Goal: Task Accomplishment & Management: Use online tool/utility

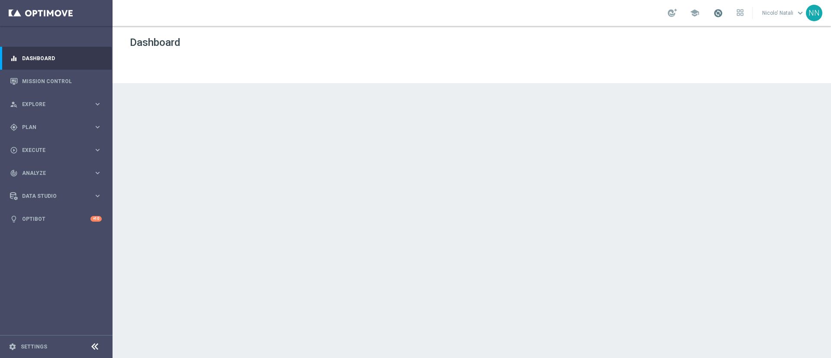
click at [715, 13] on span at bounding box center [718, 13] width 10 height 10
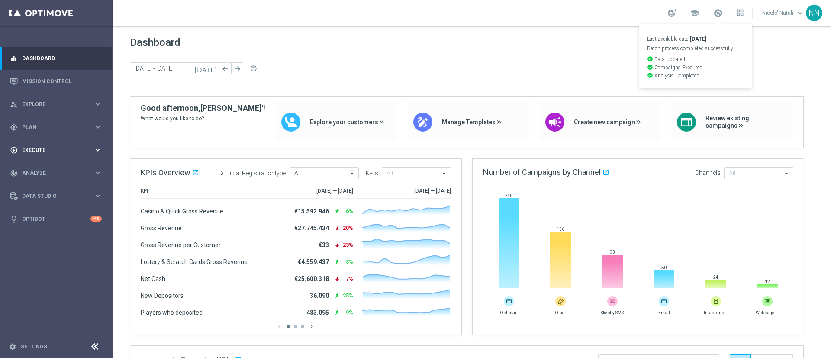
click at [39, 144] on div "play_circle_outline Execute keyboard_arrow_right" at bounding box center [56, 149] width 112 height 23
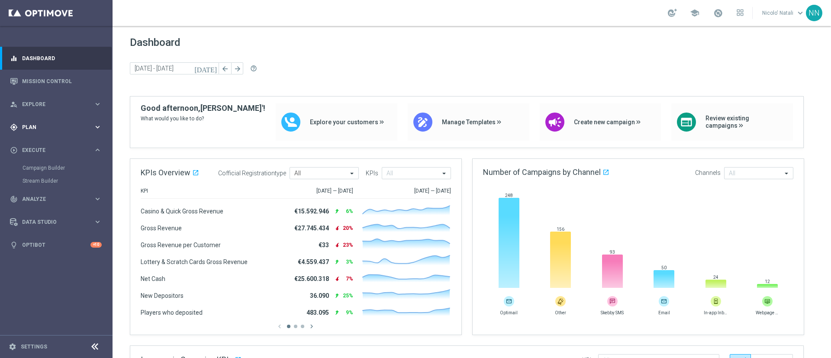
click at [36, 127] on span "Plan" at bounding box center [57, 127] width 71 height 5
click at [38, 144] on link "Target Groups" at bounding box center [55, 144] width 67 height 7
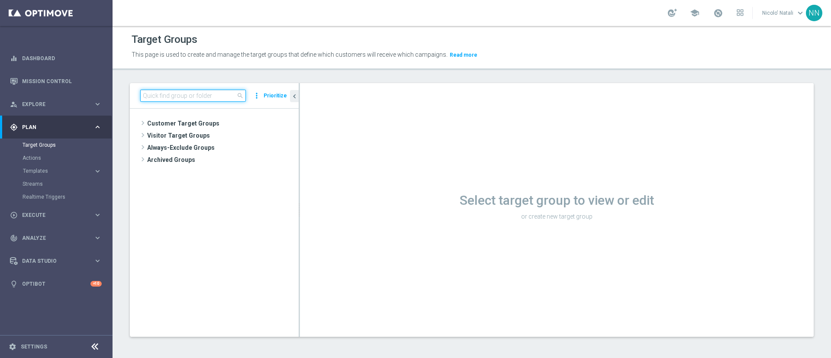
click at [218, 96] on input at bounding box center [193, 96] width 106 height 12
paste input "Active BETTING saldo GGR > 0 L3M Bonus Ratio<0,2 wag rank H-M"
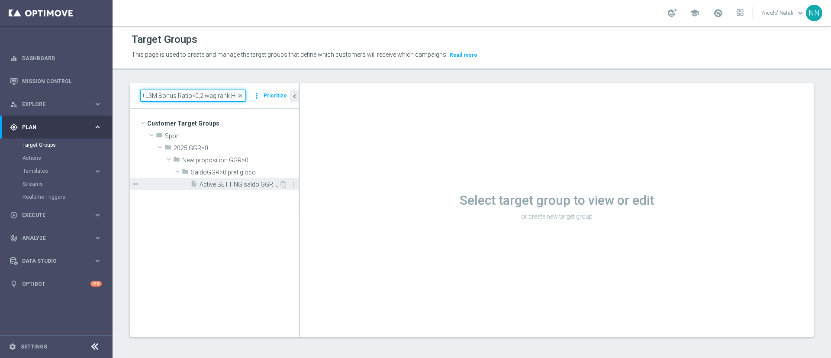
type input "Active BETTING saldo GGR > 0 L3M Bonus Ratio<0,2 wag rank H-M"
click at [242, 186] on span "Active BETTING saldo GGR > 0 L3M Bonus Ratio<0,2 wag rank H-M" at bounding box center [239, 184] width 80 height 7
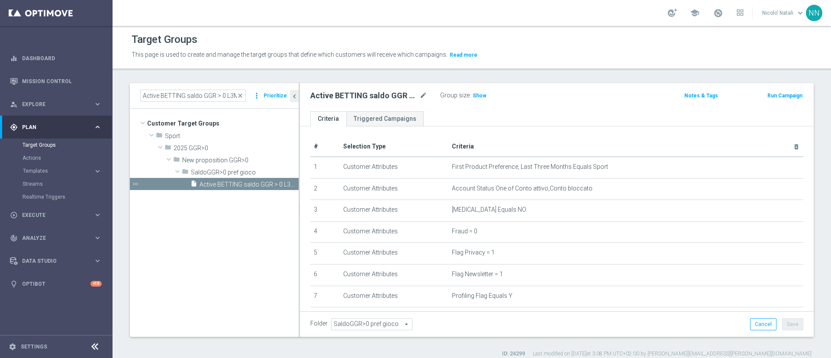
scroll to position [8, 0]
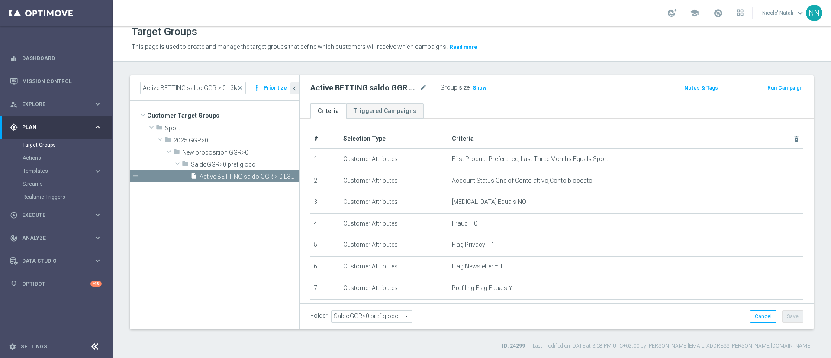
click at [482, 93] on h3 "Show" at bounding box center [480, 88] width 16 height 10
click at [773, 87] on button "Run Campaign" at bounding box center [784, 88] width 37 height 10
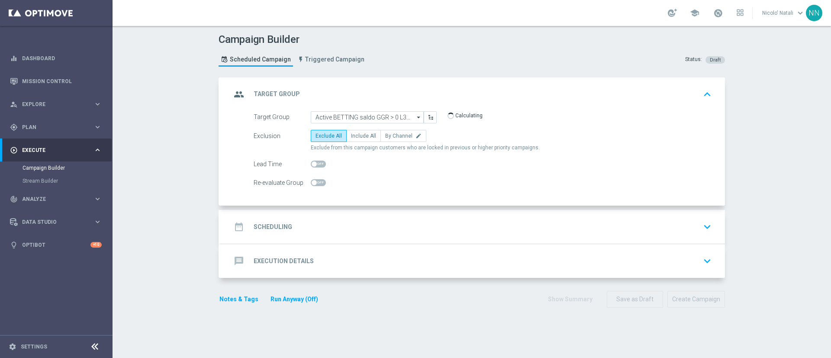
click at [418, 202] on div "Target Group Active BETTING saldo GGR > 0 L3M Bonus Ratio<0,2 wag rank H-M Acti…" at bounding box center [473, 158] width 504 height 95
click at [397, 217] on div "date_range Scheduling keyboard_arrow_down" at bounding box center [473, 227] width 504 height 34
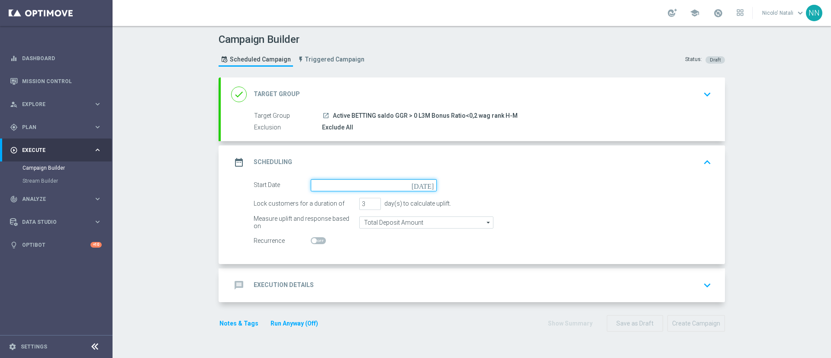
click at [356, 189] on input at bounding box center [374, 185] width 126 height 12
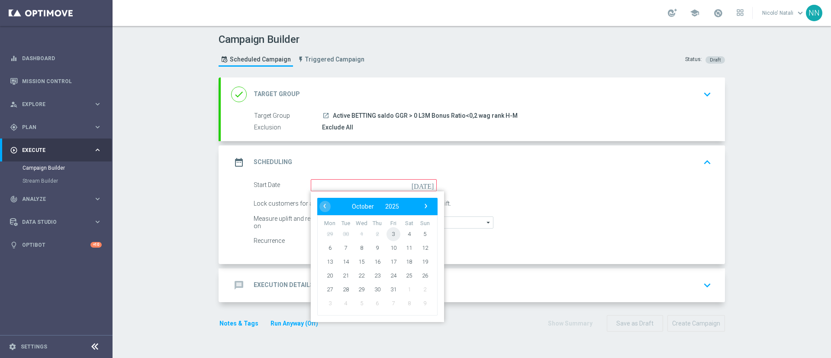
click at [390, 234] on span "3" at bounding box center [393, 234] width 14 height 14
type input "03 Oct 2025"
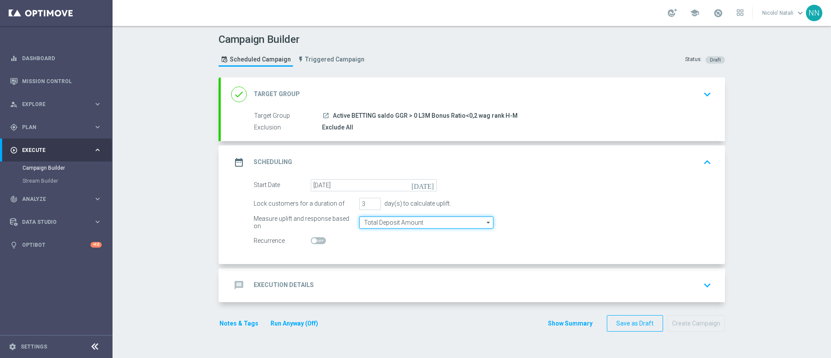
click at [375, 225] on input "Total Deposit Amount" at bounding box center [426, 222] width 134 height 12
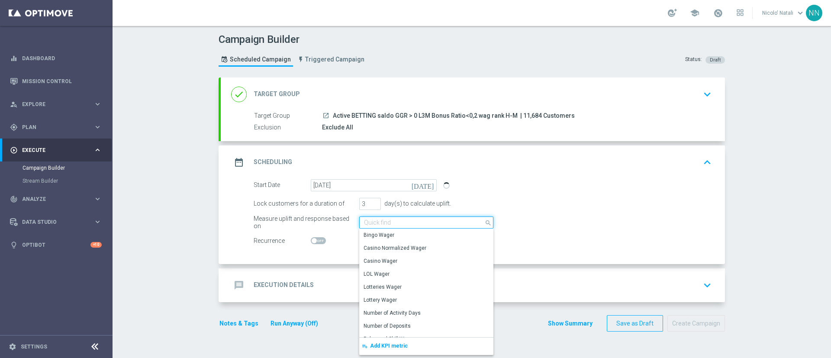
click at [376, 216] on input at bounding box center [426, 222] width 134 height 12
click at [516, 218] on div "Measure uplift and response based on Total Deposit Amount search Show Selected …" at bounding box center [482, 222] width 471 height 12
type input "Total Deposit Amount"
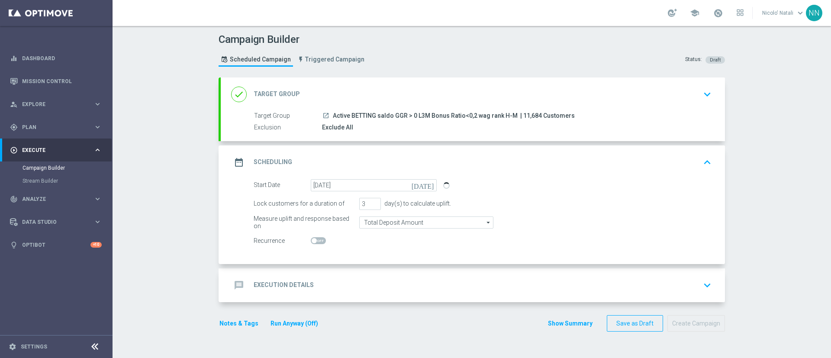
click at [371, 283] on div "message Execution Details keyboard_arrow_down" at bounding box center [472, 285] width 483 height 16
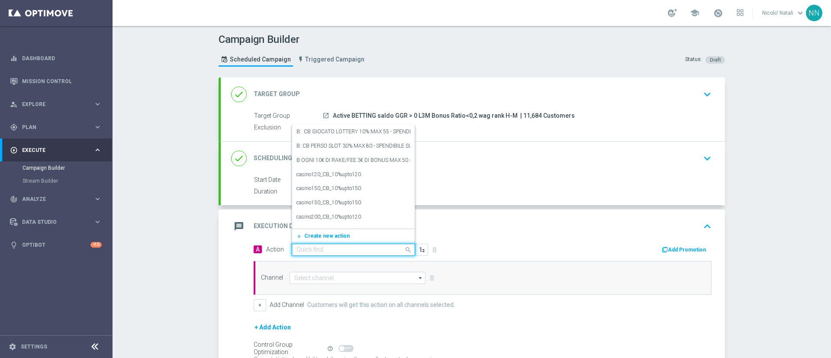
click at [350, 252] on input "text" at bounding box center [344, 249] width 96 height 7
paste input "Deposita almeno 10€ e gioca quota e legatura 4 per cb perso 15% fino a 20€ quot…"
type input "Deposita almeno 10€ e gioca quota e legatura 4 per cb perso 15% fino a 20€ quot…"
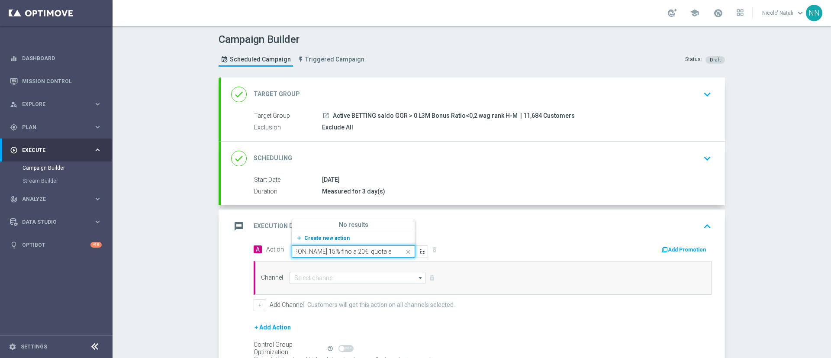
click at [327, 241] on button "add_new Create new action" at bounding box center [351, 238] width 119 height 10
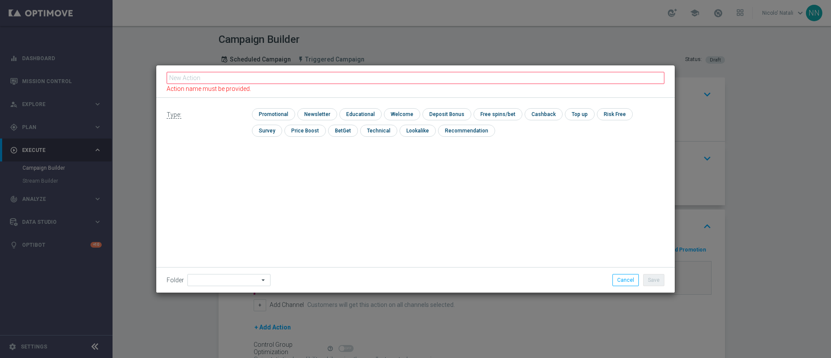
click at [327, 241] on div "Type: check Promotional check Newsletter check Educational check Welcome check …" at bounding box center [415, 195] width 518 height 195
click at [239, 74] on fieldset "Action name must be provided." at bounding box center [416, 82] width 498 height 22
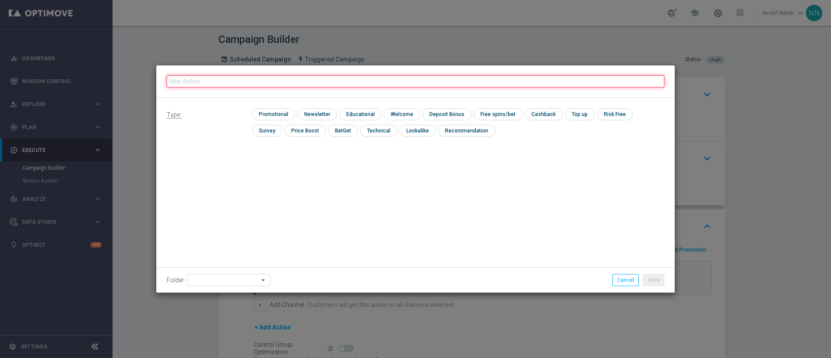
paste input "Deposita almeno 10€ e gioca quota e legatura 4 per cb perso 15% fino a 20€ quot…"
type input "Deposita almeno 10€ e gioca quota e legatura 4 per cb perso 15% fino a 20€ quot…"
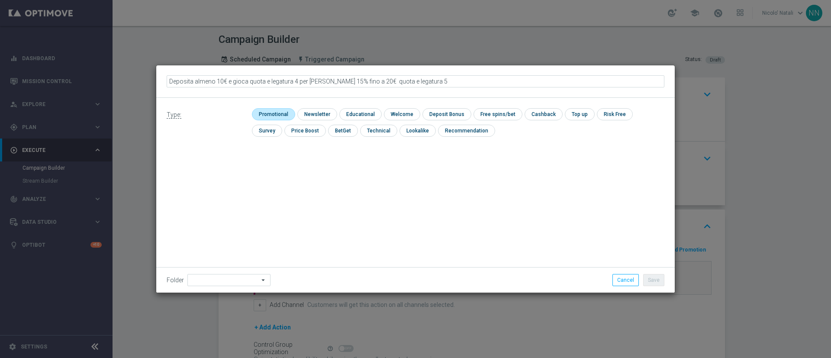
click at [268, 114] on input "checkbox" at bounding box center [272, 114] width 41 height 12
checkbox input "true"
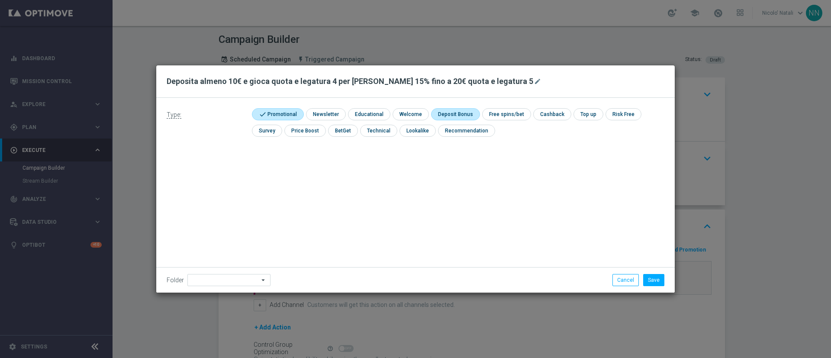
click at [446, 109] on input "checkbox" at bounding box center [454, 114] width 46 height 12
checkbox input "true"
click at [542, 115] on input "checkbox" at bounding box center [560, 114] width 36 height 12
checkbox input "true"
click at [654, 281] on button "Save" at bounding box center [653, 280] width 21 height 12
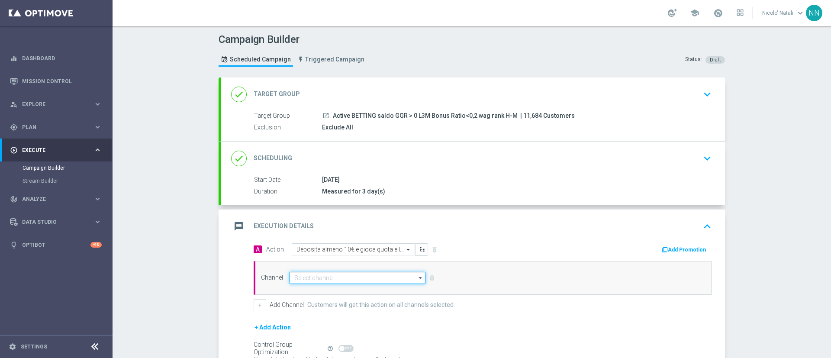
click at [370, 276] on input at bounding box center [357, 278] width 136 height 12
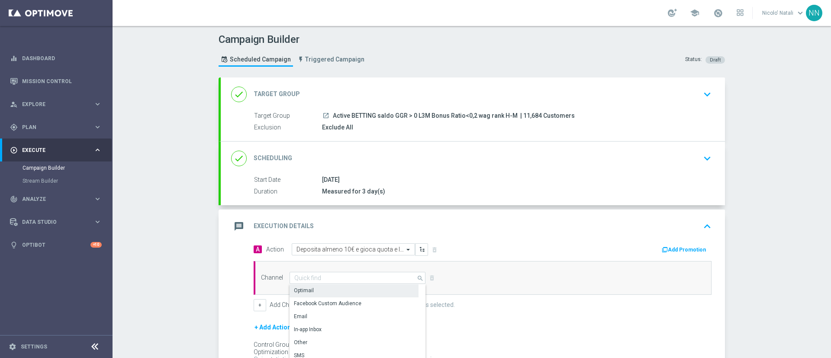
click at [356, 287] on div "Optimail" at bounding box center [353, 290] width 129 height 12
type input "Optimail"
click at [676, 252] on button "Add Promotion" at bounding box center [685, 250] width 48 height 10
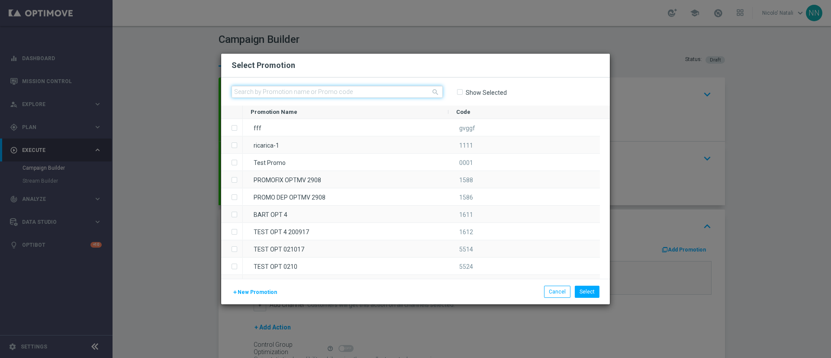
click at [323, 92] on input "text" at bounding box center [336, 92] width 211 height 12
paste input "SPORTM03010"
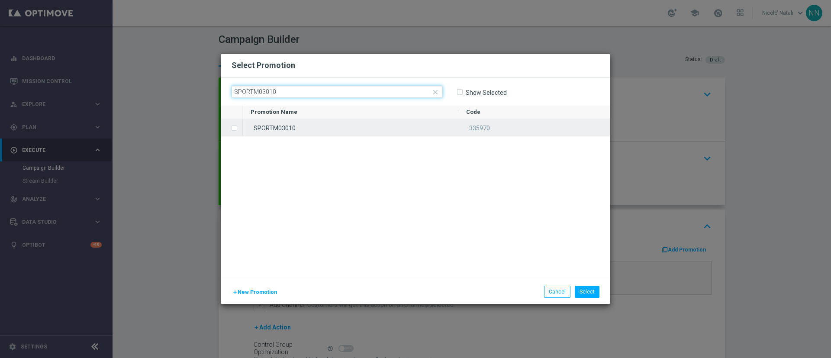
type input "SPORTM03010"
click at [325, 121] on div "SPORTM03010" at bounding box center [350, 127] width 215 height 17
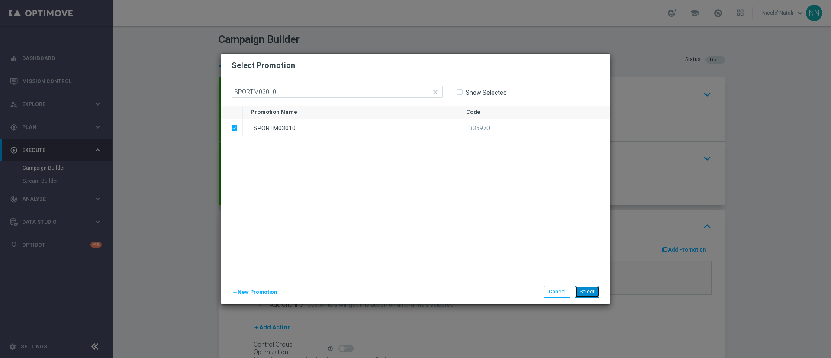
click at [591, 294] on button "Select" at bounding box center [587, 292] width 25 height 12
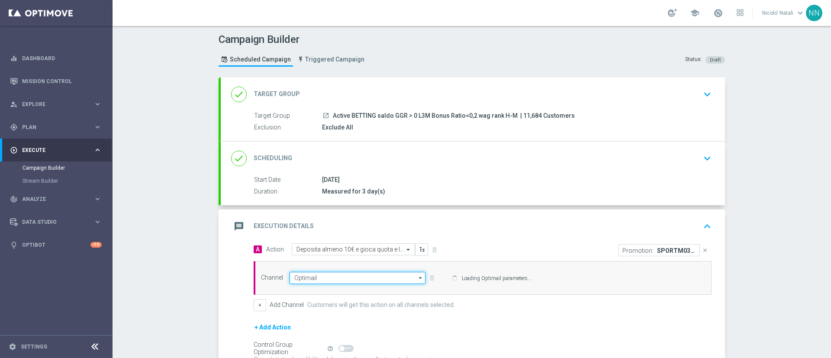
click at [354, 276] on input "Optimail" at bounding box center [357, 278] width 136 height 12
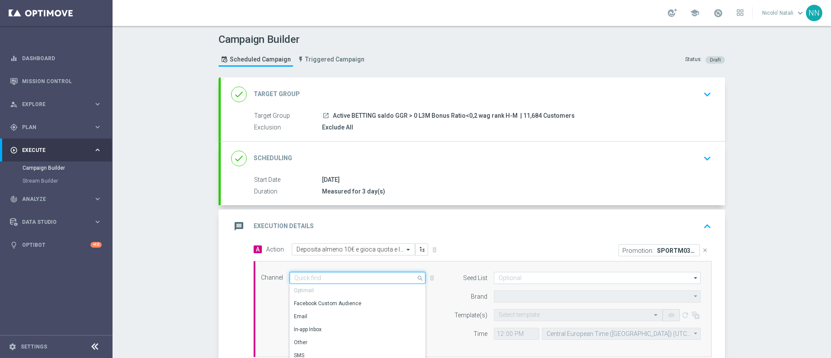
type input "Sisal Marketing"
paste input "SPORTM03010"
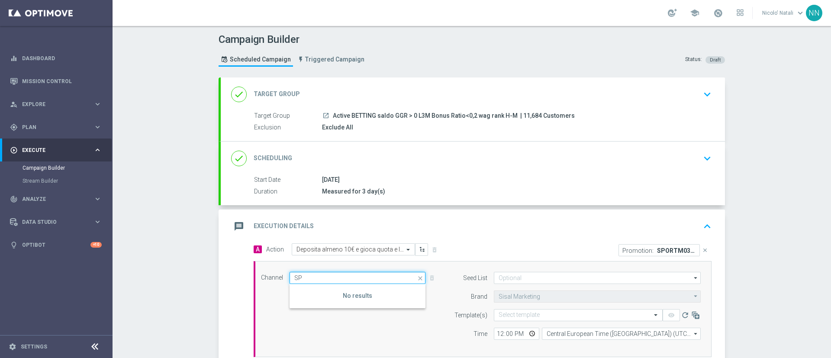
type input "S"
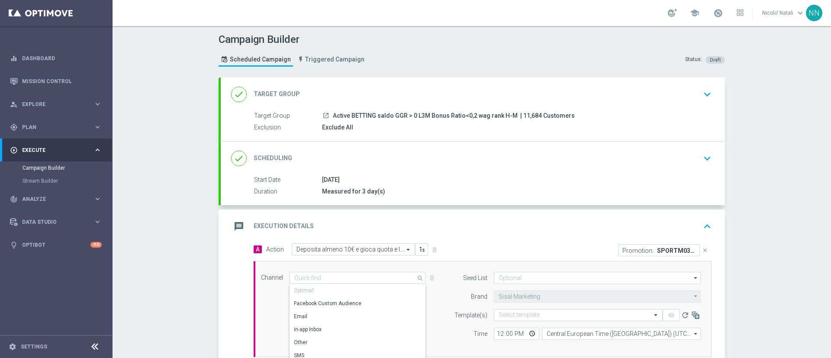
click at [337, 286] on div "Optimail" at bounding box center [353, 290] width 129 height 13
click at [499, 319] on div "Select template" at bounding box center [578, 315] width 169 height 12
type input "Optimail"
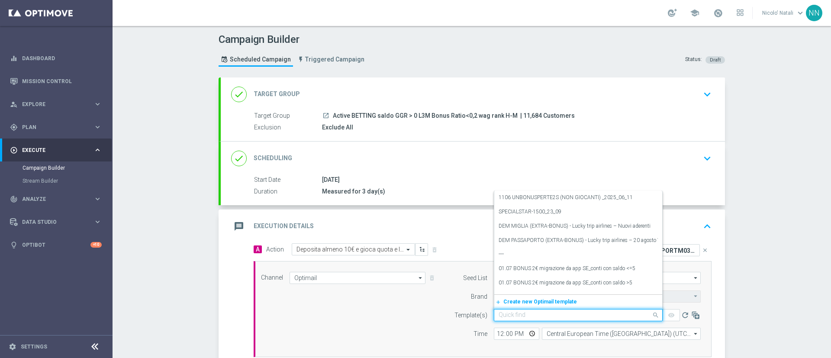
paste input "SPORTM03010"
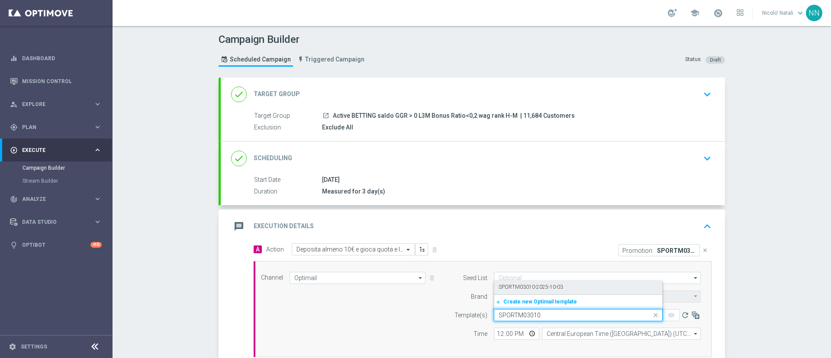
click at [505, 284] on label "SPORTM03010-2025-10-03" at bounding box center [530, 286] width 64 height 7
type input "SPORTM03010"
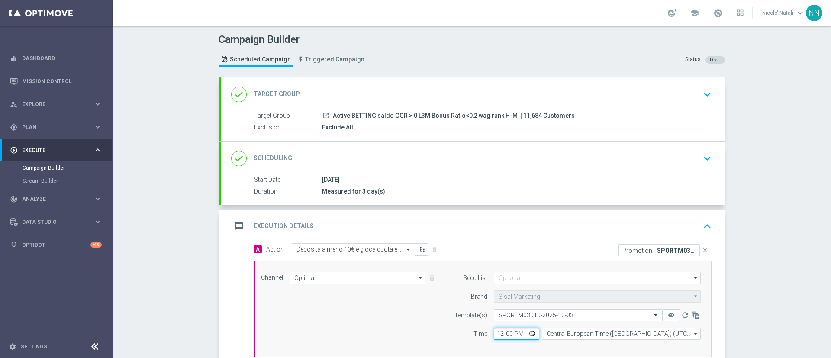
click at [498, 334] on input "12:00" at bounding box center [516, 333] width 45 height 12
type input "18:00"
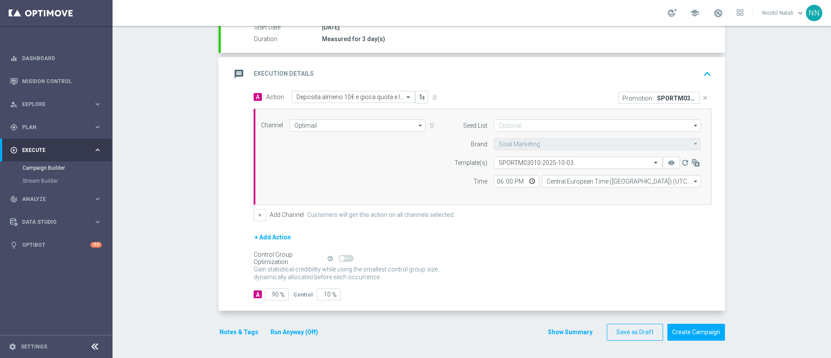
click at [234, 332] on button "Notes & Tags" at bounding box center [238, 332] width 41 height 11
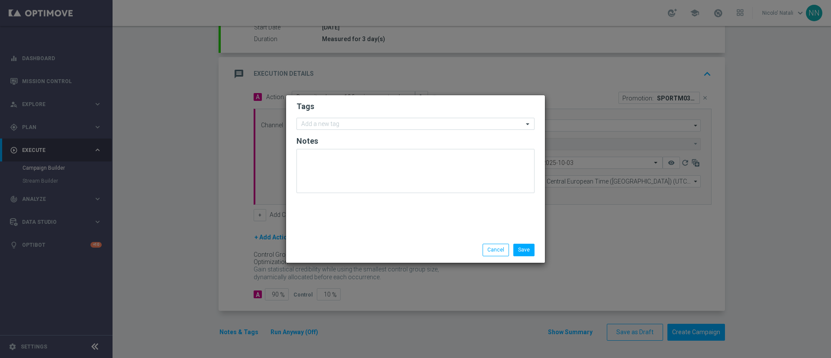
click at [334, 144] on h2 "Notes" at bounding box center [415, 141] width 238 height 10
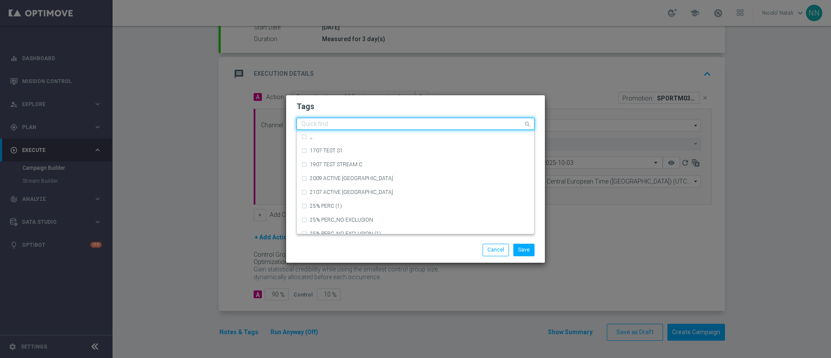
click at [335, 125] on input "text" at bounding box center [412, 124] width 222 height 7
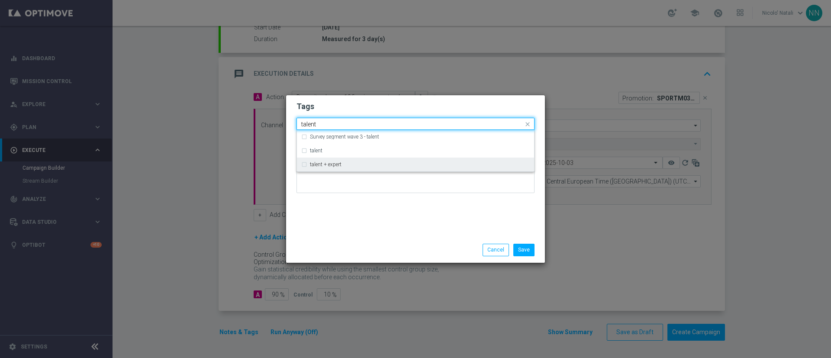
click at [330, 162] on label "talent + expert" at bounding box center [326, 164] width 32 height 5
type input "talent"
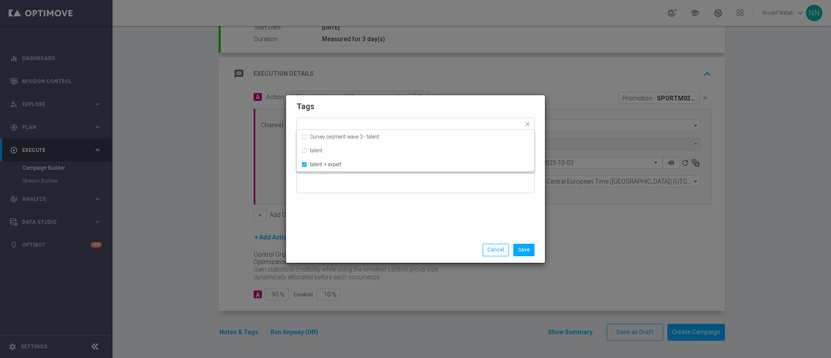
click at [327, 216] on div "Tags Quick find × talent + expert Survey segment wave 3 - talent talent talent …" at bounding box center [415, 166] width 259 height 142
click at [369, 128] on div at bounding box center [437, 125] width 172 height 9
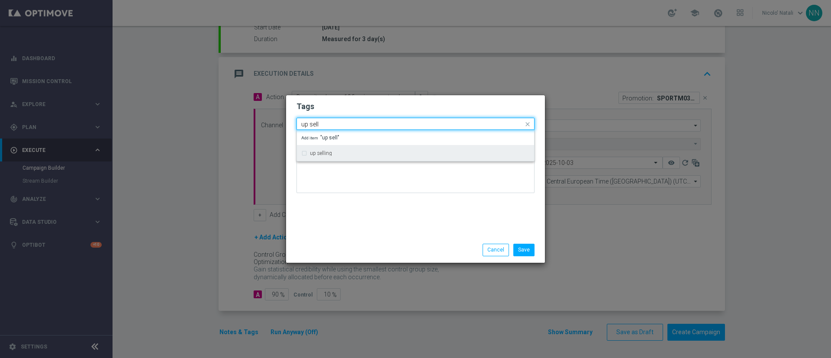
click at [359, 147] on div "up selling" at bounding box center [415, 153] width 228 height 14
type input "up sell"
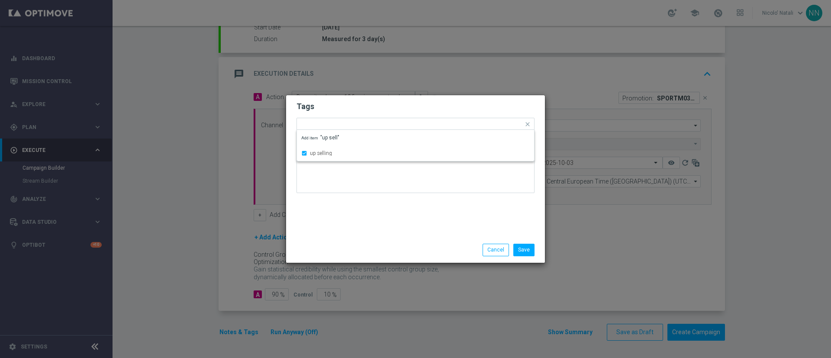
click at [355, 207] on div "Tags Quick find × talent + expert × up selling up selling Add item "up sell" No…" at bounding box center [415, 166] width 259 height 142
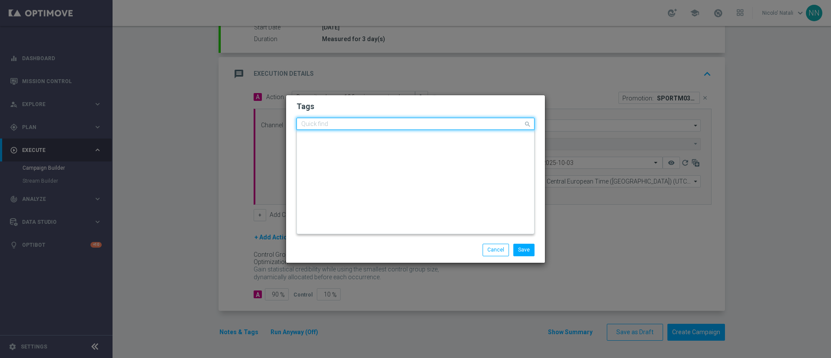
click at [408, 126] on input "text" at bounding box center [412, 124] width 222 height 7
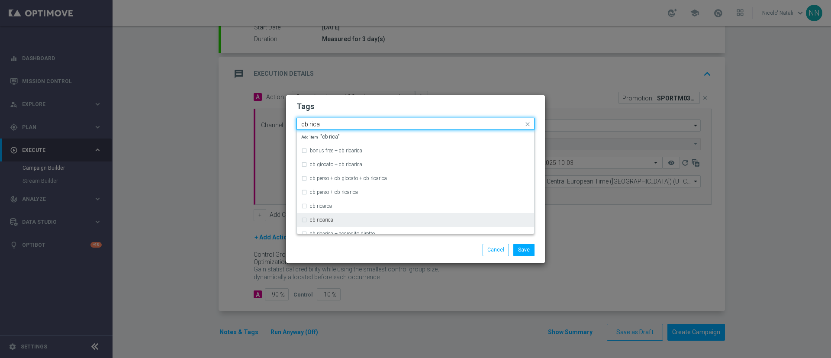
click at [337, 216] on div "cb ricarica" at bounding box center [415, 220] width 228 height 14
type input "cb rica"
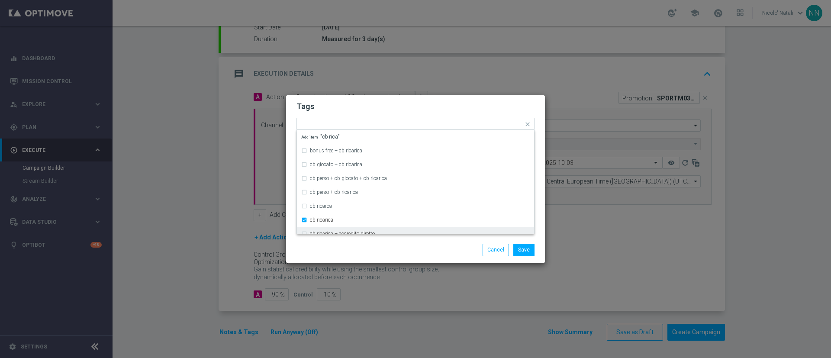
click at [336, 239] on div "Save Cancel" at bounding box center [415, 249] width 259 height 25
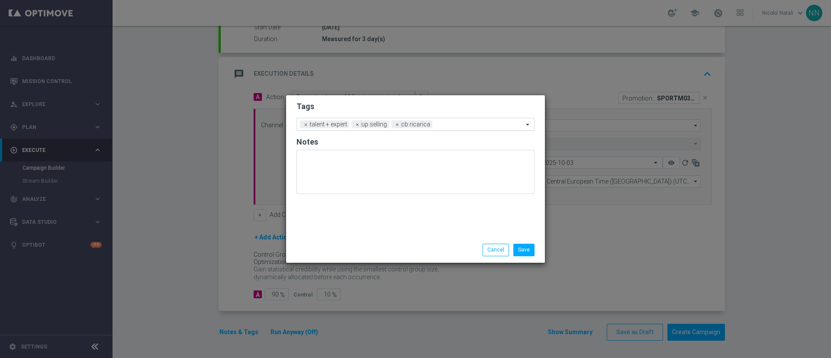
click at [437, 122] on input "text" at bounding box center [479, 124] width 87 height 7
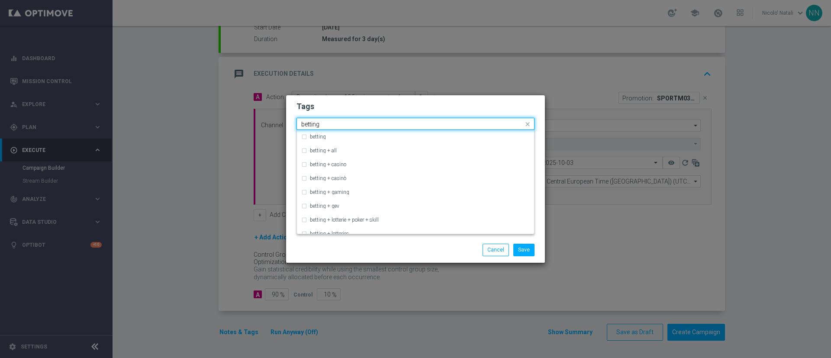
click at [432, 126] on input "betting" at bounding box center [412, 124] width 222 height 7
click at [426, 137] on div "betting" at bounding box center [420, 136] width 220 height 5
type input "betting"
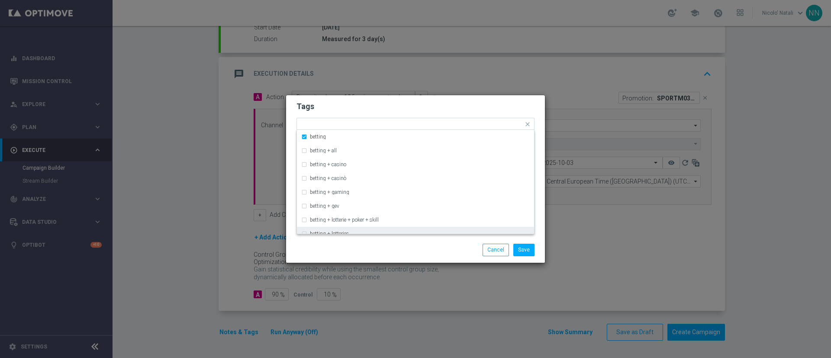
click at [412, 245] on div "Save Cancel" at bounding box center [456, 250] width 167 height 12
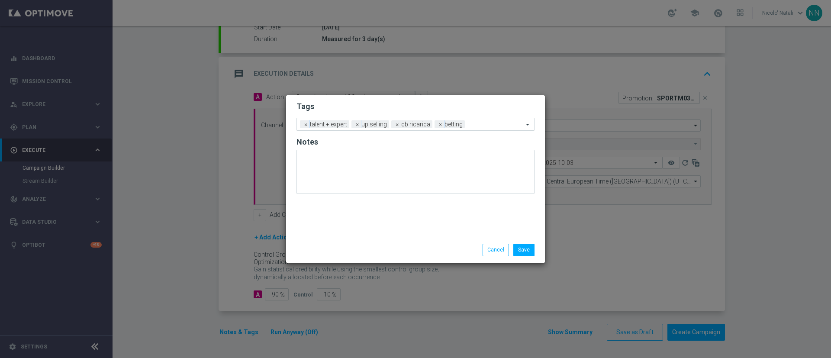
click at [479, 125] on input "text" at bounding box center [495, 124] width 55 height 7
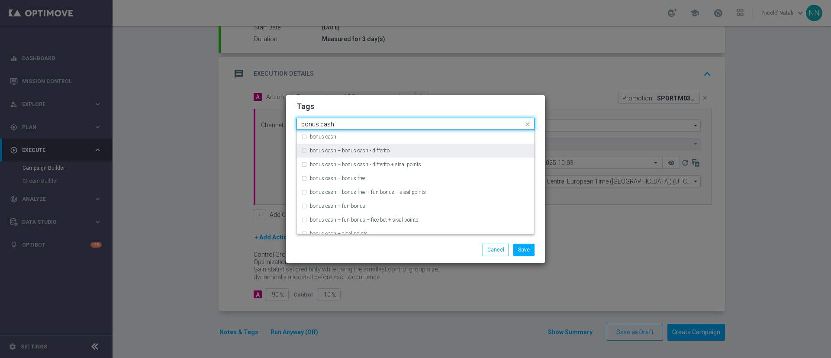
click at [436, 147] on div "bonus cash + bonus cash - differito" at bounding box center [415, 151] width 228 height 14
type input "bonus cash"
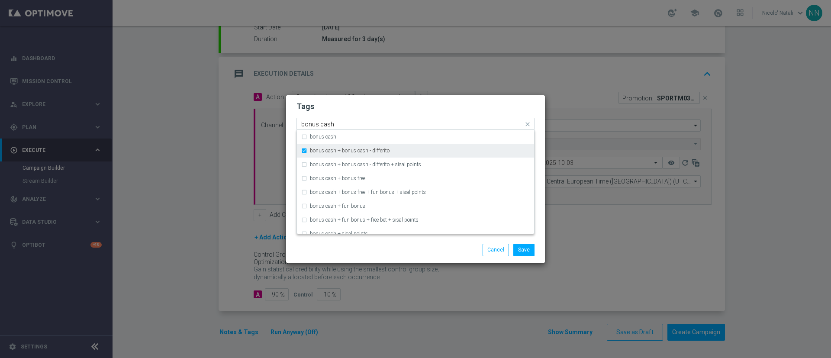
click at [433, 145] on div "bonus cash + bonus cash - differito" at bounding box center [415, 151] width 228 height 14
click at [417, 127] on input "bonus cash" at bounding box center [412, 124] width 222 height 7
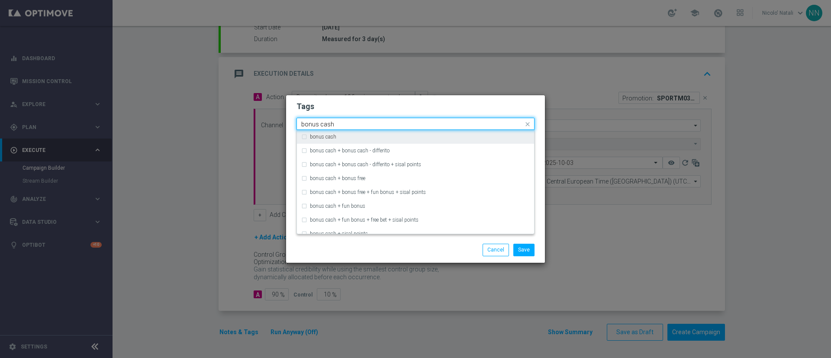
click at [415, 140] on div "bonus cash" at bounding box center [415, 137] width 228 height 14
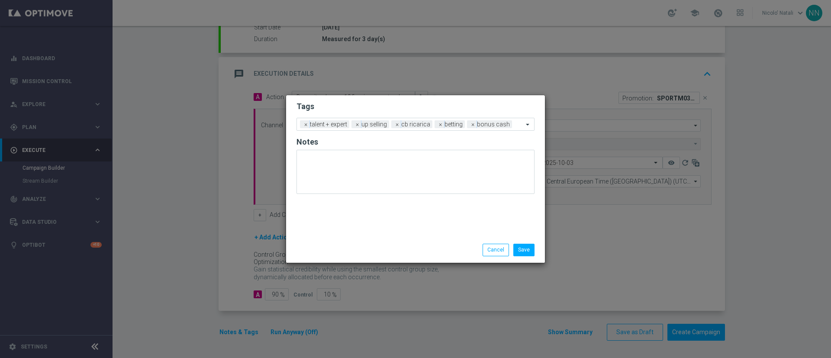
click at [442, 246] on div "Save Cancel" at bounding box center [456, 250] width 167 height 12
click at [516, 247] on button "Save" at bounding box center [523, 250] width 21 height 12
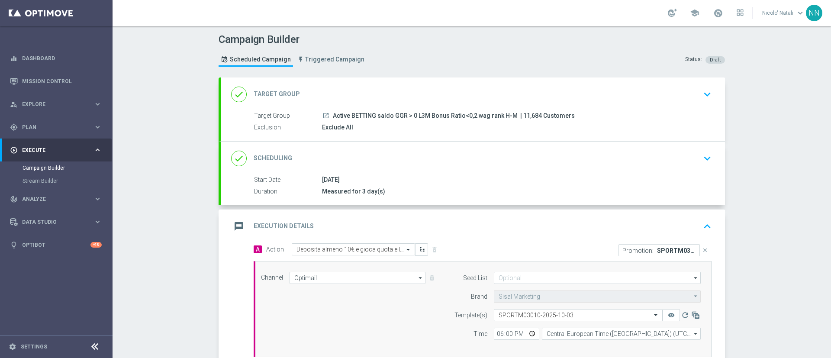
click at [461, 152] on div "done Scheduling keyboard_arrow_down" at bounding box center [472, 158] width 483 height 16
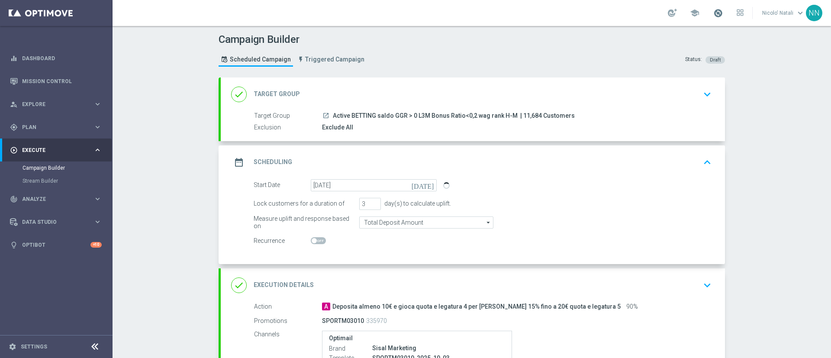
click at [719, 13] on span at bounding box center [718, 13] width 10 height 10
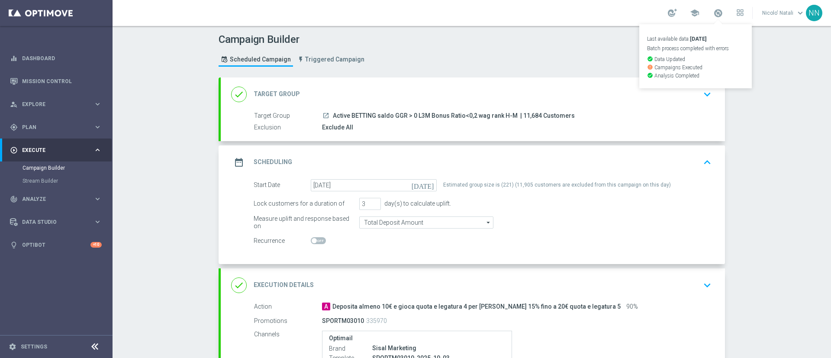
click at [612, 46] on div "Campaign Builder Scheduled Campaign Triggered Campaign Status: Draft" at bounding box center [471, 51] width 519 height 40
click at [716, 19] on link at bounding box center [717, 13] width 11 height 14
click at [754, 75] on header "Campaign Builder Scheduled Campaign Triggered Campaign Status: Draft" at bounding box center [471, 51] width 718 height 51
click at [722, 11] on span at bounding box center [718, 13] width 10 height 10
click at [341, 101] on div "done Target Group keyboard_arrow_down" at bounding box center [472, 94] width 483 height 16
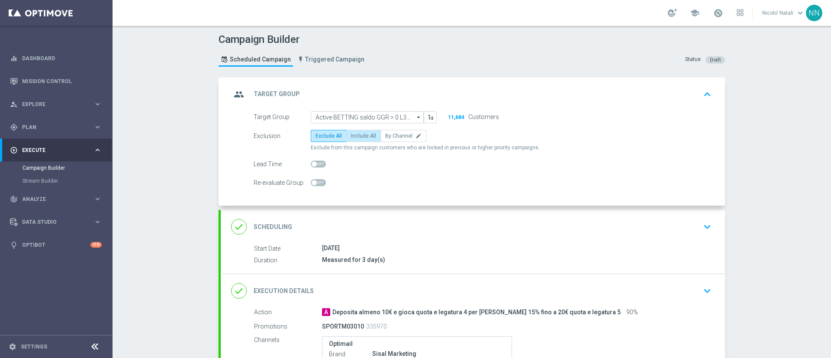
click at [350, 131] on label "Include All" at bounding box center [363, 136] width 35 height 12
click at [351, 135] on input "Include All" at bounding box center [354, 138] width 6 height 6
radio input "true"
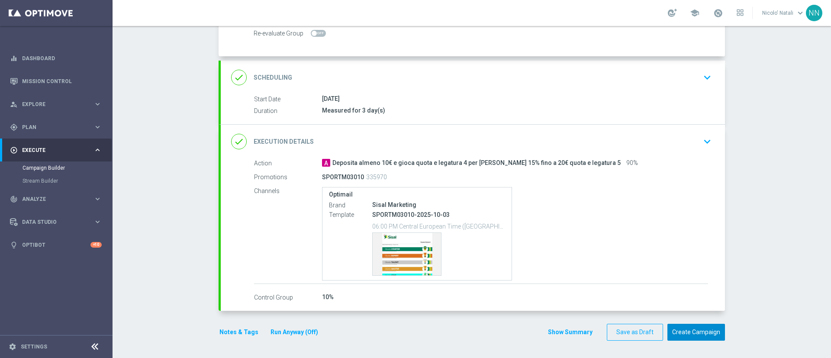
click at [687, 331] on button "Create Campaign" at bounding box center [696, 332] width 58 height 17
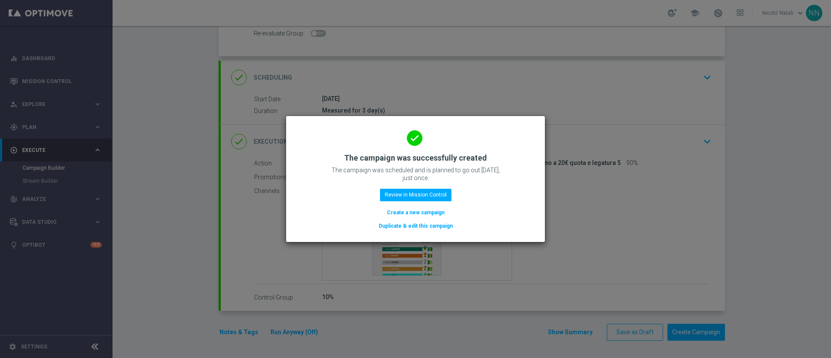
click at [430, 216] on button "Create a new campaign" at bounding box center [415, 213] width 59 height 10
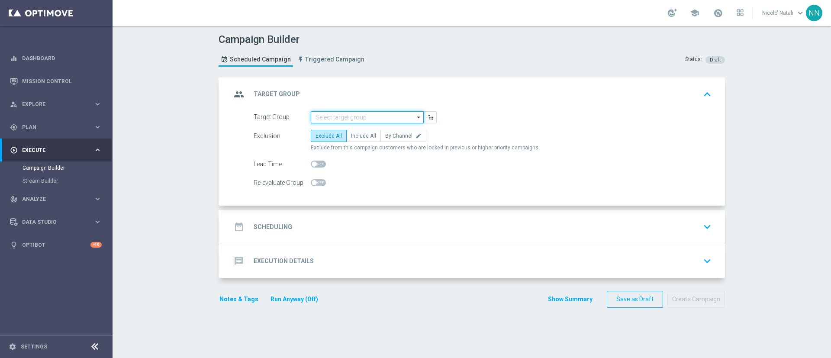
click at [371, 114] on input at bounding box center [367, 117] width 113 height 12
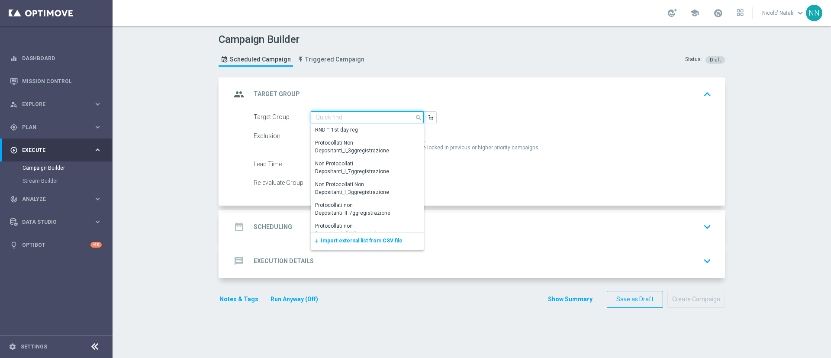
paste input "Active BETTING saldo GGR > 0 L3M Bonus Ratio<0,2 wag rank L"
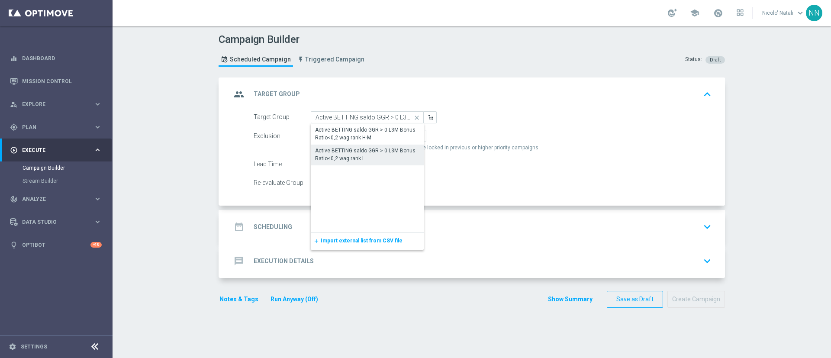
click at [350, 157] on div "Active BETTING saldo GGR > 0 L3M Bonus Ratio<0,2 wag rank L" at bounding box center [367, 155] width 104 height 16
type input "Active BETTING saldo GGR > 0 L3M Bonus Ratio<0,2 wag rank L"
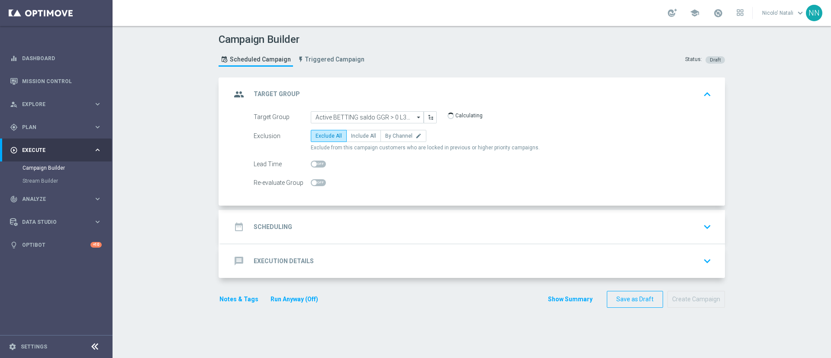
click at [333, 220] on div "date_range Scheduling keyboard_arrow_down" at bounding box center [472, 226] width 483 height 16
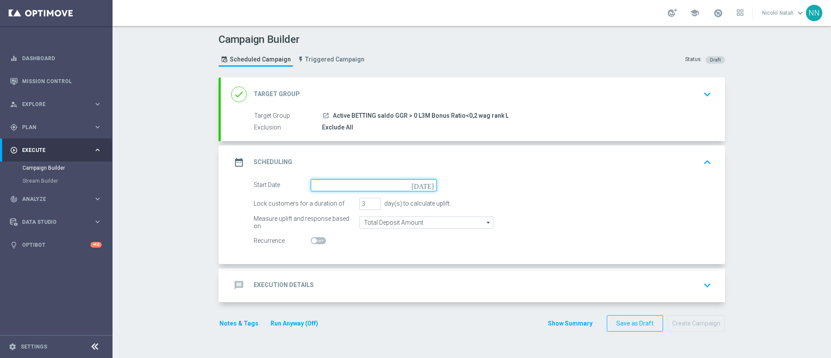
click at [324, 180] on input at bounding box center [374, 185] width 126 height 12
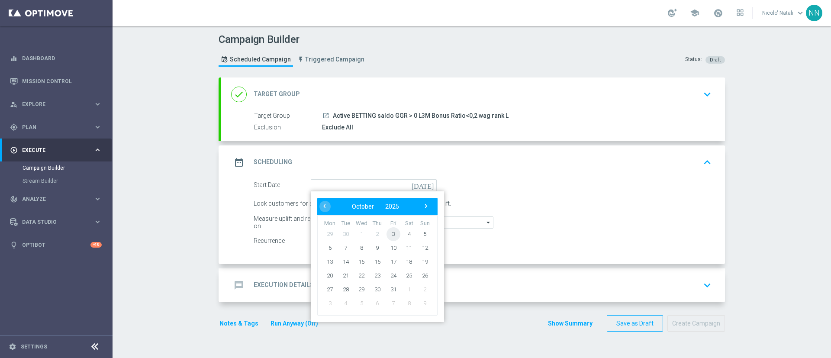
click at [389, 233] on span "3" at bounding box center [393, 234] width 14 height 14
type input "03 Oct 2025"
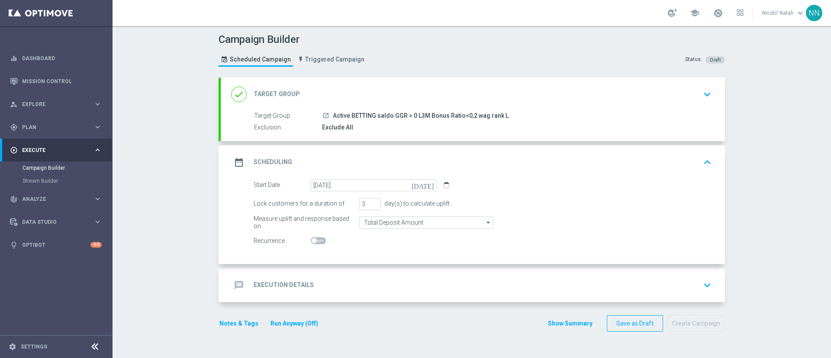
click at [343, 278] on div "message Execution Details keyboard_arrow_down" at bounding box center [472, 285] width 483 height 16
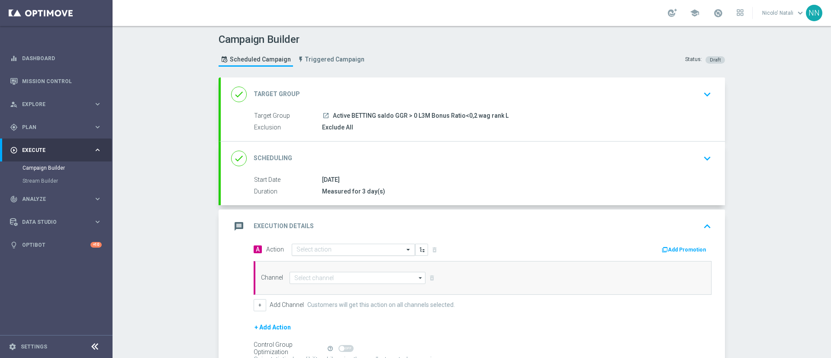
click at [327, 250] on input "text" at bounding box center [344, 249] width 96 height 7
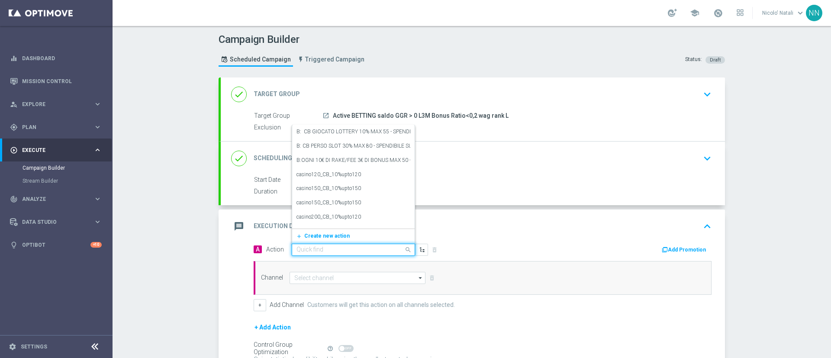
paste input "Deposita almeno 10€ e gioca con quota e legatura di almeno 4 per cb perso 20% f…"
type input "Deposita almeno 10€ e gioca con quota e legatura di almeno 4 per cb perso 20% f…"
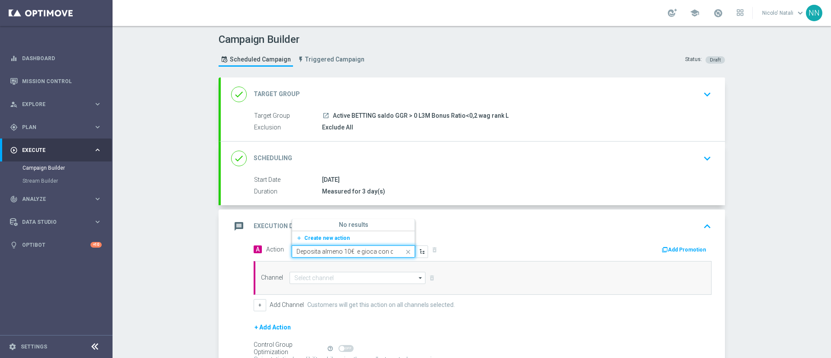
scroll to position [0, 145]
click at [321, 241] on button "add_new Create new action" at bounding box center [351, 238] width 119 height 10
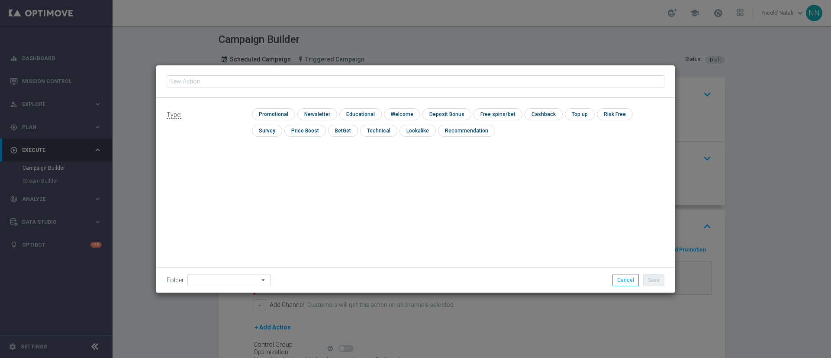
type input "Deposita almeno 10€ e gioca con quota e legatura di almeno 4 per cb perso 20% f…"
click at [275, 111] on input "checkbox" at bounding box center [272, 114] width 41 height 12
checkbox input "true"
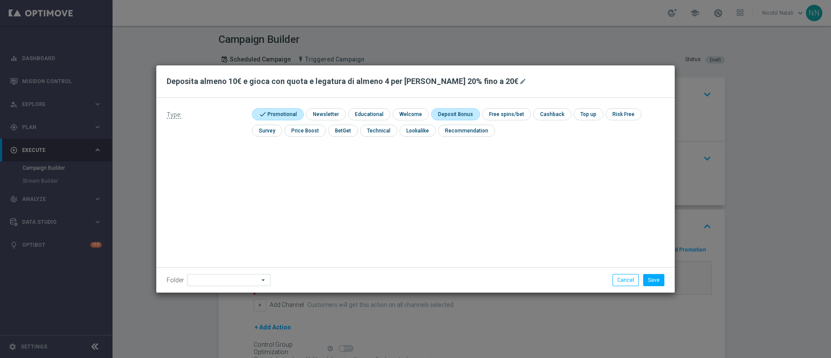
click at [437, 108] on input "checkbox" at bounding box center [454, 114] width 46 height 12
checkbox input "true"
click at [555, 114] on input "checkbox" at bounding box center [560, 114] width 36 height 12
checkbox input "true"
click at [659, 284] on button "Save" at bounding box center [653, 280] width 21 height 12
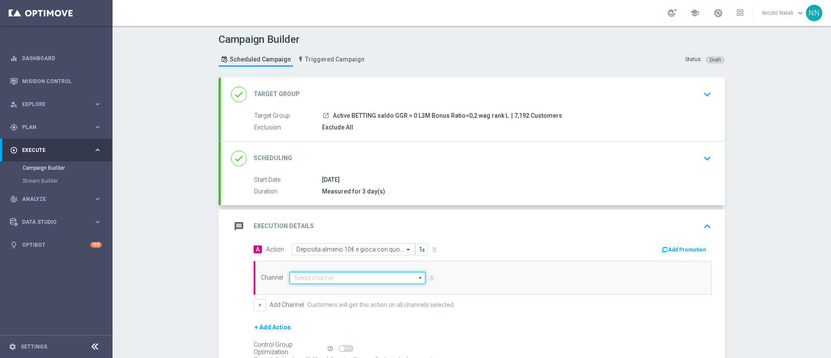
click at [366, 279] on input at bounding box center [357, 278] width 136 height 12
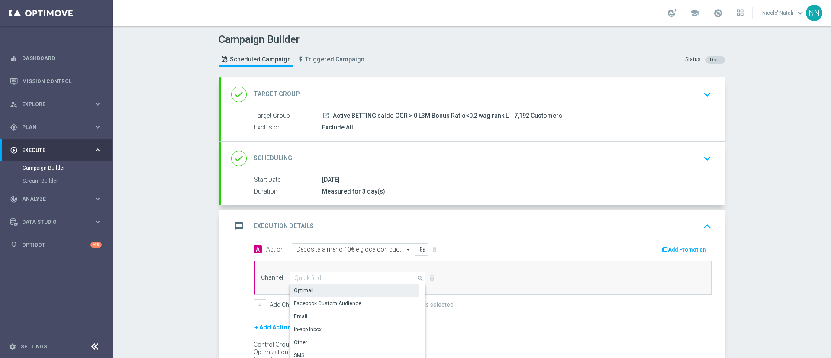
click at [354, 292] on div "Optimail" at bounding box center [353, 290] width 129 height 12
type input "Optimail"
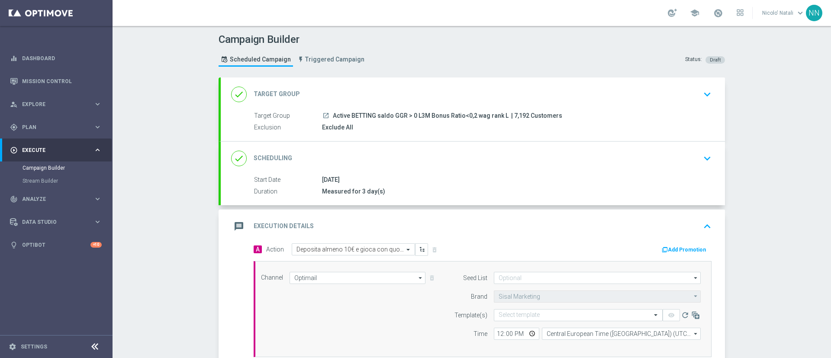
click at [664, 247] on icon "button" at bounding box center [664, 250] width 6 height 6
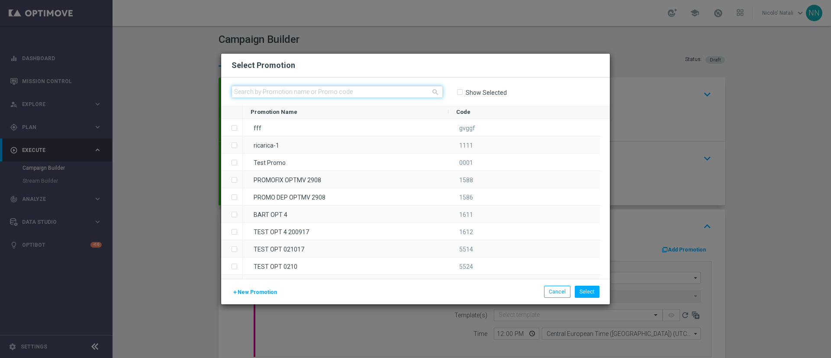
click at [340, 90] on input "text" at bounding box center [336, 92] width 211 height 12
paste input "SPORTL0310"
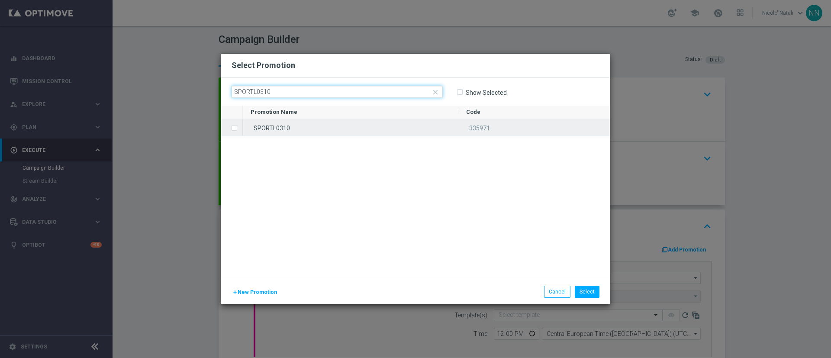
type input "SPORTL0310"
click at [330, 127] on div "SPORTL0310" at bounding box center [350, 127] width 215 height 17
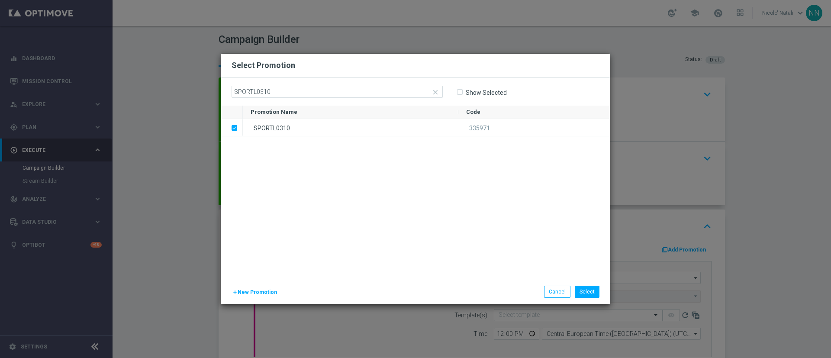
click at [591, 285] on div "add New Promotion Select Cancel" at bounding box center [415, 292] width 388 height 26
click at [591, 286] on button "Select" at bounding box center [587, 292] width 25 height 12
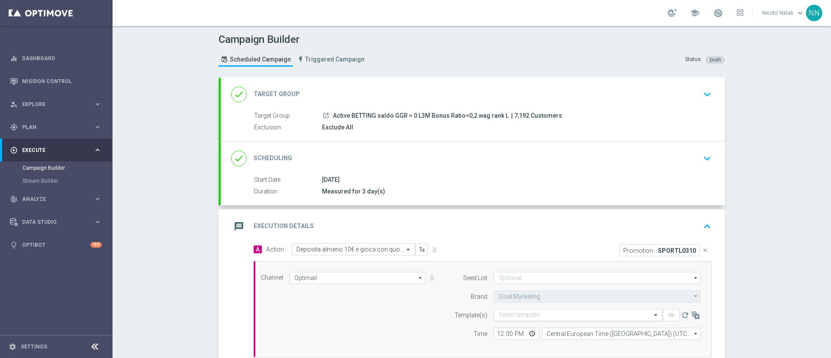
click at [537, 315] on input "text" at bounding box center [569, 314] width 142 height 7
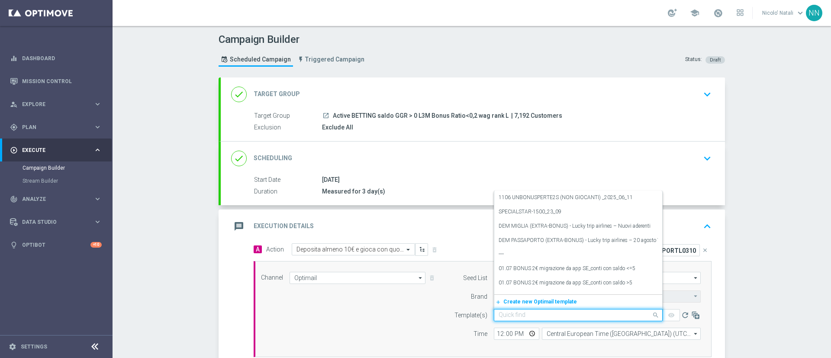
paste input "SPORTL0310"
type input "S"
paste input "SPORTL0310-2025-10-03"
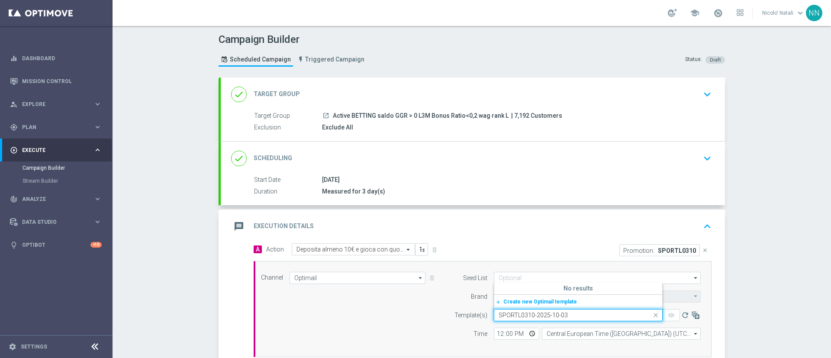
click at [548, 315] on input "SPORTL0310-2025-10-03" at bounding box center [569, 314] width 142 height 7
paste input "0"
click at [539, 288] on label "SPORTL03010-2025-10-03" at bounding box center [529, 286] width 62 height 7
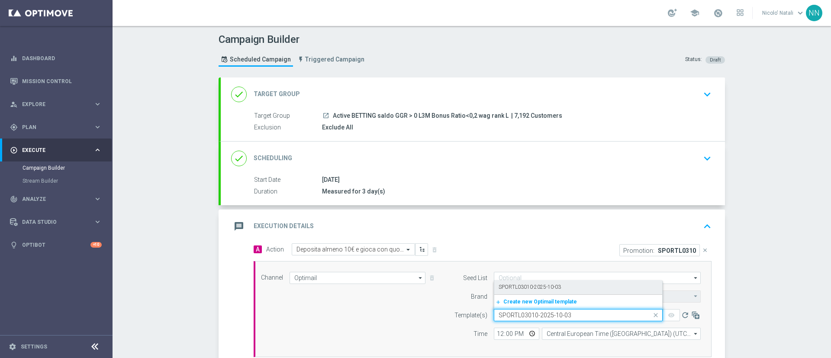
type input "SPORTL03010-2025-10-03"
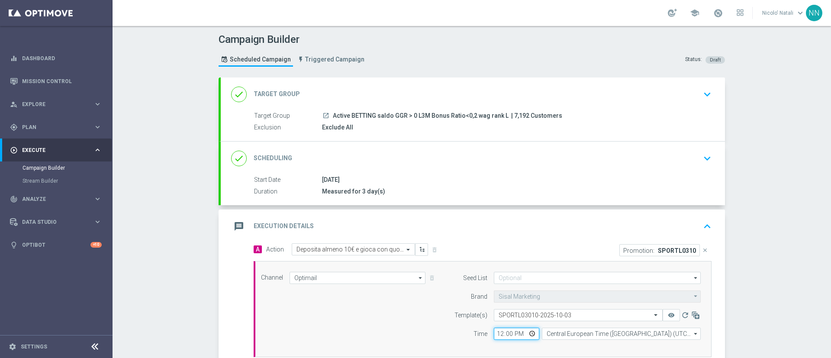
click at [497, 330] on input "12:00" at bounding box center [516, 333] width 45 height 12
type input "18:00"
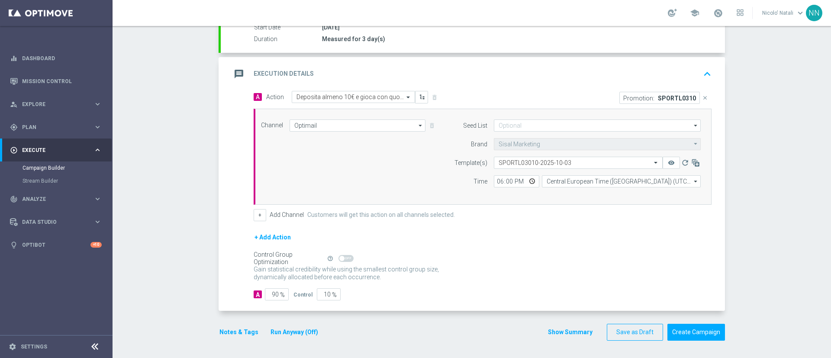
click at [239, 330] on button "Notes & Tags" at bounding box center [238, 332] width 41 height 11
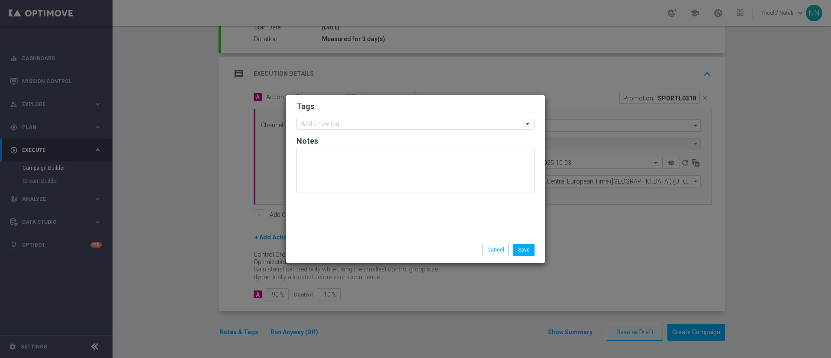
click at [382, 124] on input "text" at bounding box center [412, 124] width 222 height 7
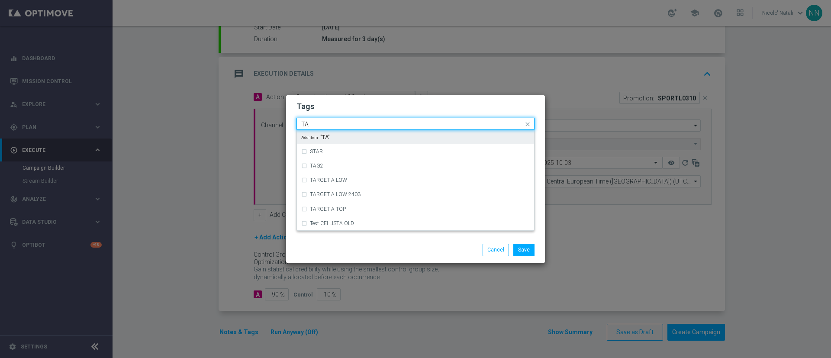
type input "T"
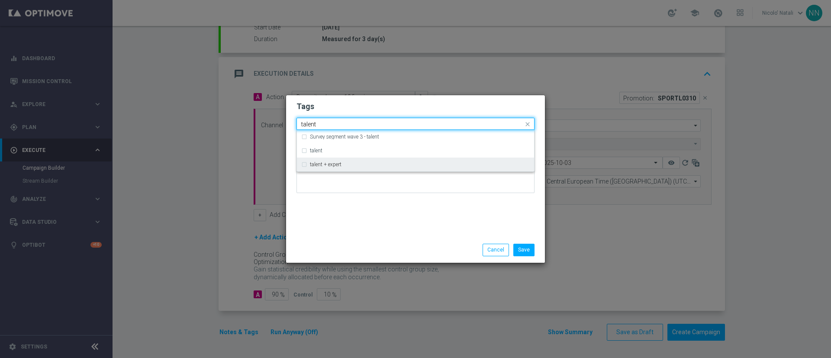
click at [359, 159] on div "talent + expert" at bounding box center [415, 164] width 228 height 14
type input "talent"
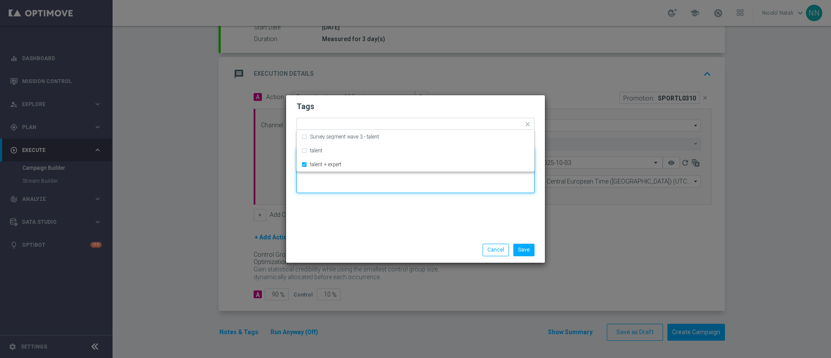
click at [358, 188] on textarea at bounding box center [415, 171] width 238 height 44
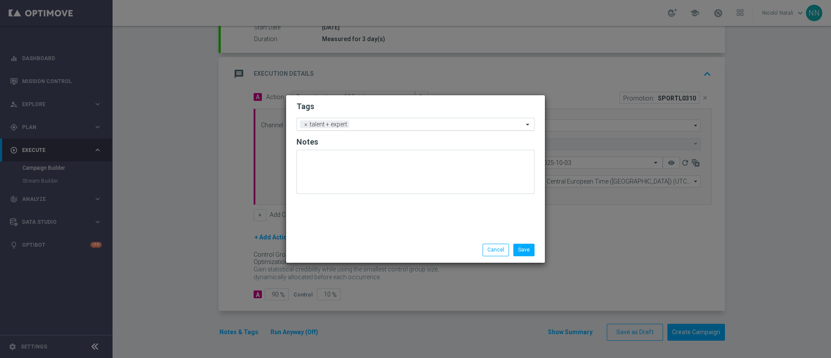
click at [378, 124] on input "text" at bounding box center [438, 124] width 170 height 7
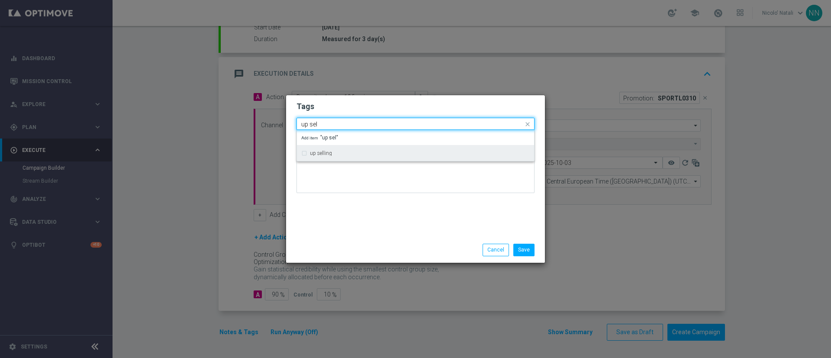
click at [360, 151] on div "up selling" at bounding box center [420, 153] width 220 height 5
type input "up sel"
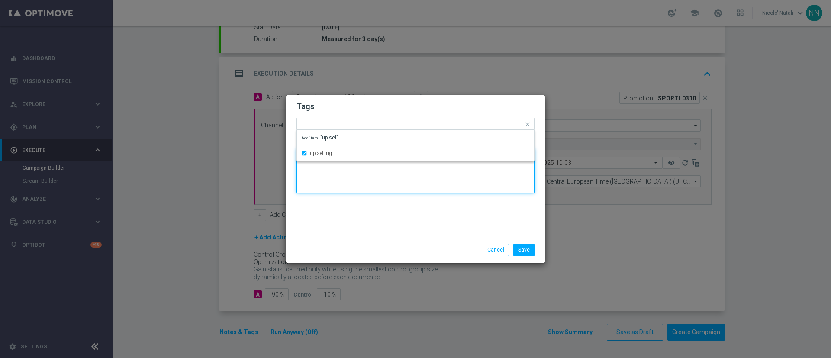
click at [359, 192] on textarea at bounding box center [415, 171] width 238 height 44
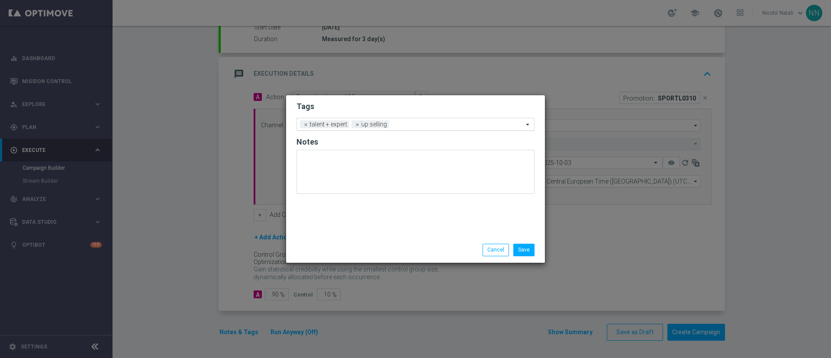
click at [405, 119] on div "Add a new tag × talent + expert × up selling" at bounding box center [410, 124] width 226 height 12
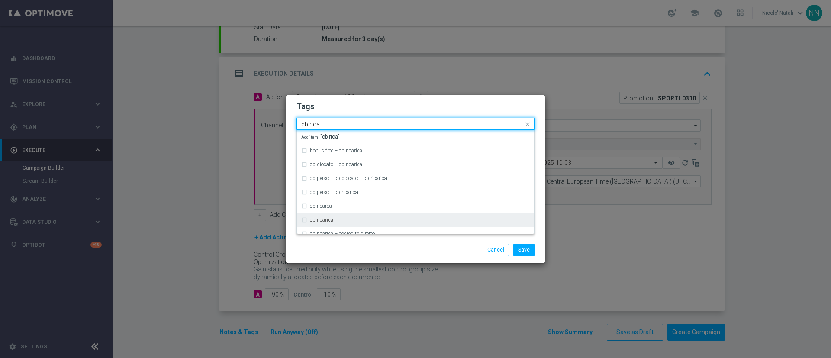
click at [331, 216] on div "cb ricarica" at bounding box center [415, 220] width 228 height 14
type input "cb rica"
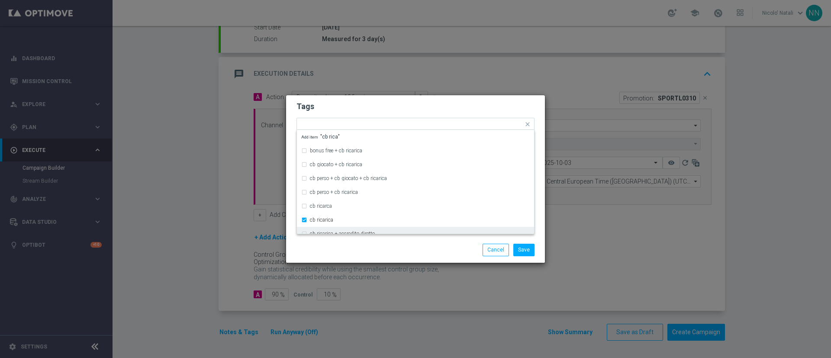
click at [335, 241] on div "Save Cancel" at bounding box center [415, 249] width 259 height 25
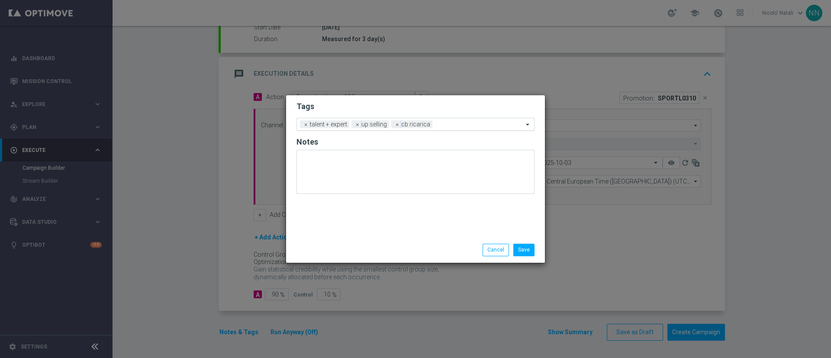
click at [453, 124] on input "text" at bounding box center [479, 124] width 87 height 7
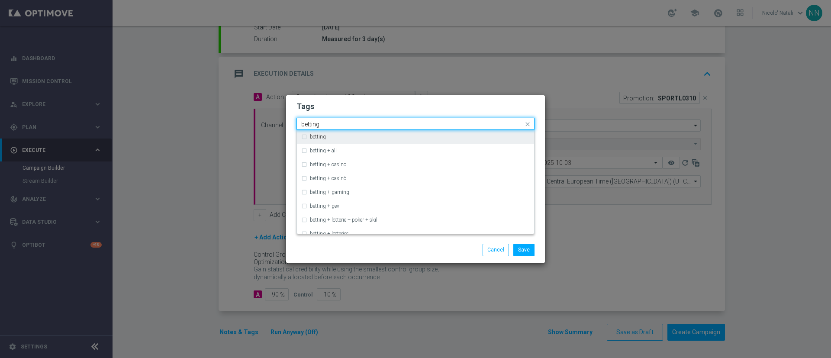
click at [435, 134] on div "betting" at bounding box center [420, 136] width 220 height 5
type input "betting"
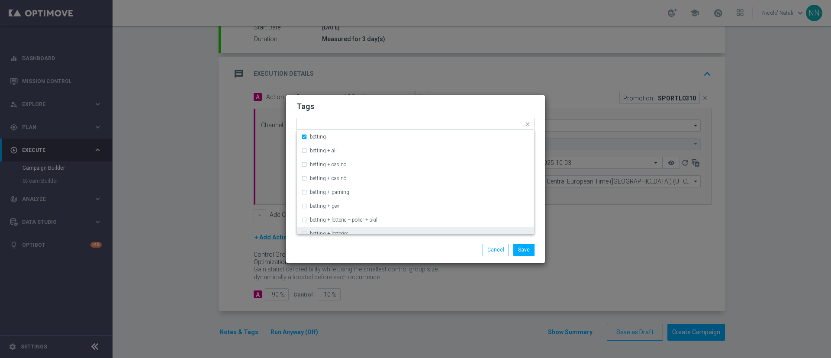
click at [423, 244] on div "Save Cancel" at bounding box center [456, 250] width 167 height 12
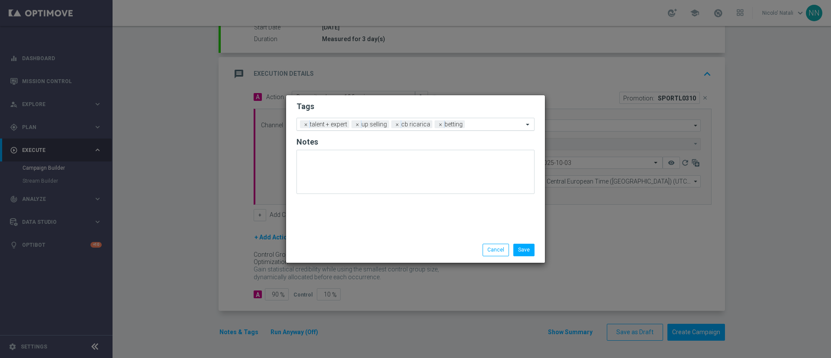
click at [486, 122] on input "text" at bounding box center [495, 124] width 55 height 7
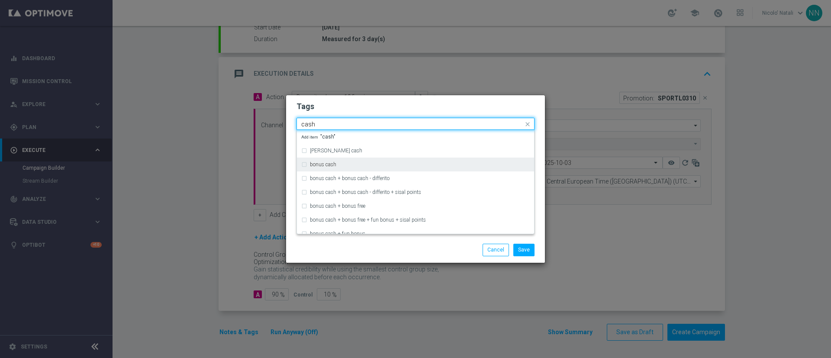
click at [398, 161] on div "bonus cash" at bounding box center [415, 164] width 228 height 14
type input "cash"
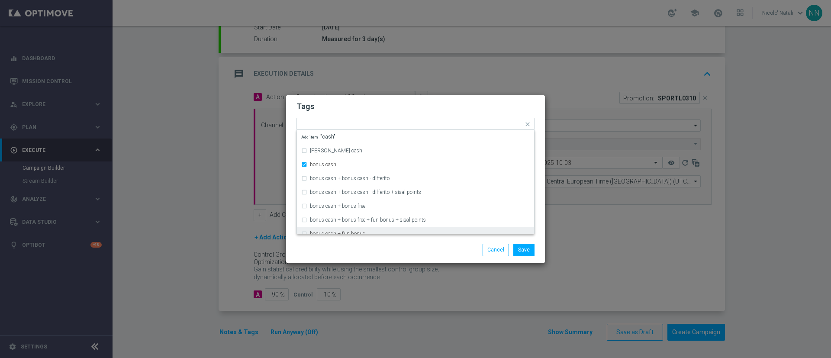
click at [396, 241] on div "Save Cancel" at bounding box center [415, 249] width 259 height 25
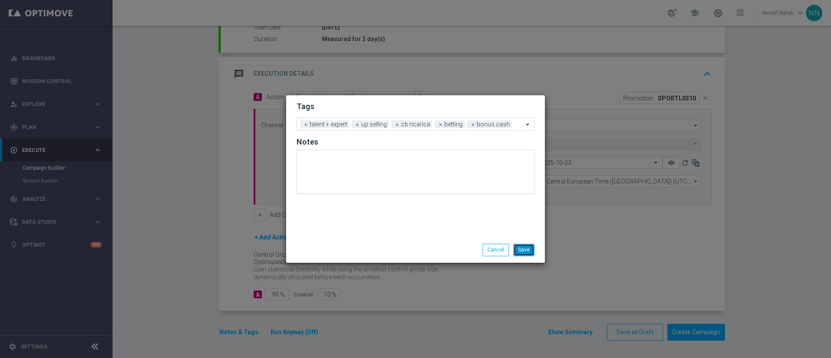
click at [523, 248] on button "Save" at bounding box center [523, 250] width 21 height 12
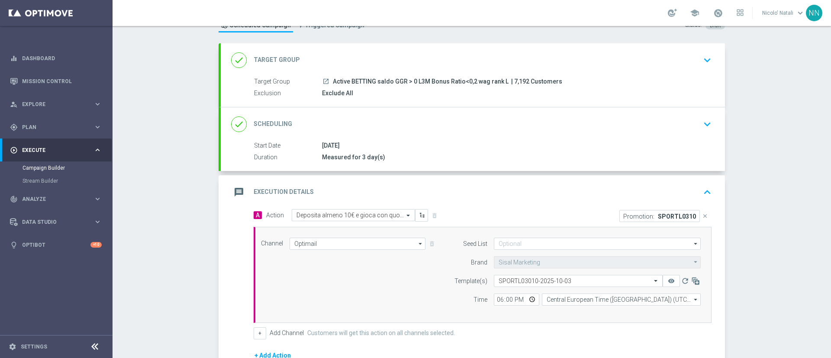
scroll to position [33, 0]
click at [424, 124] on div "done Scheduling keyboard_arrow_down" at bounding box center [472, 125] width 483 height 16
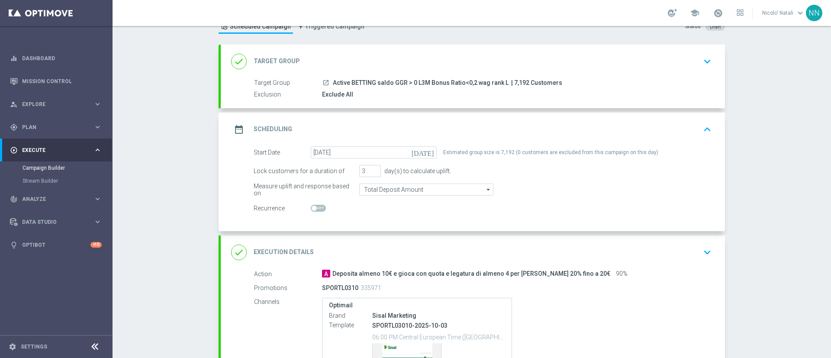
click at [370, 61] on div "done Target Group keyboard_arrow_down" at bounding box center [472, 61] width 483 height 16
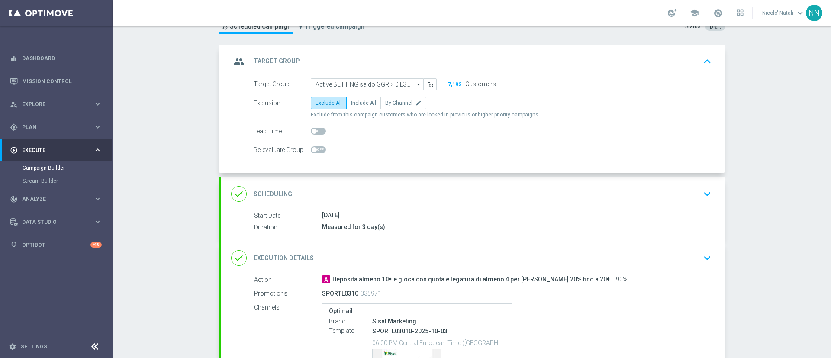
click at [356, 94] on form "Target Group Active BETTING saldo GGR > 0 L3M Bonus Ratio<0,2 wag rank L Active…" at bounding box center [483, 117] width 458 height 78
click at [355, 101] on span "Include All" at bounding box center [363, 103] width 25 height 6
click at [355, 102] on input "Include All" at bounding box center [354, 105] width 6 height 6
radio input "true"
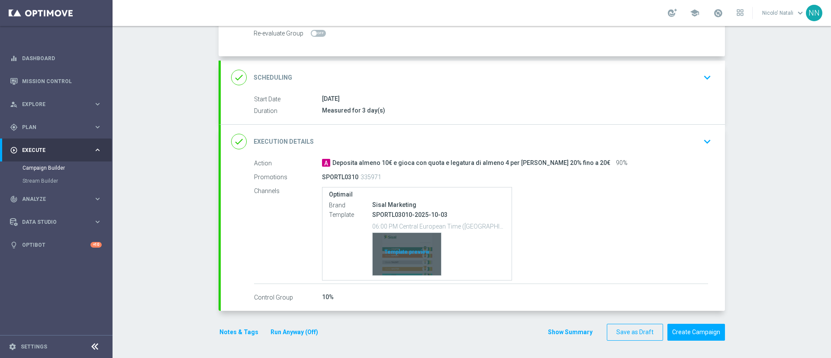
click at [407, 241] on div "Template preview" at bounding box center [406, 254] width 68 height 42
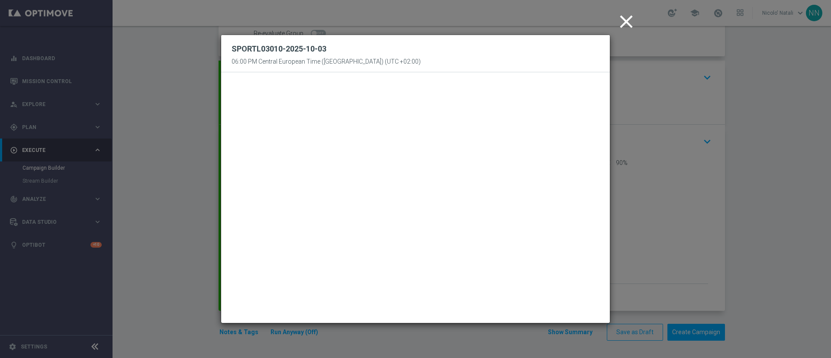
click at [629, 24] on icon "close" at bounding box center [626, 22] width 22 height 22
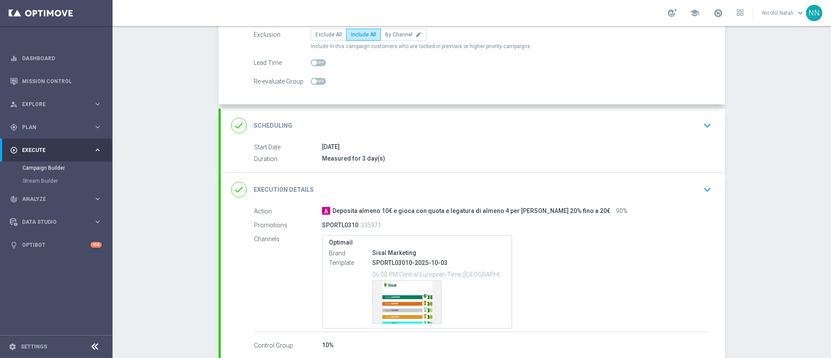
scroll to position [101, 0]
click at [411, 294] on div "Template preview" at bounding box center [406, 302] width 68 height 42
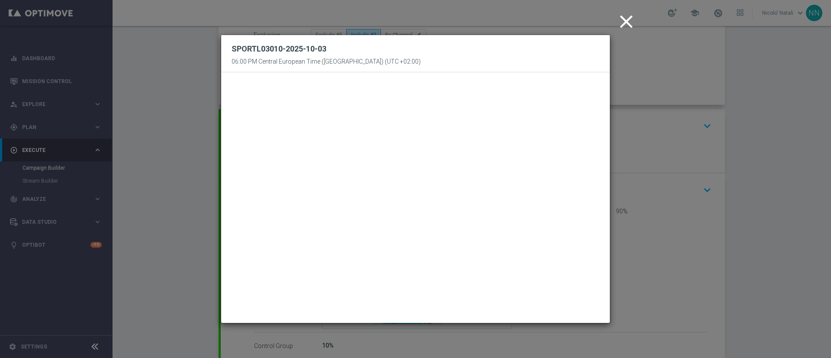
click at [620, 15] on icon "close" at bounding box center [626, 22] width 22 height 22
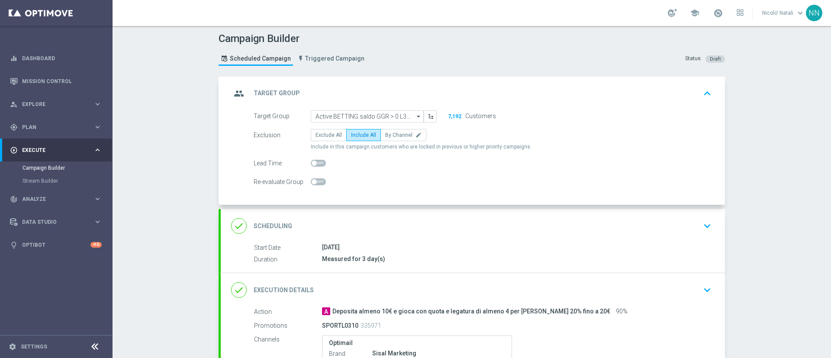
scroll to position [149, 0]
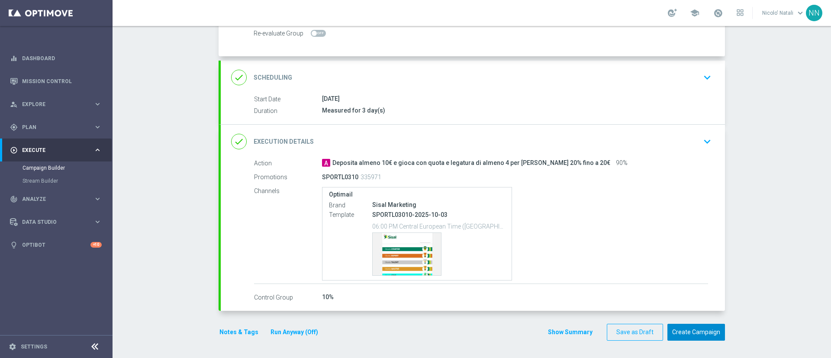
click at [690, 329] on button "Create Campaign" at bounding box center [696, 332] width 58 height 17
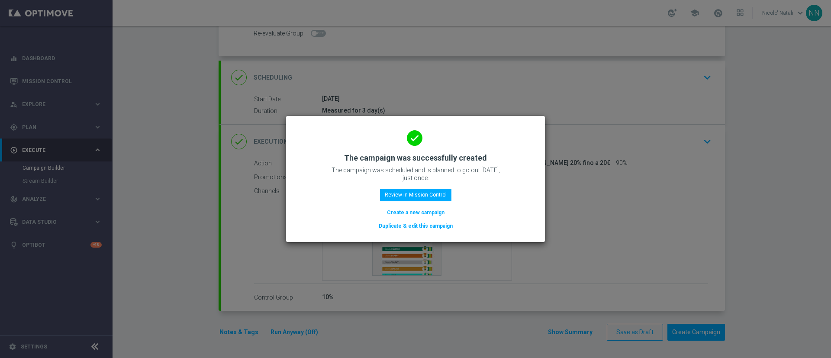
click at [436, 210] on button "Create a new campaign" at bounding box center [415, 213] width 59 height 10
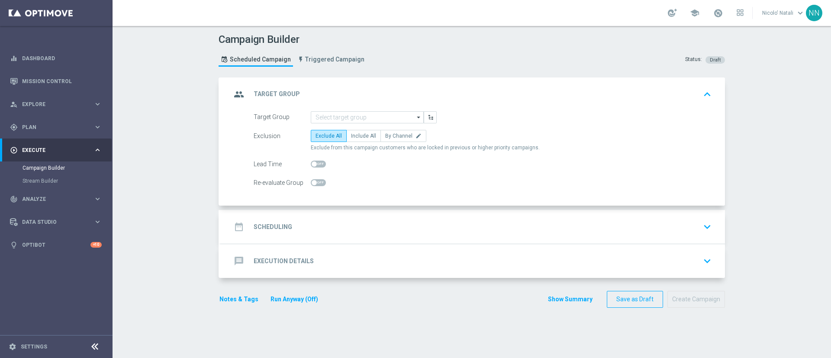
scroll to position [0, 0]
click at [331, 111] on input at bounding box center [367, 117] width 113 height 12
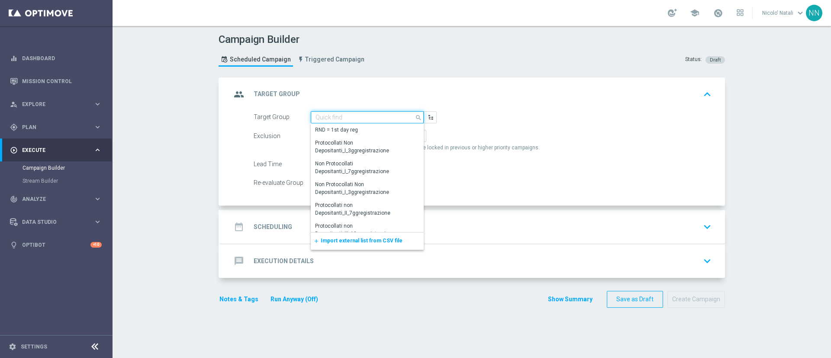
paste input "Active BETTING Master low TOTALI GGRnb>0"
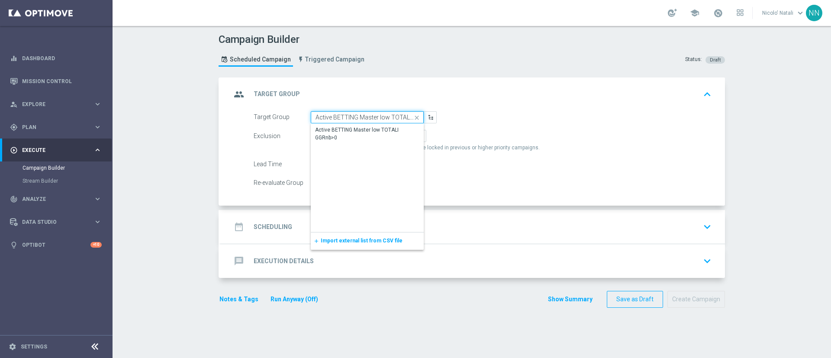
scroll to position [0, 23]
click at [340, 143] on div "Active BETTING Master low TOTALI GGRnb>0" at bounding box center [367, 134] width 113 height 21
type input "Active BETTING Master low TOTALI GGRnb>0"
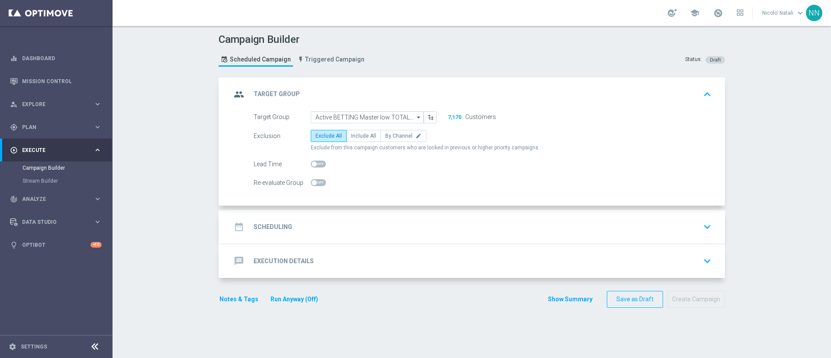
click at [403, 218] on div "date_range Scheduling keyboard_arrow_down" at bounding box center [472, 226] width 483 height 16
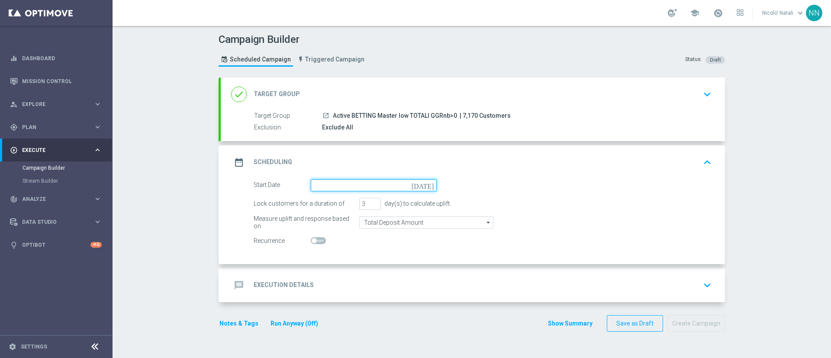
click at [365, 182] on input at bounding box center [374, 185] width 126 height 12
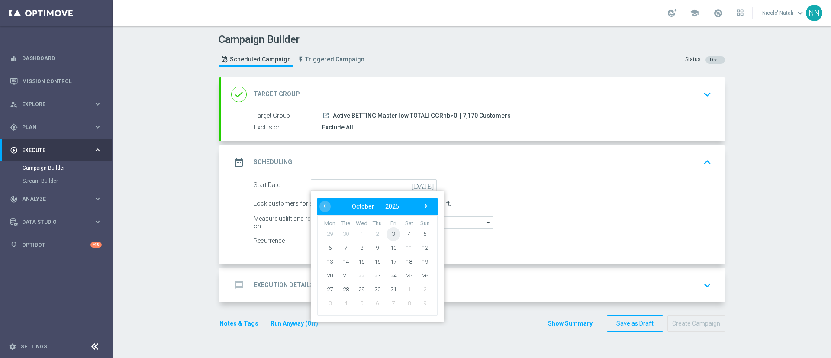
click at [386, 232] on span "3" at bounding box center [393, 234] width 14 height 14
type input "03 Oct 2025"
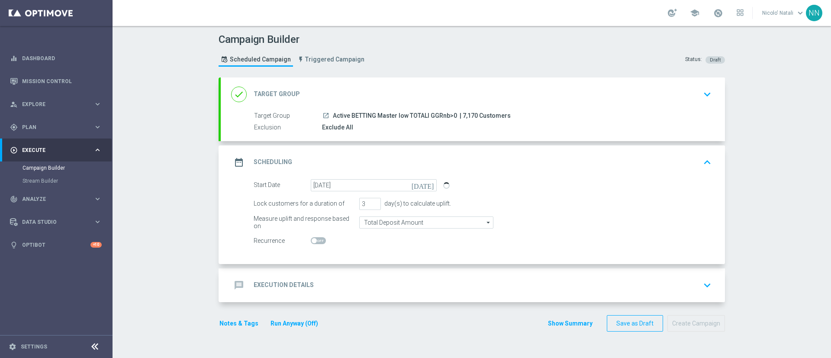
click at [312, 272] on div "message Execution Details keyboard_arrow_down" at bounding box center [473, 285] width 504 height 34
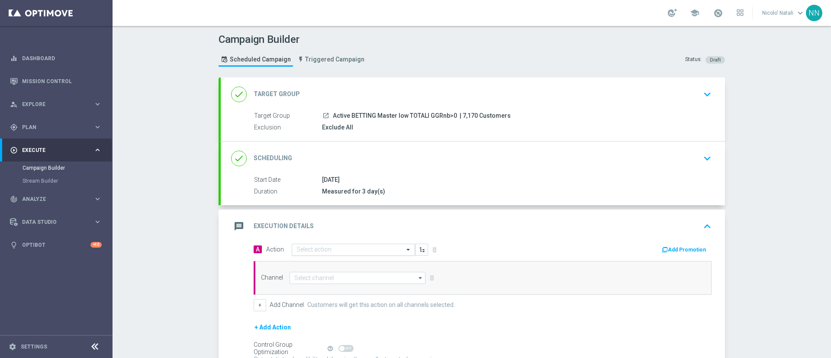
click at [302, 247] on input "text" at bounding box center [344, 249] width 96 height 7
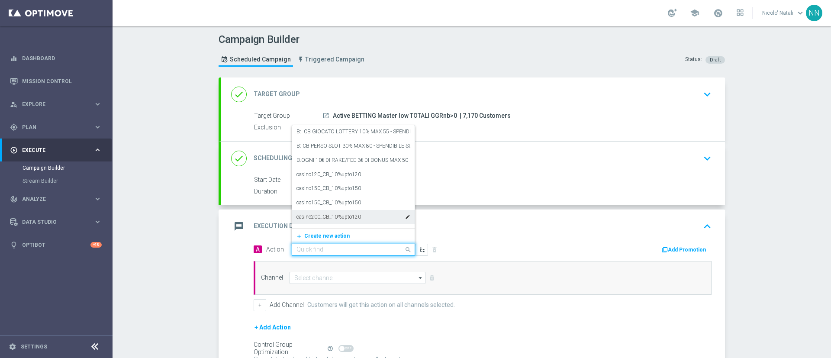
paste input "Deposita almeno 10€ e gioca QEL4 per ricevere il 15% dell'importo giocato sul p…"
type input "Deposita almeno 10€ e gioca QEL4 per ricevere il 15% dell'importo giocato sul p…"
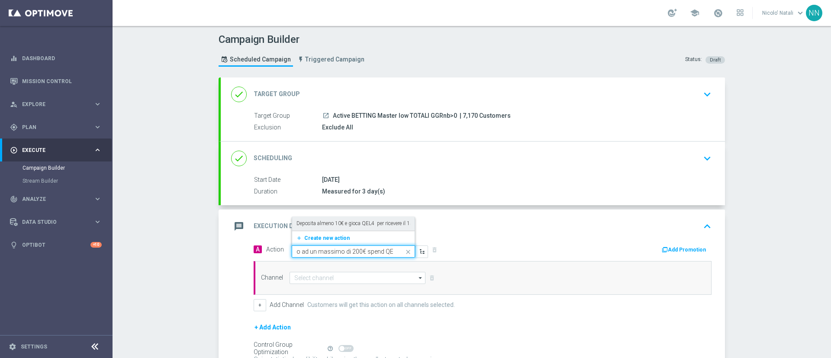
click at [319, 225] on label "Deposita almeno 10€ e gioca QEL4 per ricevere il 15% dell'importo giocato sul p…" at bounding box center [437, 223] width 283 height 7
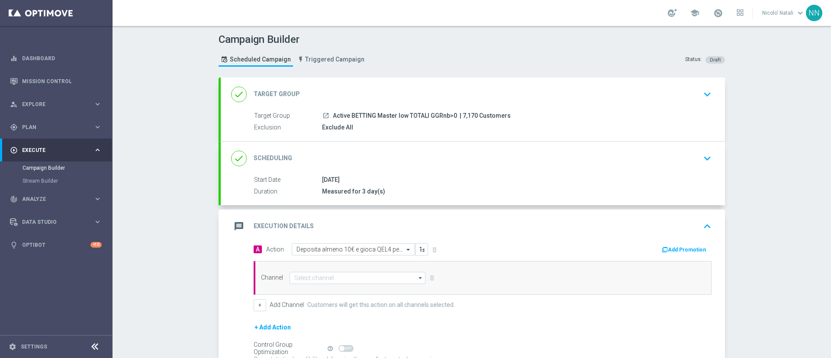
click at [324, 286] on div "Channel arrow_drop_down Show Selected 0 of NaN Optimail" at bounding box center [483, 278] width 458 height 34
click at [321, 278] on input at bounding box center [357, 278] width 136 height 12
click at [314, 284] on div "Optimail" at bounding box center [353, 290] width 129 height 13
type input "Optimail"
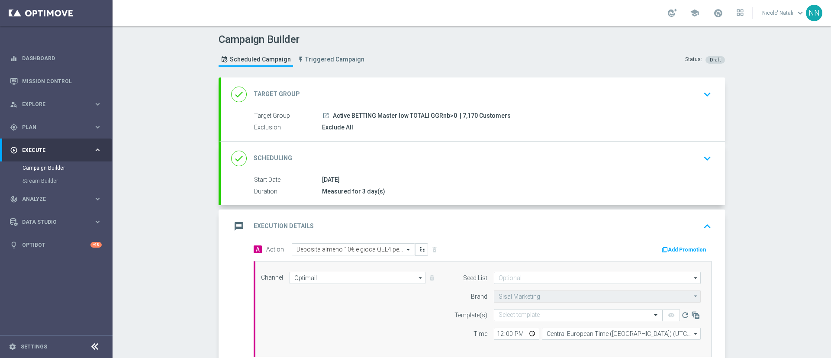
click at [674, 251] on button "Add Promotion" at bounding box center [685, 250] width 48 height 10
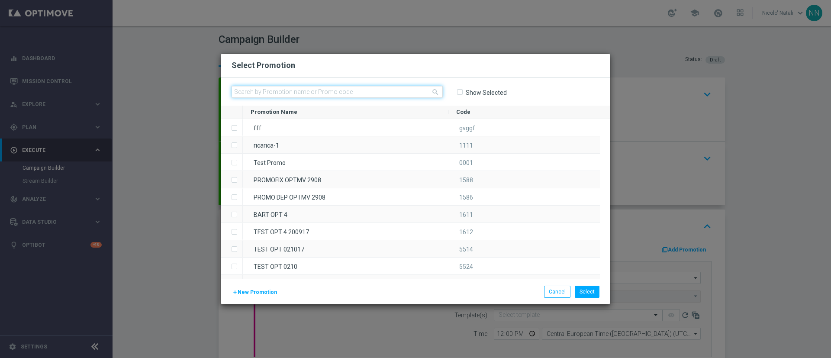
click at [389, 96] on input "text" at bounding box center [336, 92] width 211 height 12
paste input "SCOMMESSE0310"
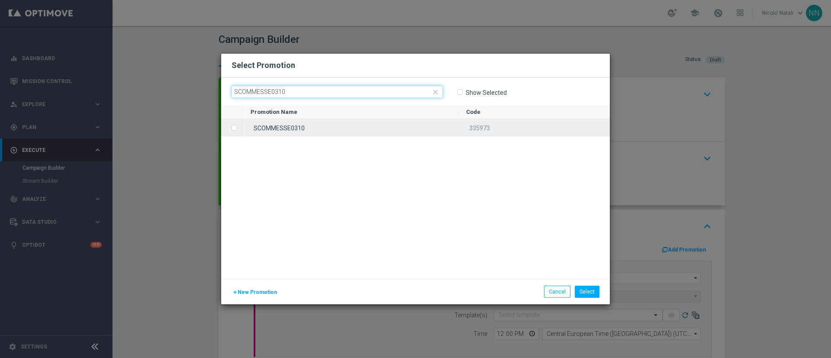
type input "SCOMMESSE0310"
click at [379, 132] on div "SCOMMESSE0310" at bounding box center [350, 127] width 215 height 17
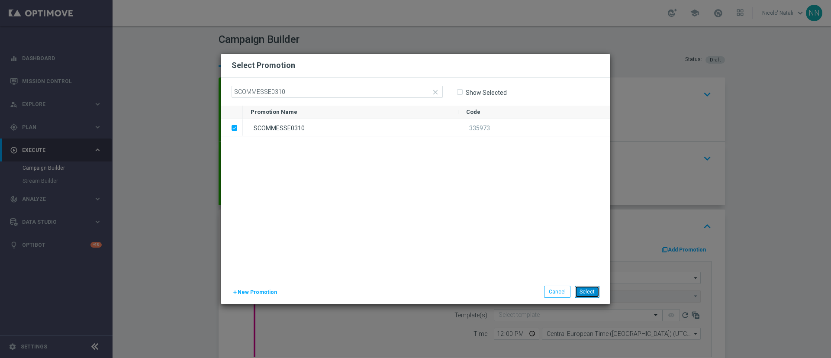
click at [589, 293] on button "Select" at bounding box center [587, 292] width 25 height 12
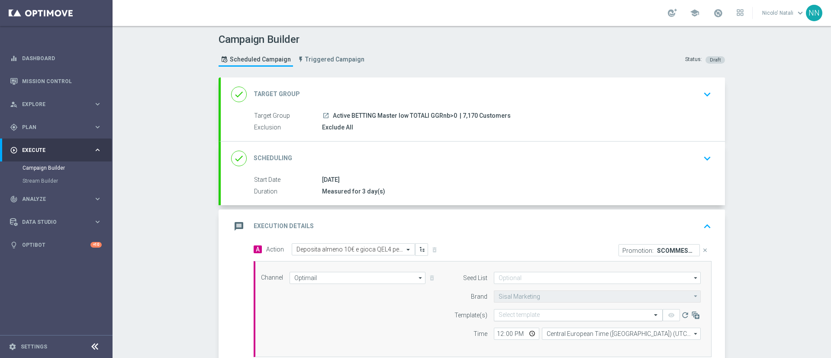
click at [530, 317] on input "text" at bounding box center [569, 314] width 142 height 7
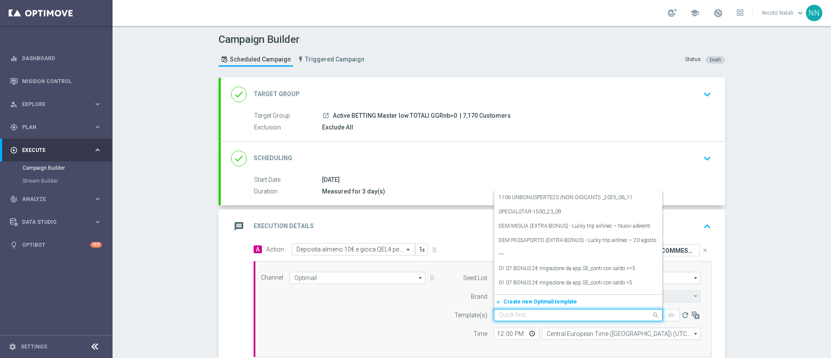
paste input "SCOMMESSE0310"
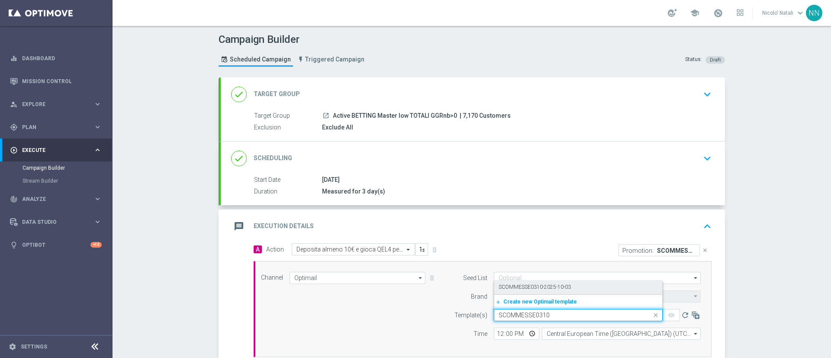
click at [528, 281] on div "SCOMMESSE0310-2025-10-03" at bounding box center [577, 287] width 159 height 14
type input "SCOMMESSE0310"
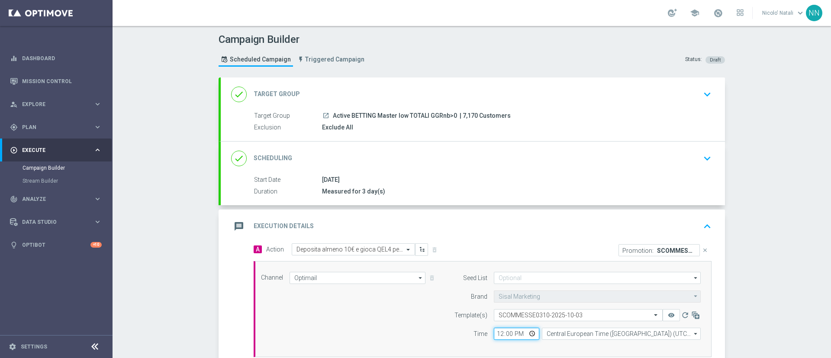
click at [494, 334] on input "12:00" at bounding box center [516, 333] width 45 height 12
type input "18:00"
click at [428, 135] on div "Target Group launch Active BETTING Master low TOTALI GGRnb>0 | 7,170 Customers …" at bounding box center [473, 126] width 504 height 30
click at [423, 161] on div "done Scheduling keyboard_arrow_down" at bounding box center [472, 158] width 483 height 16
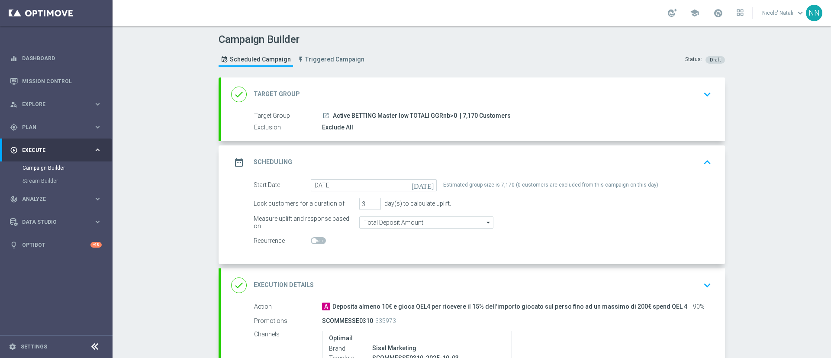
click at [361, 101] on div "done Target Group keyboard_arrow_down" at bounding box center [472, 94] width 483 height 16
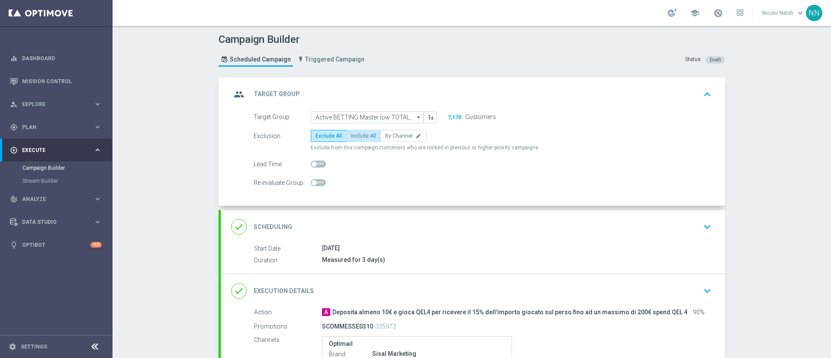
click at [356, 132] on label "Include All" at bounding box center [363, 136] width 35 height 12
click at [356, 135] on input "Include All" at bounding box center [354, 138] width 6 height 6
radio input "true"
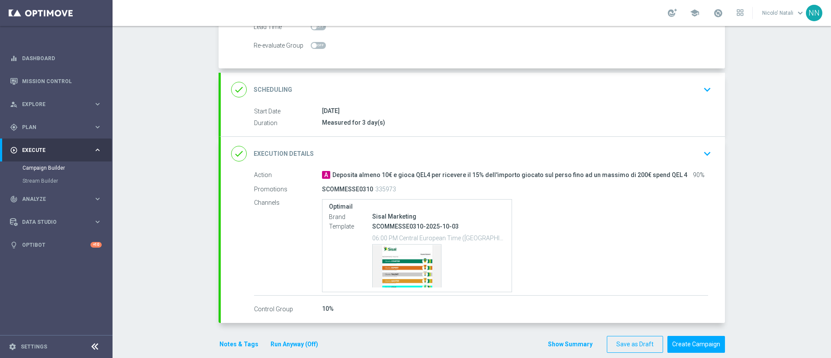
scroll to position [149, 0]
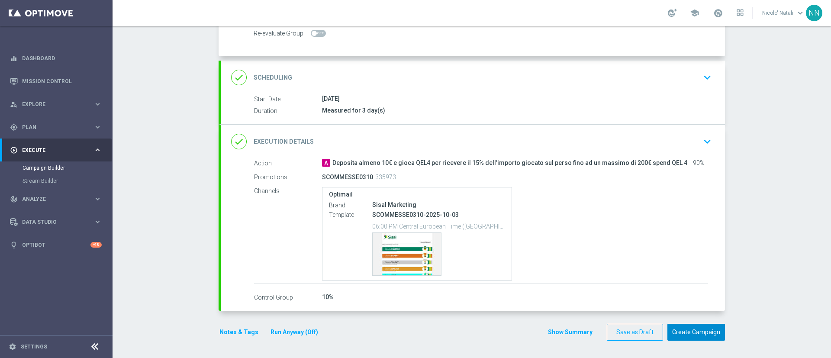
click at [688, 327] on button "Create Campaign" at bounding box center [696, 332] width 58 height 17
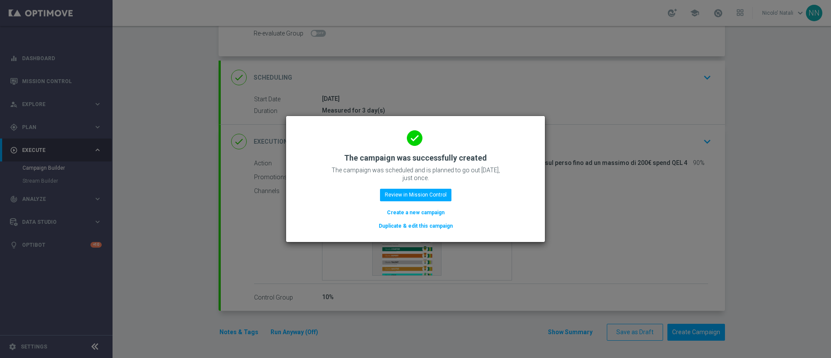
click at [431, 210] on button "Create a new campaign" at bounding box center [415, 213] width 59 height 10
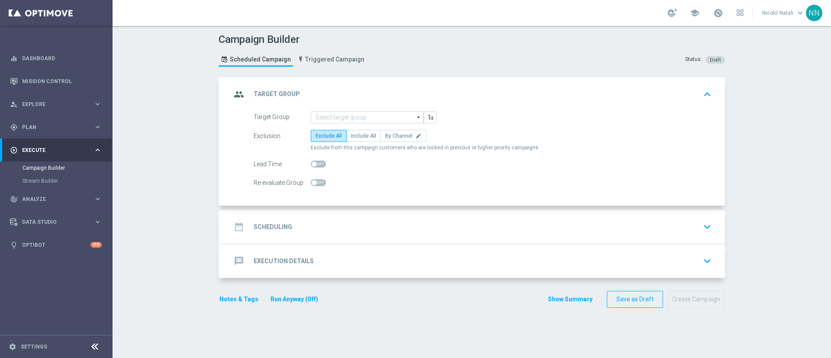
scroll to position [0, 0]
click at [348, 117] on input at bounding box center [367, 117] width 113 height 12
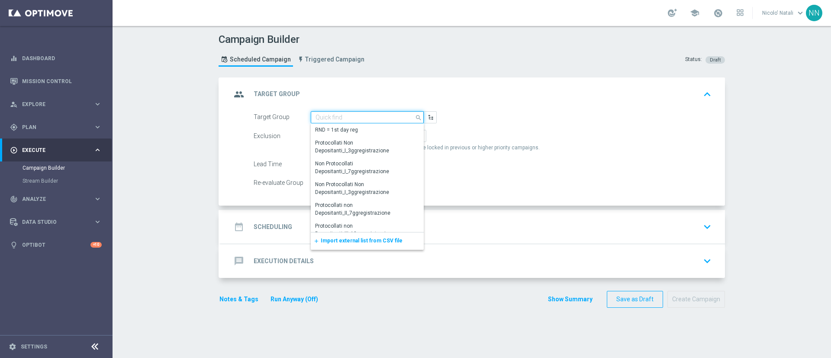
paste input "Active BETTING Master low TOTALI GGRnb<=0"
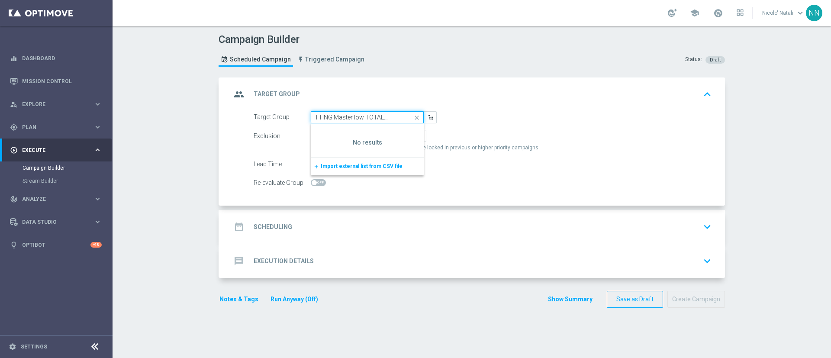
type input "Active BETTING Master low TOTALI GGRnb<=0"
click at [411, 115] on icon "close" at bounding box center [416, 118] width 13 height 12
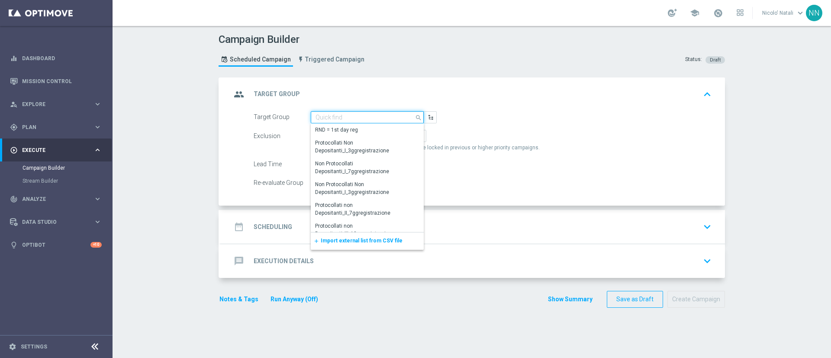
click at [369, 118] on input at bounding box center [367, 117] width 113 height 12
paste input "Active BETTING Master low TOTALI GGRnb<0"
type input "Active BETTING Master low TOTALI GGRnb<0"
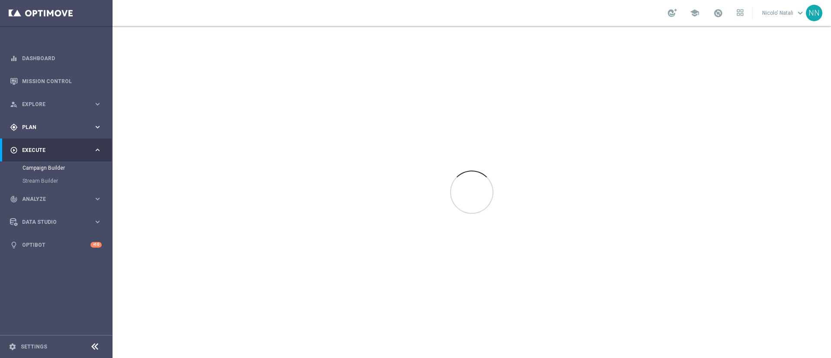
click at [37, 129] on span "Plan" at bounding box center [57, 127] width 71 height 5
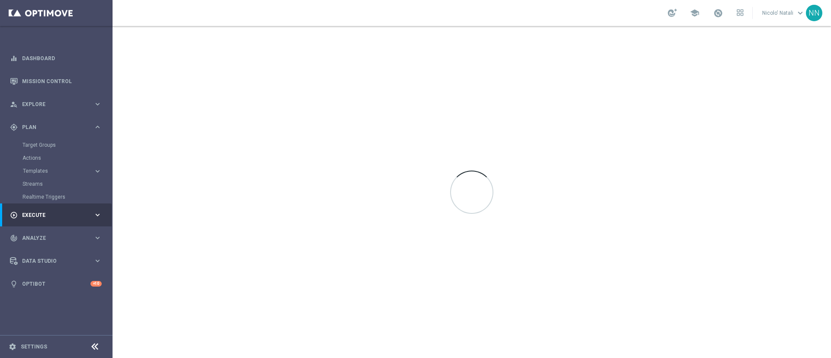
click at [43, 166] on accordion "Templates keyboard_arrow_right Optimail OptiMobile In-App OptiMobile Push Optip…" at bounding box center [66, 170] width 89 height 13
click at [42, 167] on button "Templates keyboard_arrow_right" at bounding box center [62, 170] width 80 height 7
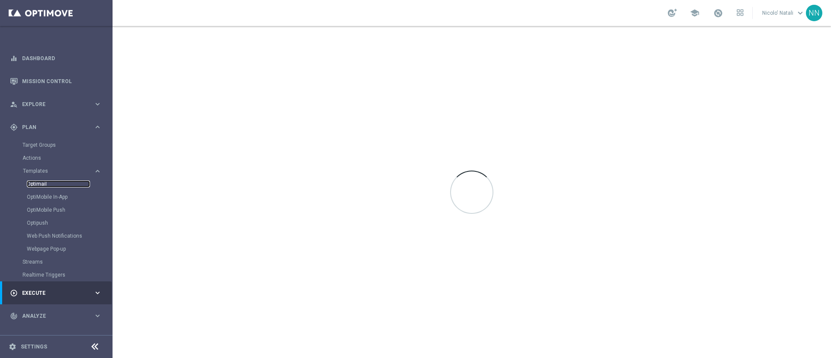
click at [41, 184] on link "Optimail" at bounding box center [58, 183] width 63 height 7
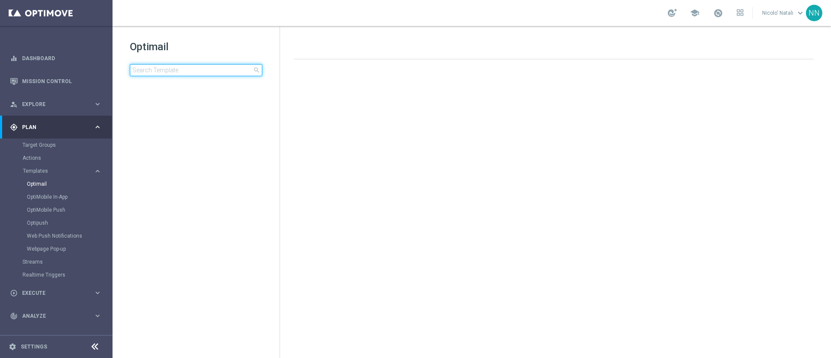
click at [172, 73] on input at bounding box center [196, 70] width 132 height 12
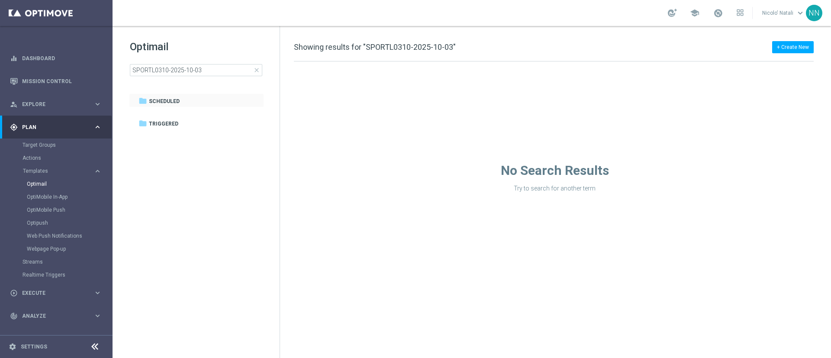
click at [184, 96] on div "folder Scheduled more_vert" at bounding box center [196, 100] width 135 height 14
click at [167, 103] on span "Scheduled" at bounding box center [164, 101] width 31 height 8
click at [231, 66] on input "SPORTL0310-2025-10-03" at bounding box center [196, 70] width 132 height 12
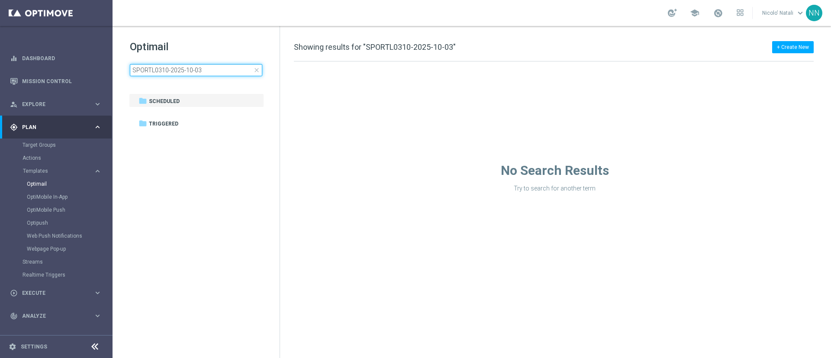
click at [231, 66] on input "SPORTL0310-2025-10-03" at bounding box center [196, 70] width 132 height 12
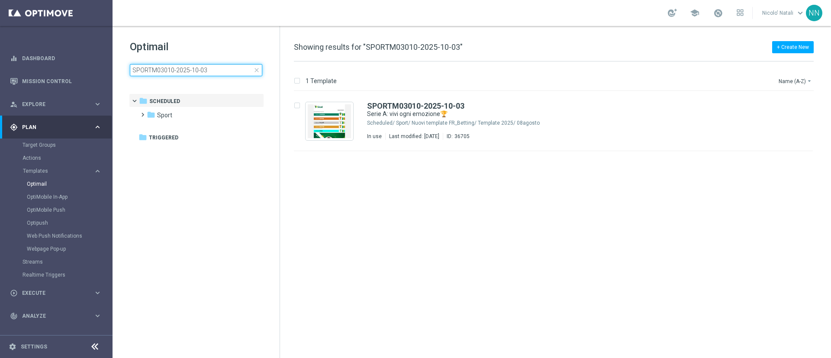
click at [158, 67] on input "SPORTM03010-2025-10-03" at bounding box center [196, 70] width 132 height 12
type input "SPORTL03010-2025-10-03"
click at [411, 120] on div "Sport/ Nuovi template FR_Betting/ Template 2025/ 08agosto" at bounding box center [586, 122] width 380 height 7
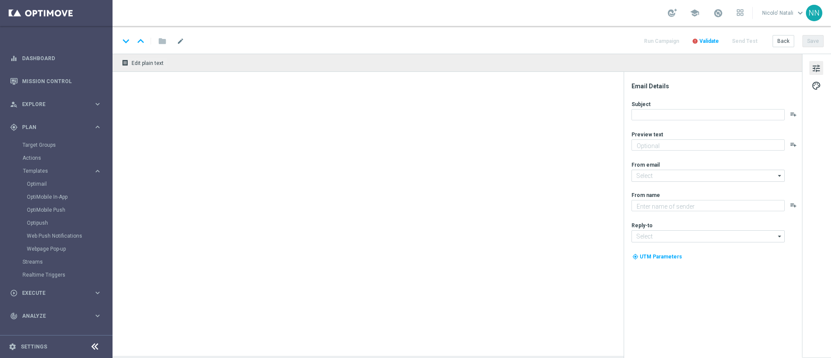
type textarea "fino a 20€ di Bonus🎁"
type textarea "Sisal"
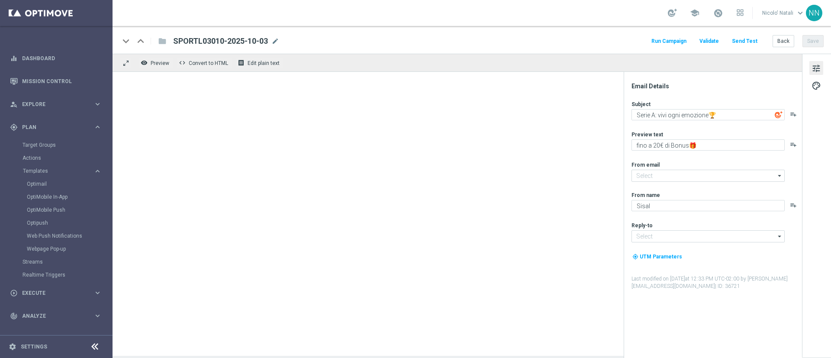
type input "newsletter@comunicazioni.sisal.it"
type input "info@sisal.it"
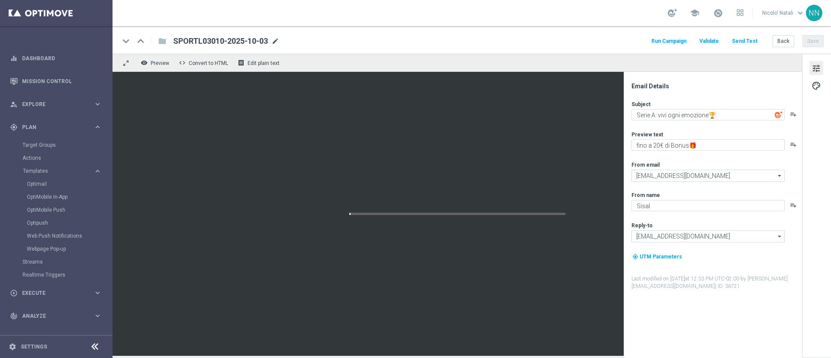
click at [276, 42] on span "mode_edit" at bounding box center [275, 41] width 8 height 8
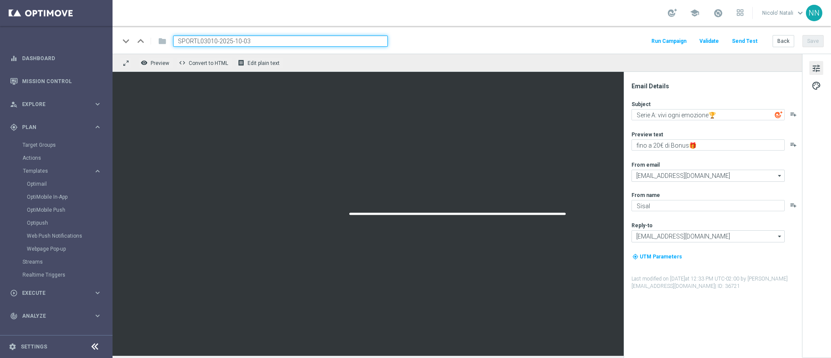
click at [276, 42] on input "SPORTL03010-2025-10-03" at bounding box center [280, 40] width 215 height 11
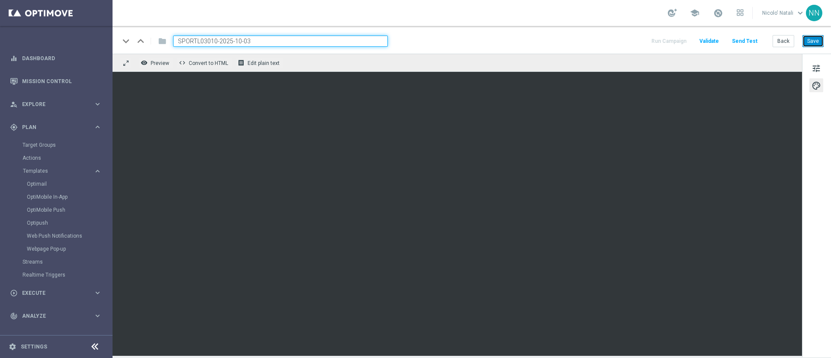
click at [815, 38] on button "Save" at bounding box center [812, 41] width 21 height 12
click at [228, 35] on input "SPORTL03010-2025-10-03" at bounding box center [280, 40] width 215 height 11
click at [39, 179] on div "Optimail" at bounding box center [69, 183] width 85 height 13
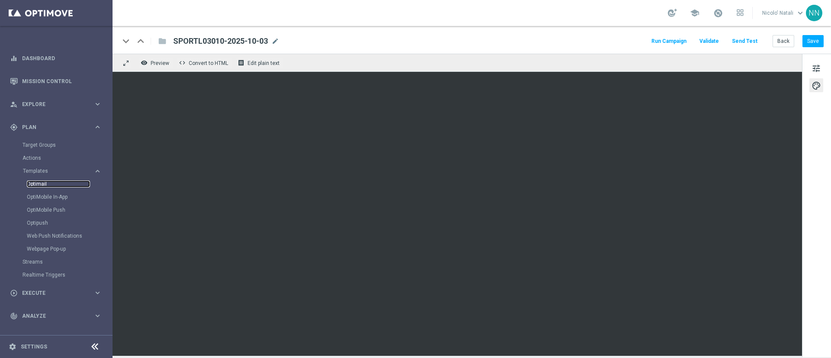
click at [39, 181] on link "Optimail" at bounding box center [58, 183] width 63 height 7
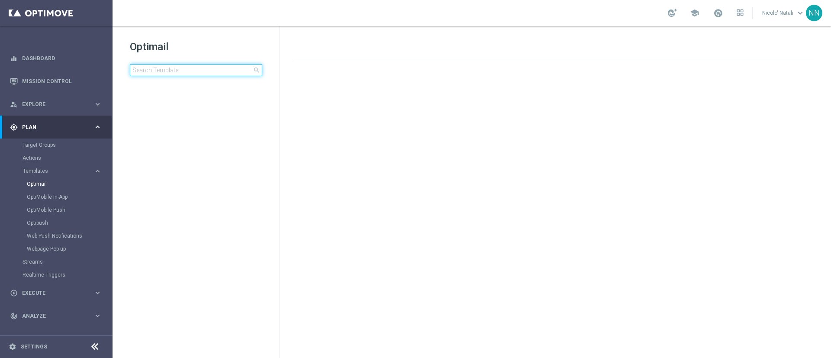
click at [182, 70] on input at bounding box center [196, 70] width 132 height 12
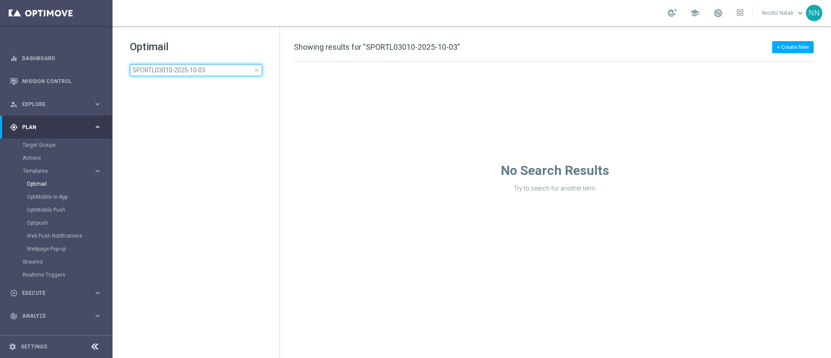
click at [153, 69] on input "SPORTL03010-2025-10-03" at bounding box center [196, 70] width 132 height 12
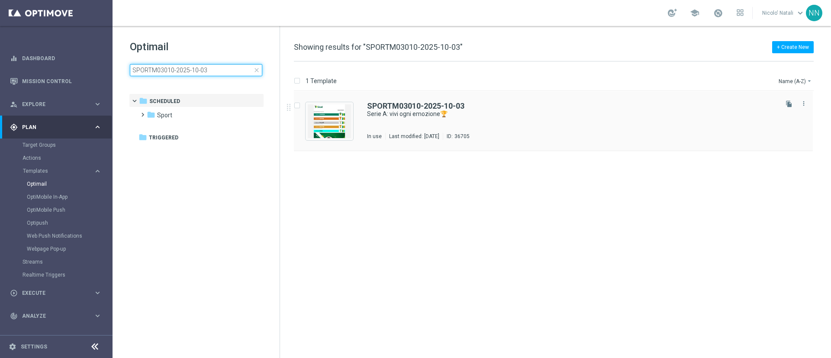
type input "SPORTM03010-2025-10-03"
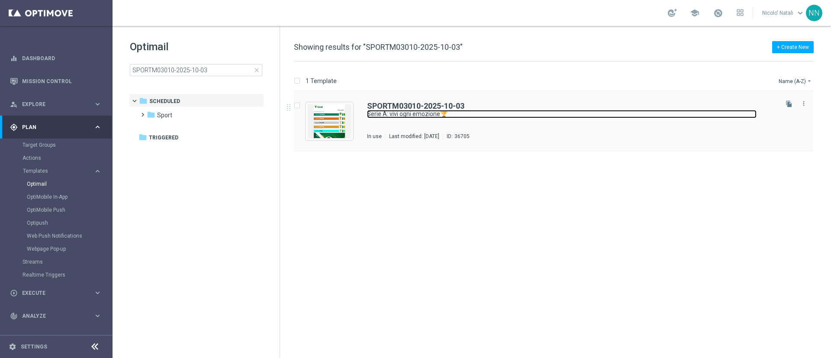
click at [410, 112] on link "Serie A: vivi ogni emozione🏆" at bounding box center [561, 114] width 389 height 8
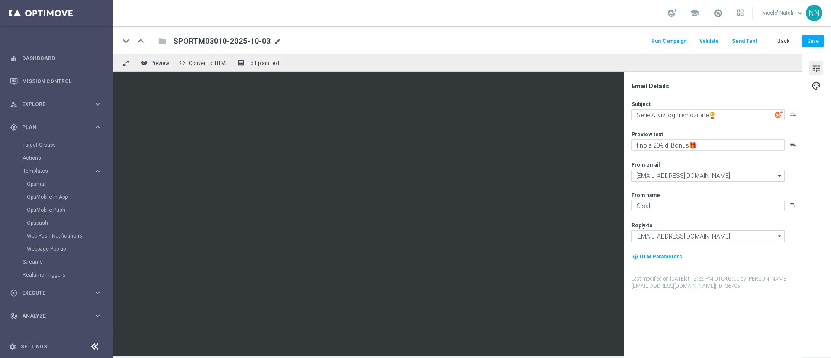
click at [280, 43] on span "mode_edit" at bounding box center [278, 41] width 8 height 8
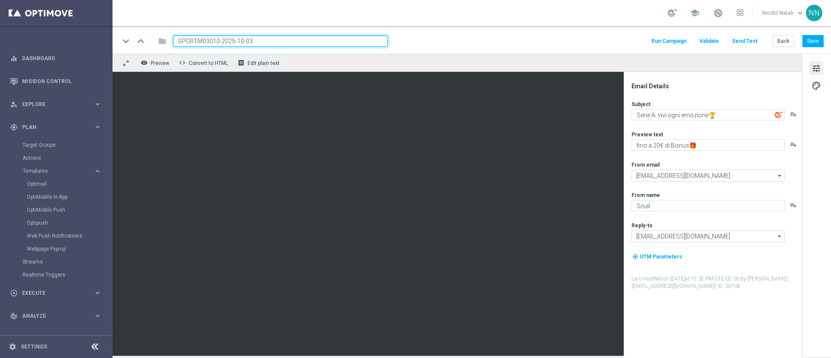
click at [211, 39] on input "SPORTM03010-2025-10-03" at bounding box center [280, 40] width 215 height 11
type input "SPORTM0310-2025-10-03"
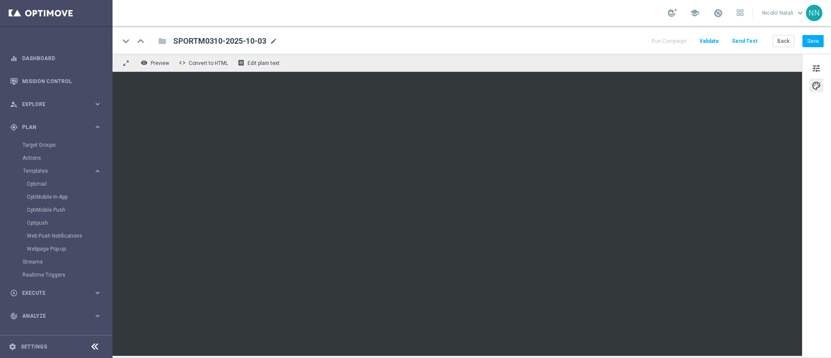
click at [813, 34] on div "keyboard_arrow_down keyboard_arrow_up folder SPORTM0310-2025-10-03 SPORTM0310-2…" at bounding box center [471, 40] width 718 height 28
click at [812, 41] on button "Save" at bounding box center [812, 41] width 21 height 12
click at [43, 147] on link "Target Groups" at bounding box center [55, 144] width 67 height 7
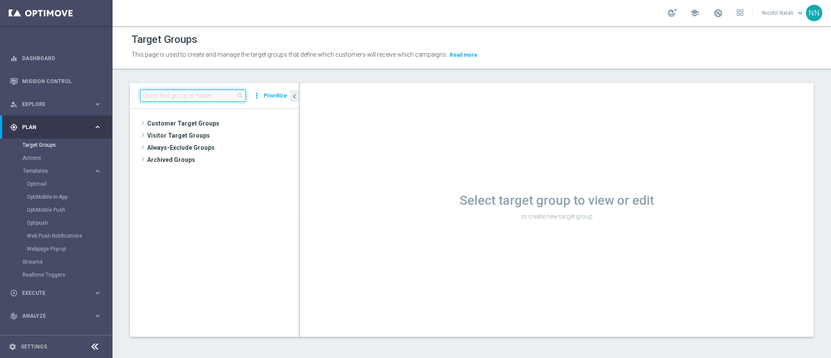
click at [176, 94] on input at bounding box center [193, 96] width 106 height 12
paste input "Active BETTING Master low TOTALI GGRnb<=0"
type input "Active BETTING Master low TOTALI GGRnb"
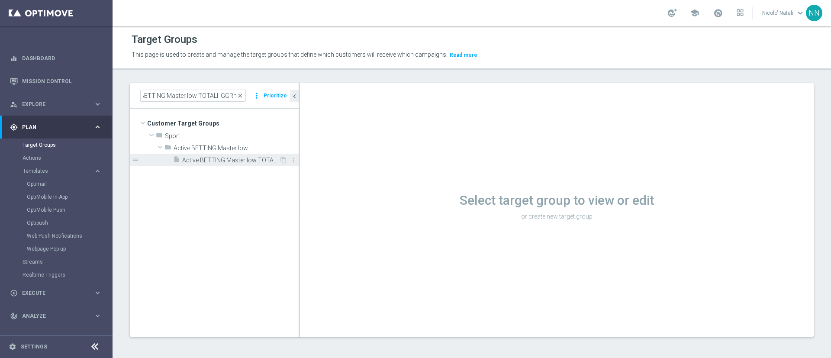
click at [225, 154] on div "insert_drive_file Active BETTING Master low TOTALI GGRnb>0" at bounding box center [226, 160] width 106 height 12
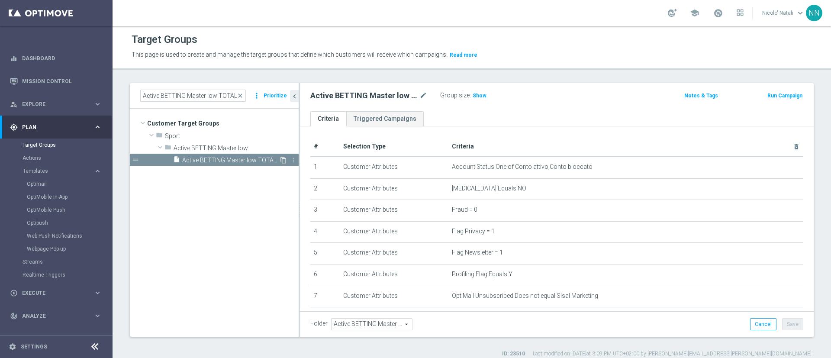
click at [282, 161] on icon "content_copy" at bounding box center [283, 160] width 7 height 7
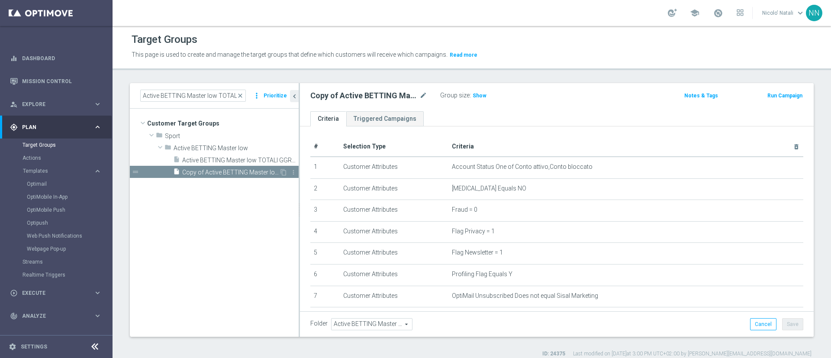
click at [272, 171] on span "Copy of Active BETTING Master low TOTALI GGRnb>0" at bounding box center [230, 172] width 97 height 7
click at [266, 160] on span "Active BETTING Master low TOTALI GGRnb>0" at bounding box center [230, 160] width 97 height 7
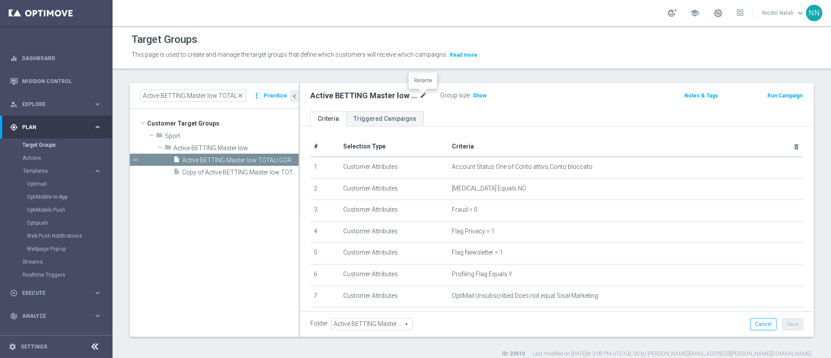
click at [421, 95] on icon "mode_edit" at bounding box center [423, 95] width 8 height 10
click at [421, 95] on input "Active BETTING Master low TOTALI GGRnb>0" at bounding box center [368, 96] width 117 height 12
click at [244, 177] on div "insert_drive_file Copy of Active BETTING Master low TOTALI GGRnb>0" at bounding box center [226, 172] width 106 height 12
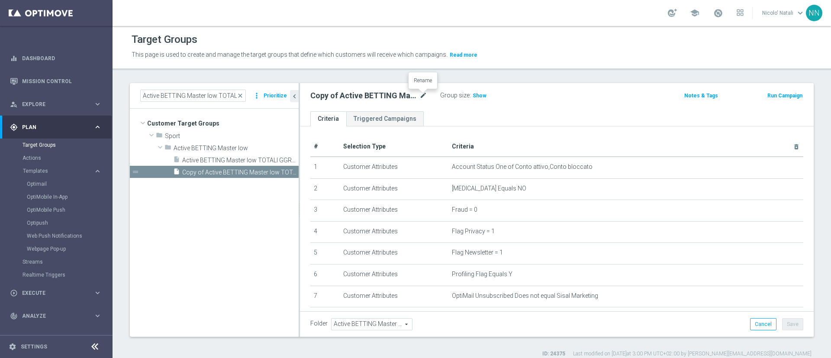
click at [421, 96] on icon "mode_edit" at bounding box center [423, 95] width 8 height 10
click at [421, 96] on input "Copy of Active BETTING Master low TOTALI GGRnb>0" at bounding box center [368, 96] width 117 height 12
click at [321, 92] on input "Copy of Active BETTING Master low TOTALI GGRnb>0" at bounding box center [368, 96] width 117 height 12
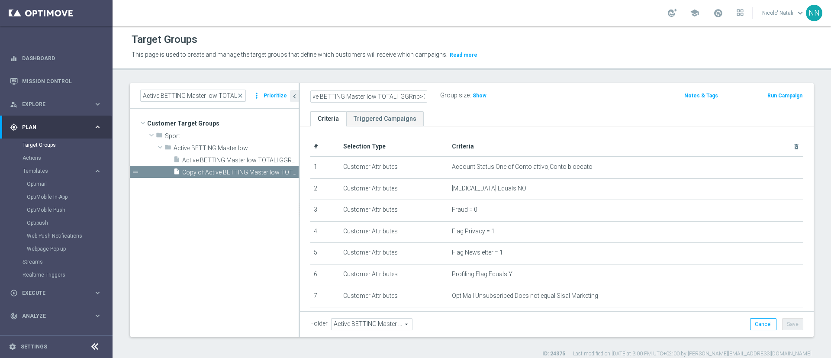
click at [420, 95] on input "Active BETTING Master low TOTALI GGRnb>0" at bounding box center [368, 96] width 117 height 12
type input "Active BETTING Master low TOTALI GGRnb<0"
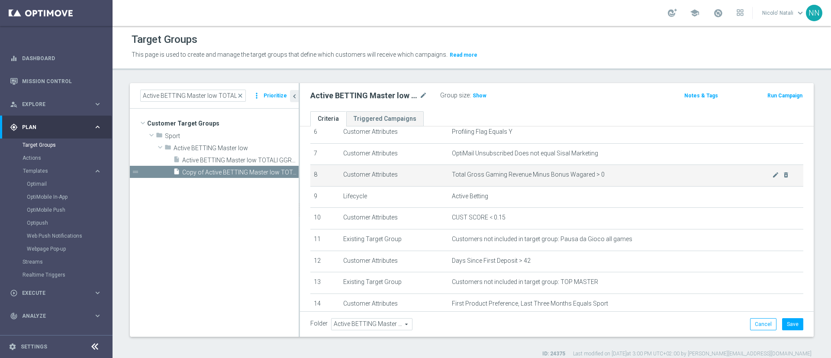
scroll to position [141, 0]
click at [772, 179] on icon "mode_edit" at bounding box center [775, 175] width 7 height 7
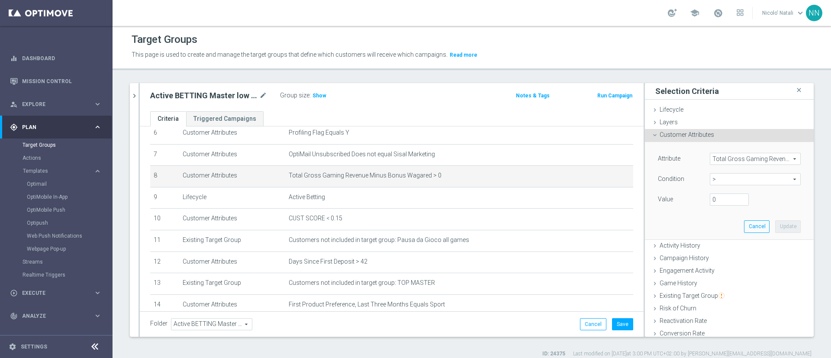
click at [736, 180] on span ">" at bounding box center [755, 178] width 90 height 11
click at [714, 194] on span "<" at bounding box center [755, 192] width 82 height 7
type input "<"
click at [710, 196] on input "number" at bounding box center [729, 199] width 39 height 12
type input "0"
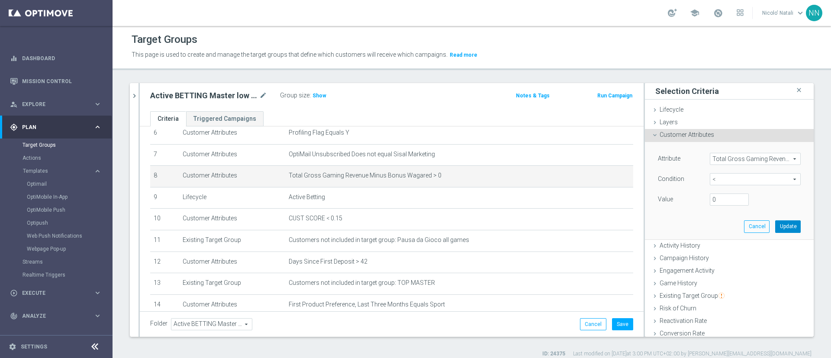
click at [775, 222] on button "Update" at bounding box center [788, 226] width 26 height 12
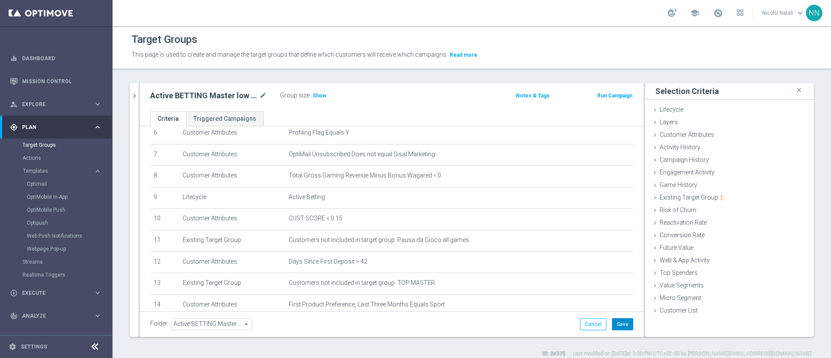
click at [615, 320] on button "Save" at bounding box center [622, 324] width 21 height 12
click at [322, 98] on span "Show" at bounding box center [319, 96] width 14 height 6
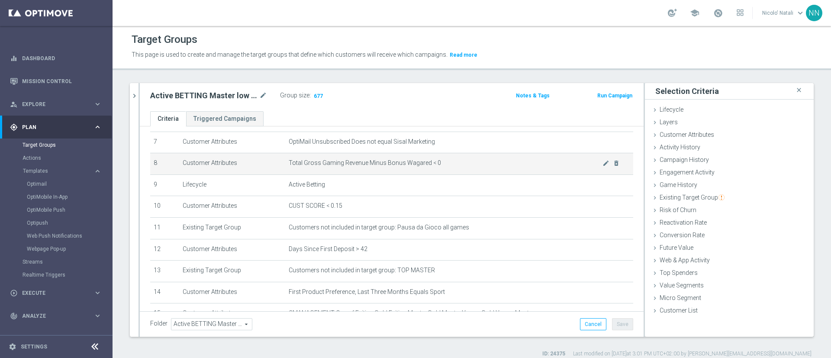
scroll to position [154, 0]
click at [602, 164] on icon "mode_edit" at bounding box center [605, 162] width 7 height 7
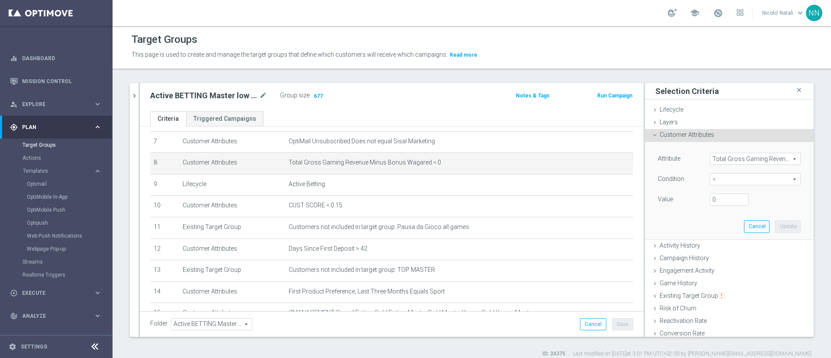
click at [710, 182] on span "<" at bounding box center [755, 178] width 90 height 11
click at [714, 205] on span "<=" at bounding box center [755, 203] width 82 height 7
type input "<="
click at [710, 205] on input "number" at bounding box center [729, 199] width 39 height 12
type input "0"
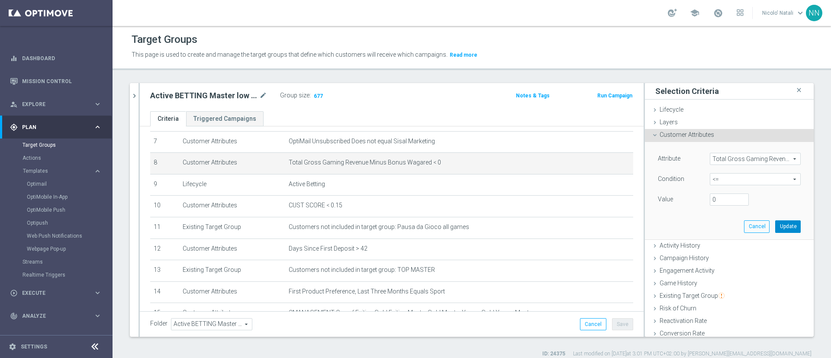
click at [775, 224] on button "Update" at bounding box center [788, 226] width 26 height 12
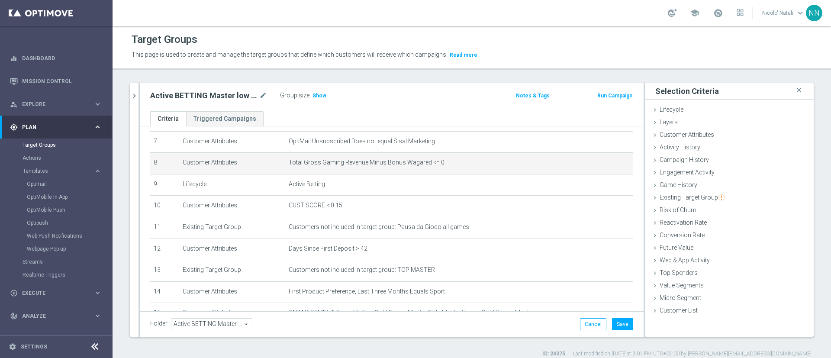
click at [617, 331] on div "Folder Active BETTING Master low Active BETTING Master low arrow_drop_down sear…" at bounding box center [392, 324] width 504 height 26
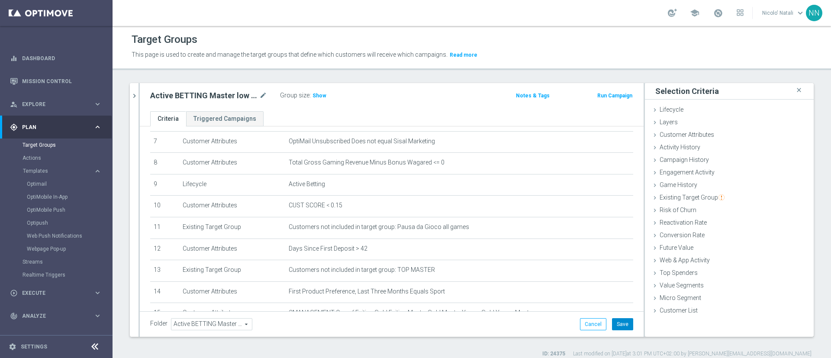
click at [616, 322] on button "Save" at bounding box center [622, 324] width 21 height 12
click at [319, 90] on div "Group size : Show" at bounding box center [323, 95] width 87 height 10
click at [318, 90] on div "Group size : Show" at bounding box center [323, 95] width 87 height 10
click at [318, 91] on h3 "Show" at bounding box center [319, 96] width 16 height 10
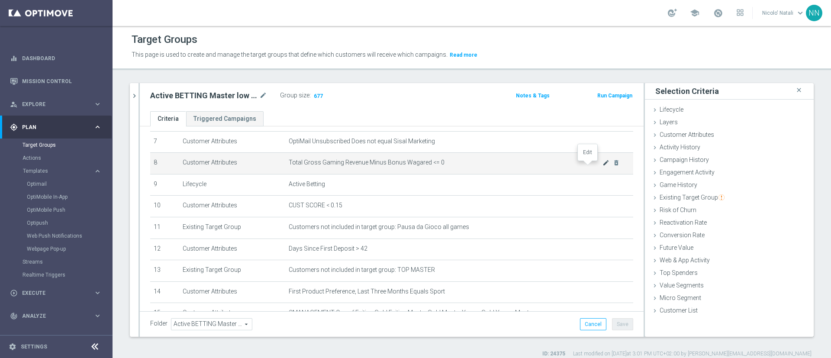
click at [602, 164] on icon "mode_edit" at bounding box center [605, 162] width 7 height 7
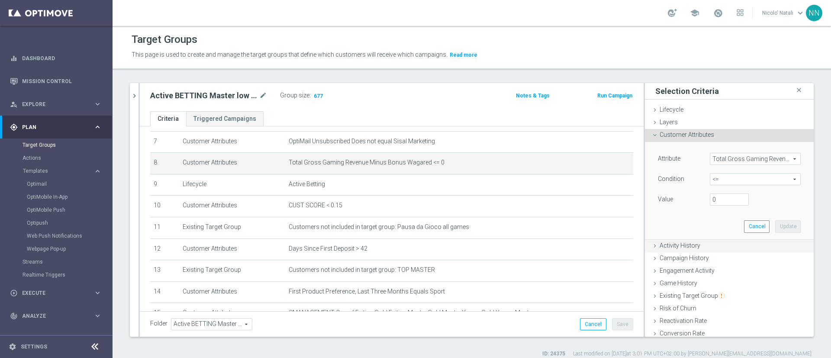
click at [687, 247] on span "Activity History" at bounding box center [679, 245] width 41 height 7
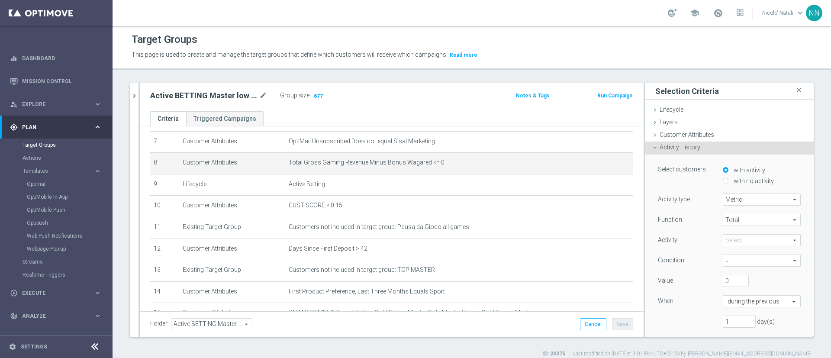
click at [725, 237] on span at bounding box center [761, 239] width 77 height 11
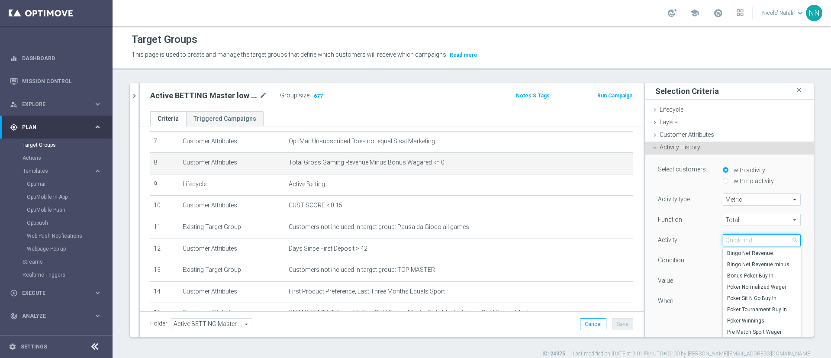
click at [725, 237] on input "search" at bounding box center [761, 240] width 78 height 12
type input "total gross"
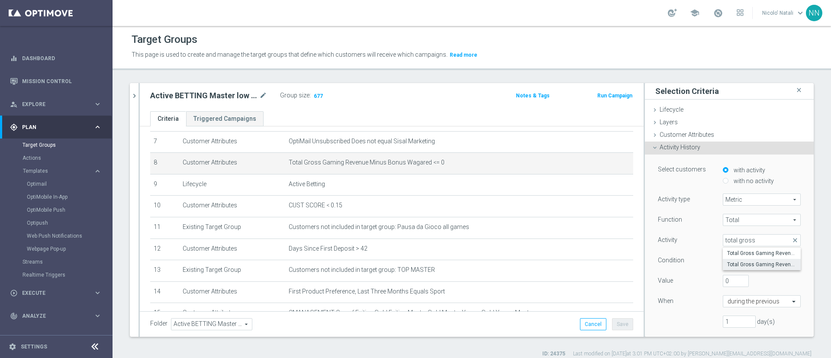
click at [746, 263] on span "Total Gross Gaming Revenue minus Bonus Consumed" at bounding box center [761, 264] width 69 height 7
type input "Total Gross Gaming Revenue minus Bonus Consumed"
click at [723, 256] on span "=" at bounding box center [761, 260] width 77 height 11
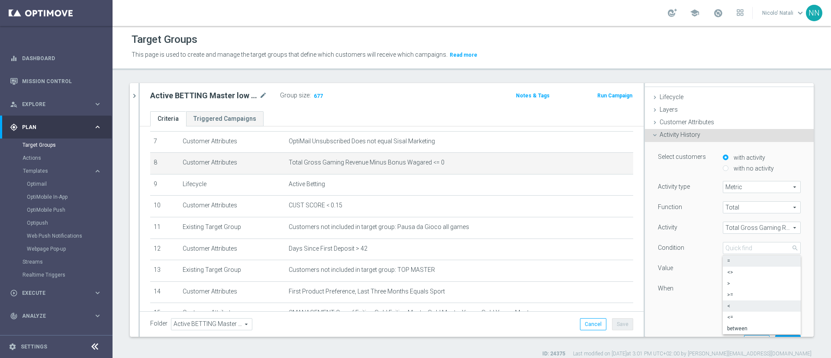
click at [727, 307] on span "<" at bounding box center [761, 305] width 69 height 7
type input "<"
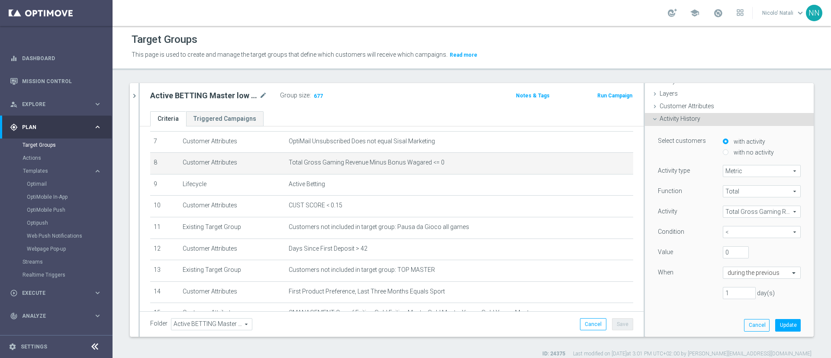
scroll to position [29, 0]
click at [729, 293] on input "1" at bounding box center [738, 292] width 33 height 12
type input "90"
click at [775, 320] on button "Update" at bounding box center [788, 324] width 26 height 12
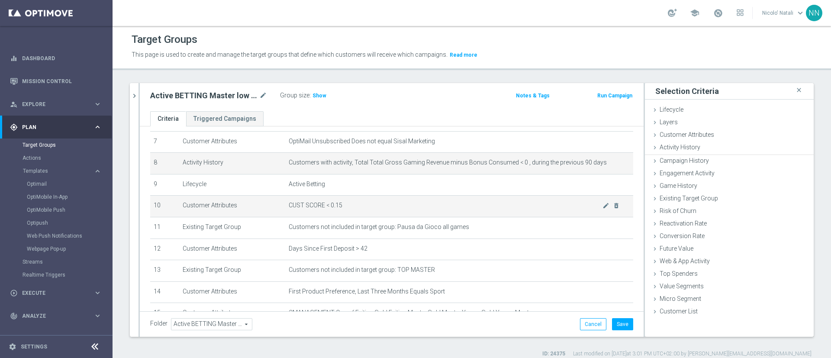
scroll to position [0, 0]
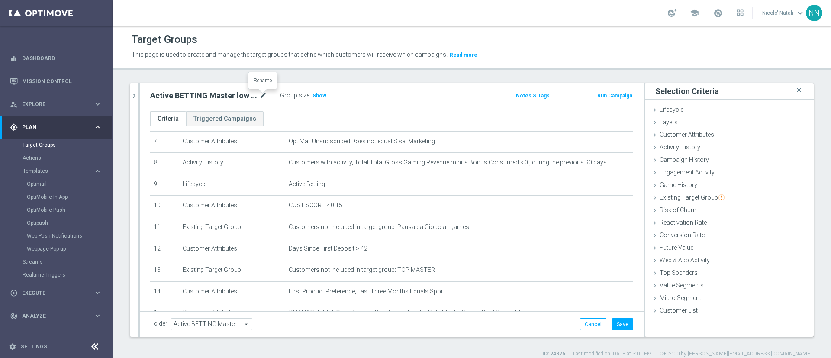
click at [263, 92] on icon "mode_edit" at bounding box center [263, 95] width 8 height 10
click at [308, 103] on div "Active BETTING Master low TOTALI GGRnb<0 Group size : Show Notes & Tags Run Cam…" at bounding box center [392, 97] width 504 height 28
click at [313, 100] on h3 "Show" at bounding box center [319, 96] width 16 height 10
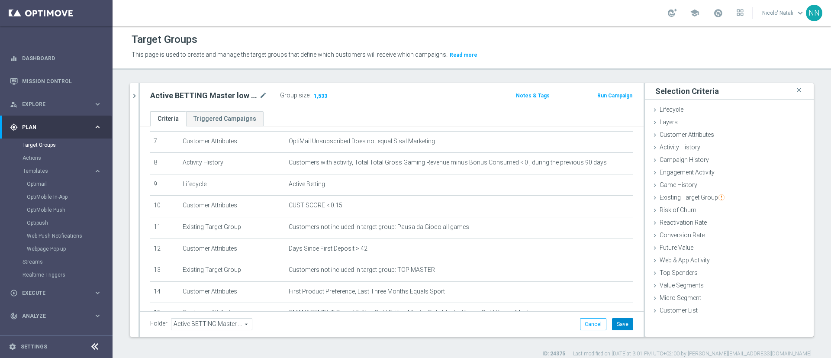
click at [615, 321] on button "Save" at bounding box center [622, 324] width 21 height 12
click at [261, 94] on icon "mode_edit" at bounding box center [263, 95] width 8 height 10
click at [261, 94] on input "Active BETTING Master low TOTALI GGRnb<0" at bounding box center [208, 96] width 117 height 12
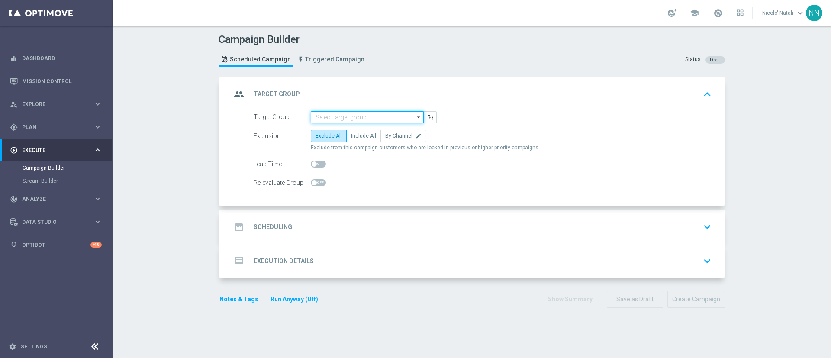
click at [332, 120] on input at bounding box center [367, 117] width 113 height 12
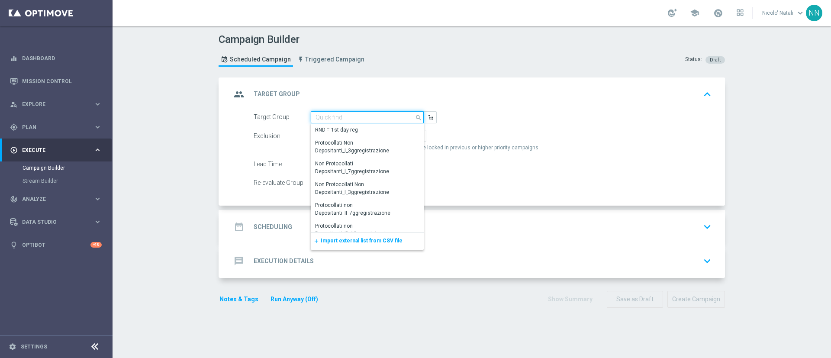
paste input "Active BETTING Master low TOTALI GGRnb<0"
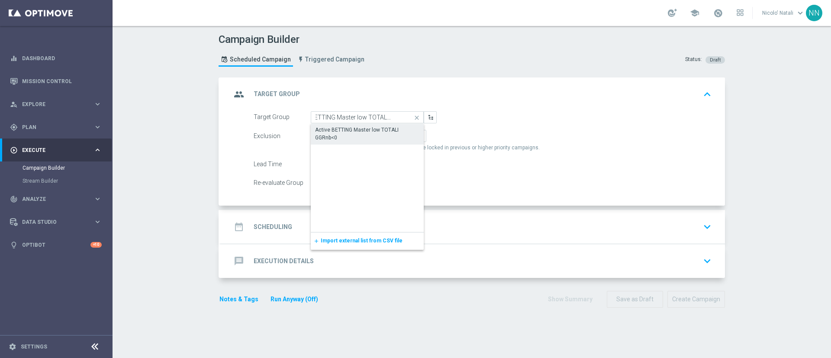
click at [332, 128] on div "Active BETTING Master low TOTALI GGRnb<0" at bounding box center [367, 134] width 104 height 16
type input "Active BETTING Master low TOTALI GGRnb<0"
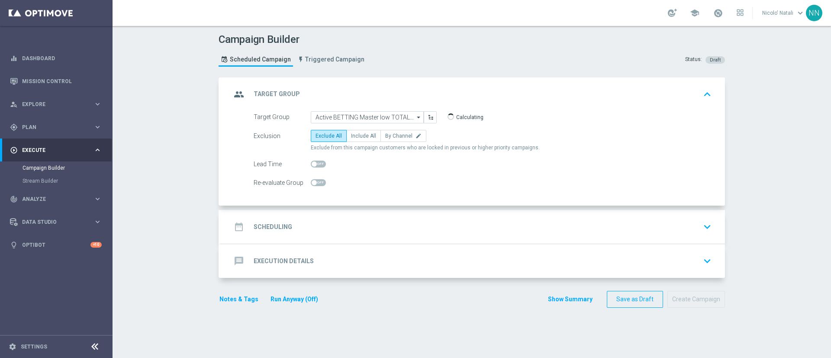
click at [329, 217] on div "date_range Scheduling keyboard_arrow_down" at bounding box center [473, 227] width 504 height 34
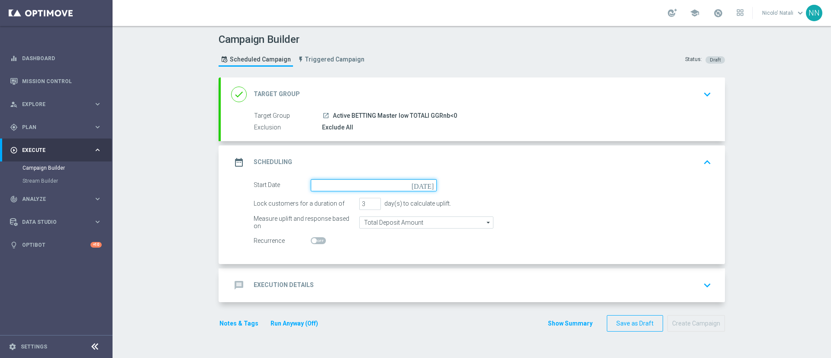
click at [331, 185] on input at bounding box center [374, 185] width 126 height 12
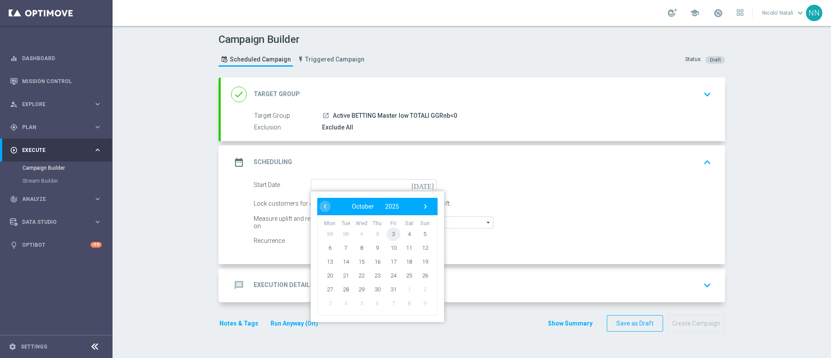
click at [391, 239] on span "3" at bounding box center [393, 234] width 14 height 14
type input "[DATE]"
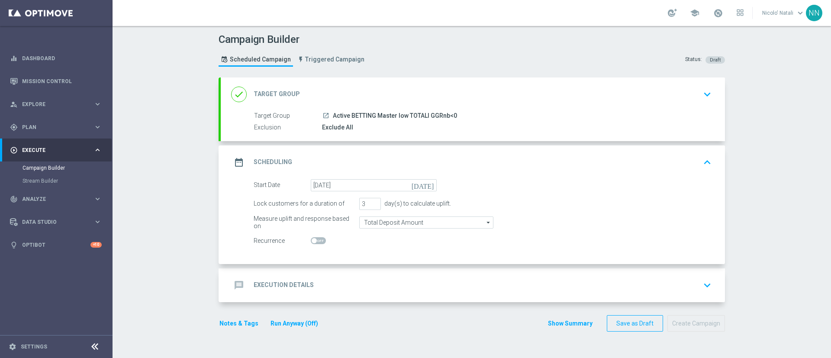
click at [351, 277] on div "message Execution Details keyboard_arrow_down" at bounding box center [472, 285] width 483 height 16
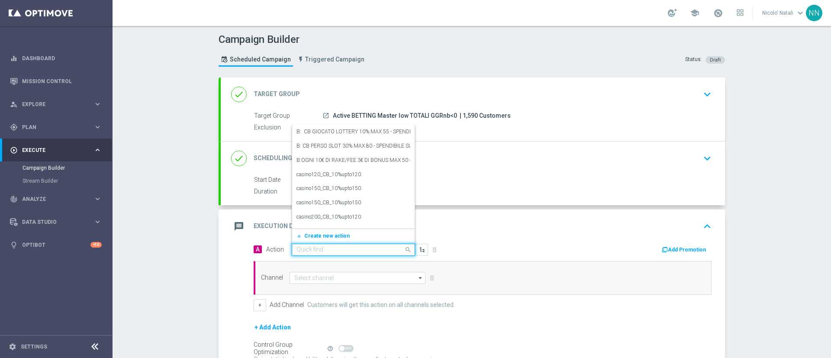
click at [347, 249] on input "text" at bounding box center [344, 249] width 96 height 7
paste input "Deposita almeno 20€ e gioca QEL6 per ricevere il 10% dell'importo giocato sul p…"
type input "Deposita almeno 20€ e gioca QEL6 per ricevere il 10% dell'importo giocato sul p…"
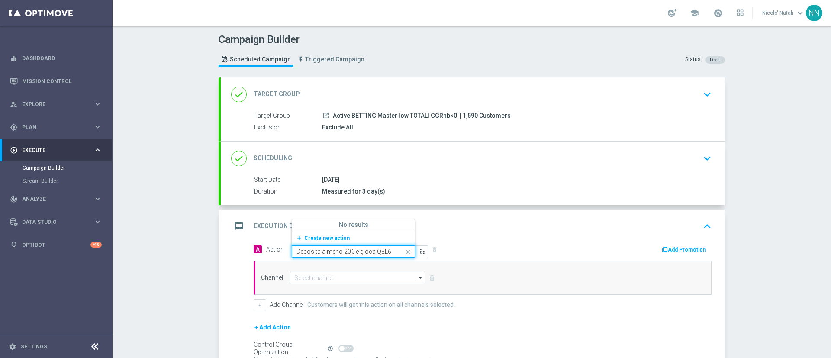
scroll to position [0, 231]
click at [317, 237] on span "Create new action" at bounding box center [326, 238] width 45 height 6
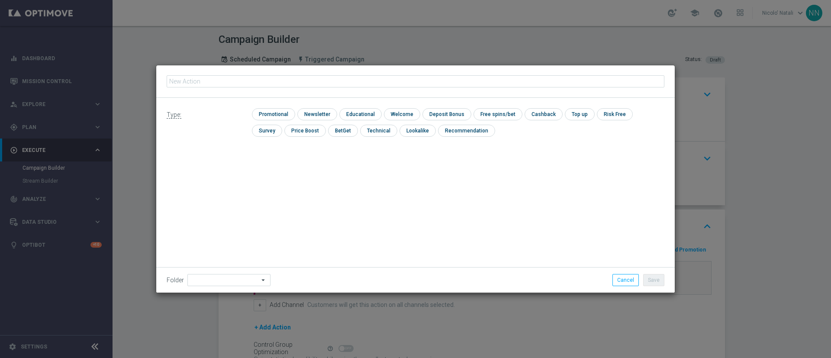
type input "Deposita almeno 20€ e gioca QEL6 per ricevere il 10% dell'importo giocato sul p…"
click at [268, 116] on input "checkbox" at bounding box center [272, 114] width 41 height 12
checkbox input "true"
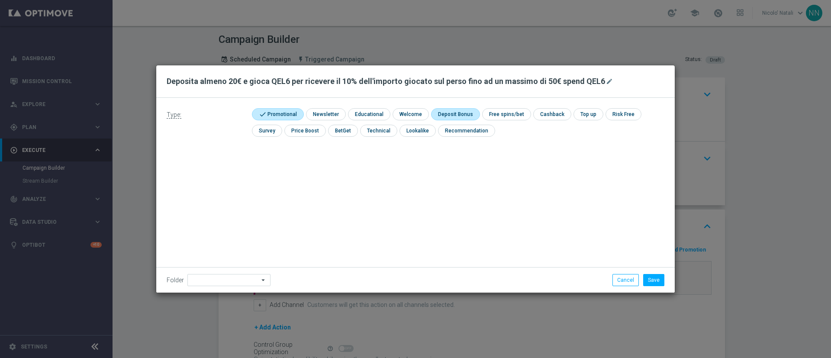
click at [438, 111] on input "checkbox" at bounding box center [454, 114] width 46 height 12
checkbox input "true"
click at [657, 281] on button "Save" at bounding box center [653, 280] width 21 height 12
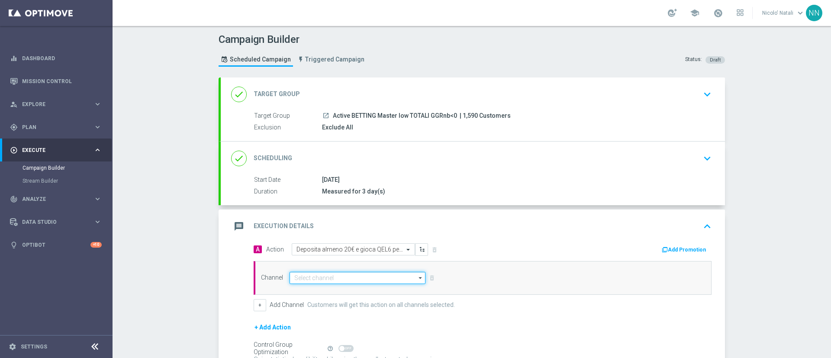
click at [350, 274] on input at bounding box center [357, 278] width 136 height 12
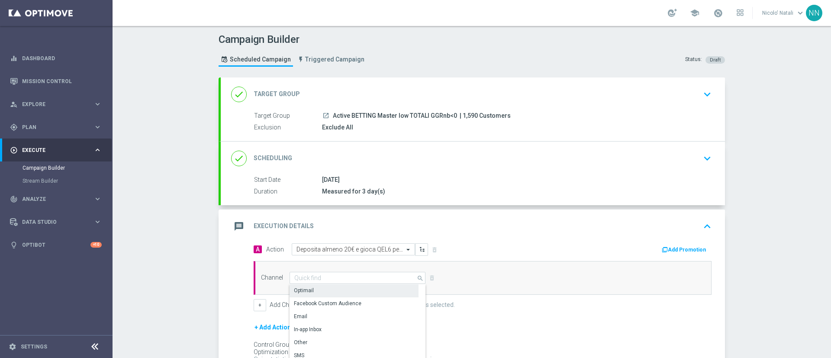
click at [332, 290] on div "Optimail" at bounding box center [353, 290] width 129 height 12
type input "Optimail"
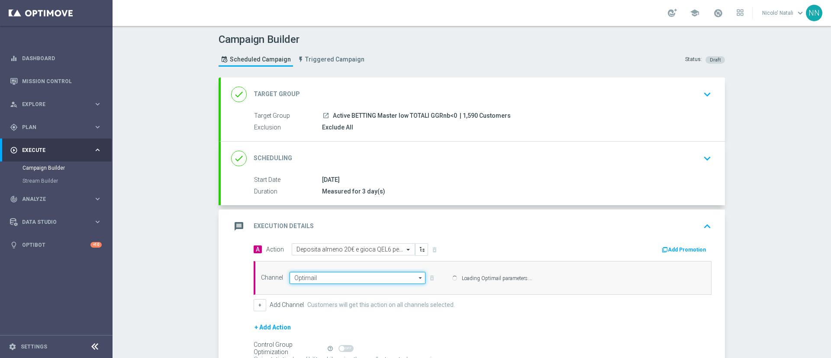
click at [368, 278] on input "Optimail" at bounding box center [357, 278] width 136 height 12
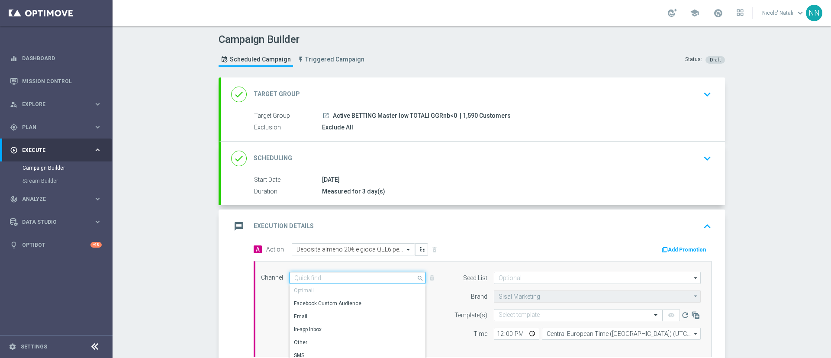
paste input "SCOMMESSEDEP0310"
type input "SCOMMESSEDEP0310"
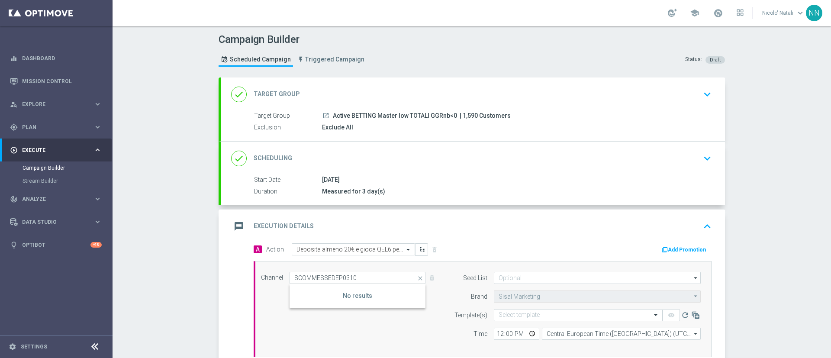
click at [416, 273] on icon "close" at bounding box center [420, 278] width 9 height 12
click at [317, 289] on div "Optimail" at bounding box center [353, 290] width 129 height 13
click at [679, 247] on button "Add Promotion" at bounding box center [685, 250] width 48 height 10
type input "Optimail"
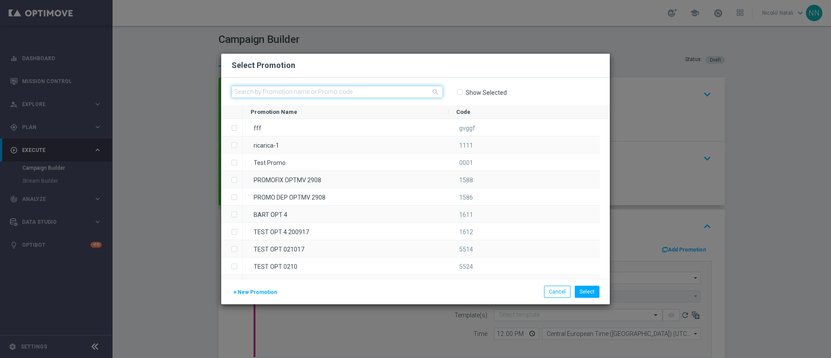
click at [410, 88] on input "text" at bounding box center [336, 92] width 211 height 12
paste input "SCOMMESSEDEP0310"
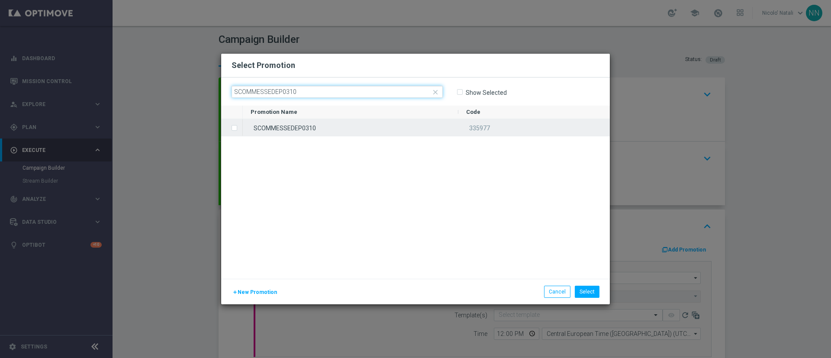
type input "SCOMMESSEDEP0310"
click at [376, 135] on div "SCOMMESSEDEP0310" at bounding box center [350, 127] width 215 height 17
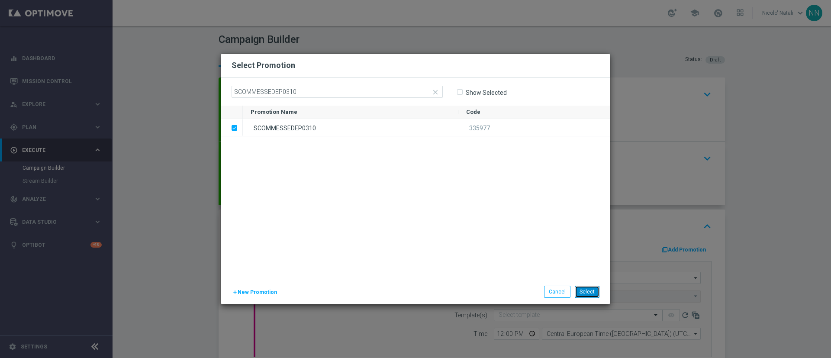
click at [588, 292] on button "Select" at bounding box center [587, 292] width 25 height 12
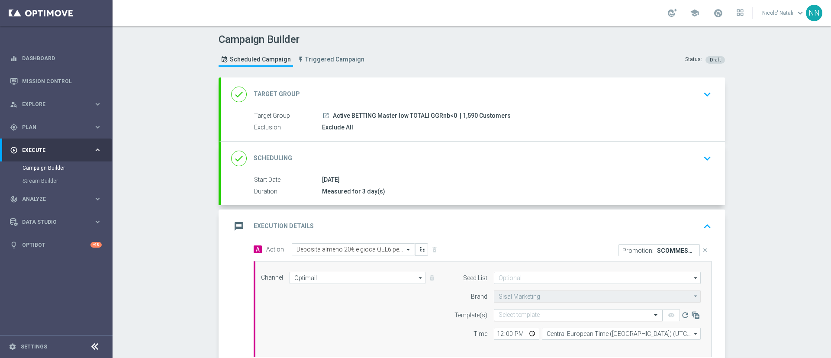
click at [546, 310] on div "Select template" at bounding box center [578, 315] width 169 height 12
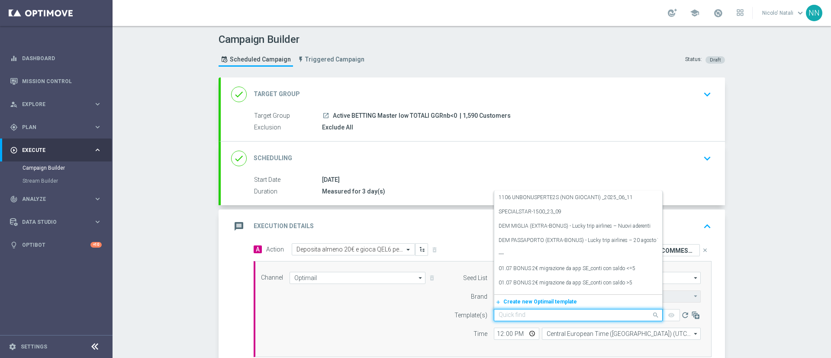
paste input "SCOMMESSEDEP0310"
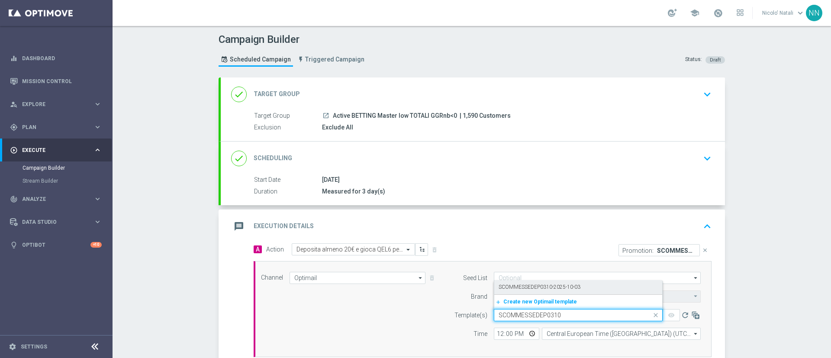
click at [543, 286] on label "SCOMMESSEDEP0310-2025-10-03" at bounding box center [539, 286] width 82 height 7
type input "SCOMMESSEDEP0310"
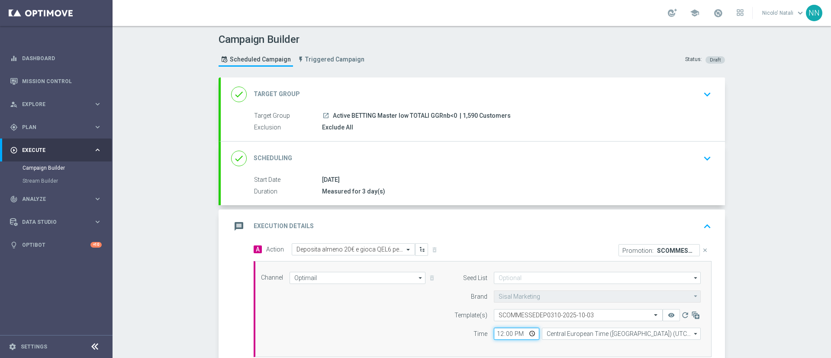
click at [500, 333] on input "12:00" at bounding box center [516, 333] width 45 height 12
type input "18:00"
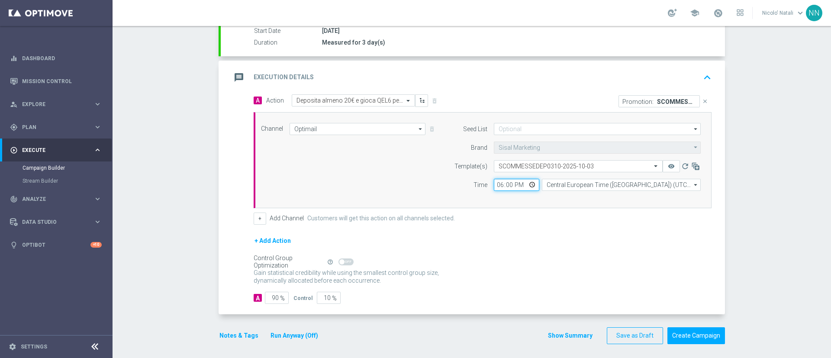
scroll to position [150, 0]
click at [562, 215] on div "+ Add Channel Customers will get this action on all channels selected." at bounding box center [483, 217] width 458 height 12
click at [616, 241] on div "+ Add Action" at bounding box center [483, 245] width 458 height 22
click at [700, 73] on icon "keyboard_arrow_up" at bounding box center [706, 76] width 13 height 13
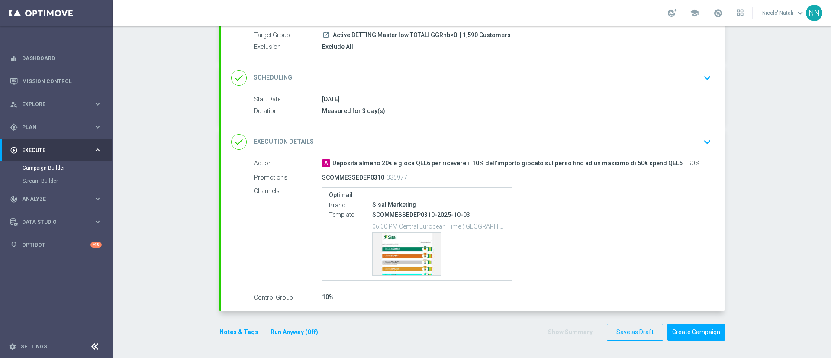
scroll to position [80, 0]
click at [393, 250] on div "Template preview" at bounding box center [406, 254] width 68 height 42
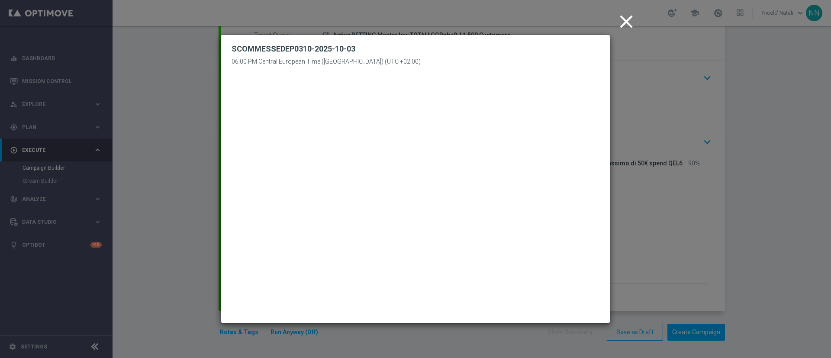
click at [629, 16] on icon "close" at bounding box center [626, 22] width 22 height 22
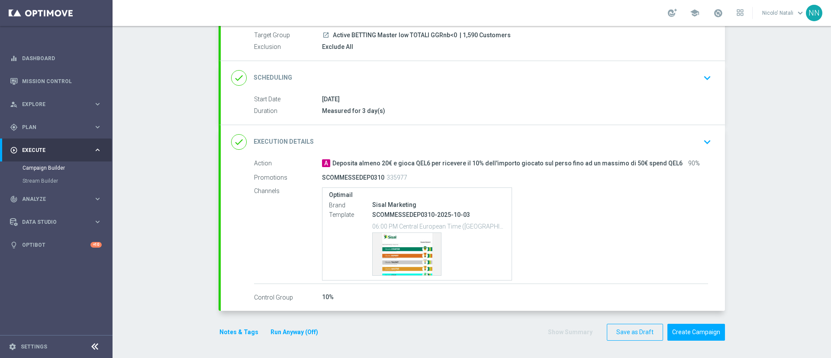
scroll to position [0, 0]
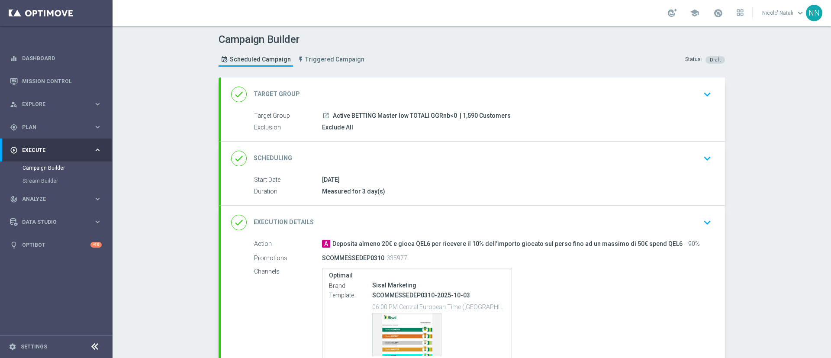
click at [507, 147] on div "done Scheduling keyboard_arrow_down" at bounding box center [473, 158] width 504 height 34
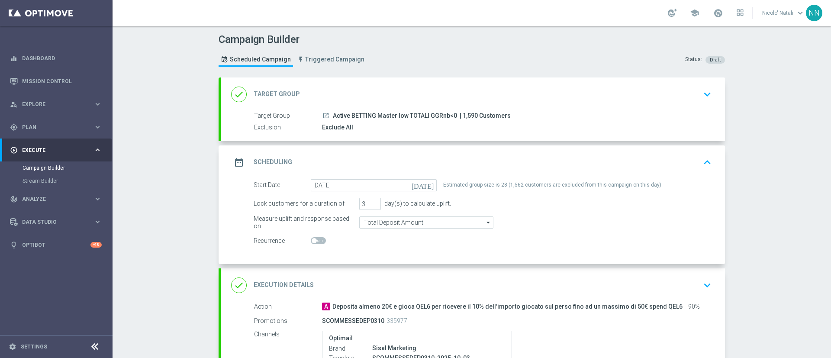
click at [439, 155] on div "date_range Scheduling keyboard_arrow_up" at bounding box center [472, 162] width 483 height 16
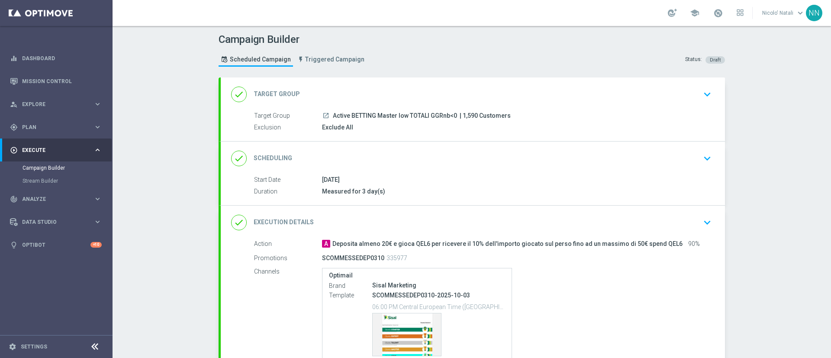
scroll to position [80, 0]
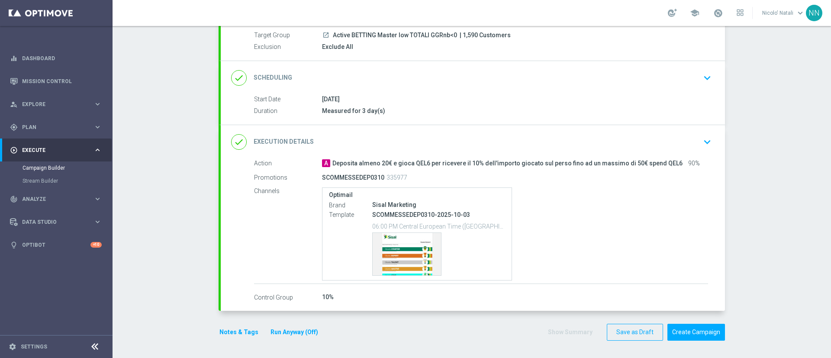
click at [374, 51] on div "Exclusion Exclude All" at bounding box center [481, 47] width 454 height 10
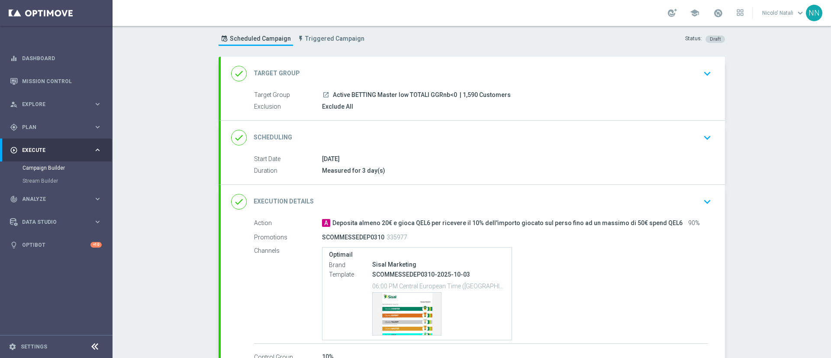
scroll to position [16, 0]
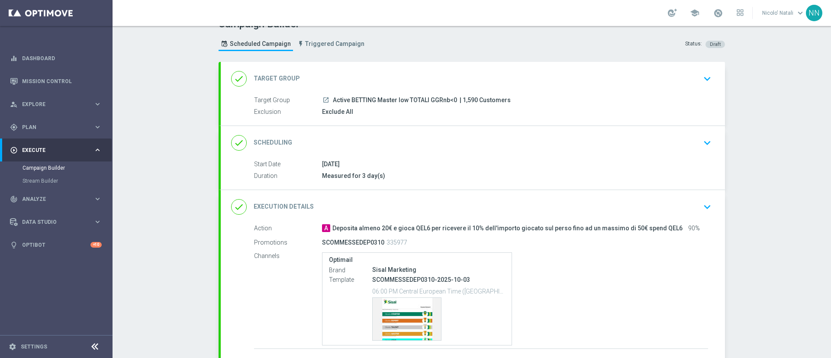
click at [436, 68] on div "done Target Group keyboard_arrow_down" at bounding box center [473, 79] width 504 height 34
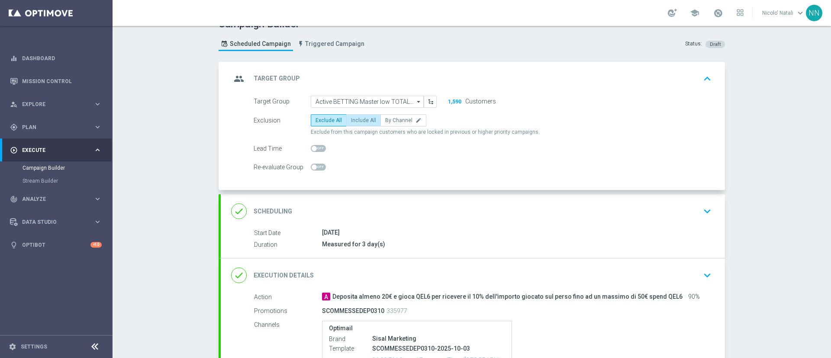
click at [355, 119] on span "Include All" at bounding box center [363, 120] width 25 height 6
click at [355, 119] on input "Include All" at bounding box center [354, 122] width 6 height 6
radio input "true"
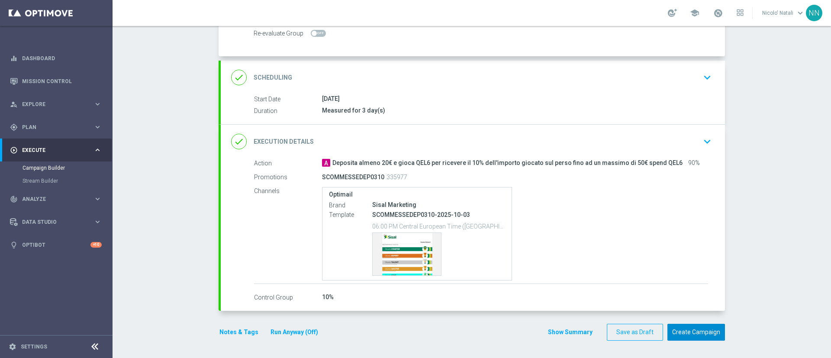
click at [680, 324] on button "Create Campaign" at bounding box center [696, 332] width 58 height 17
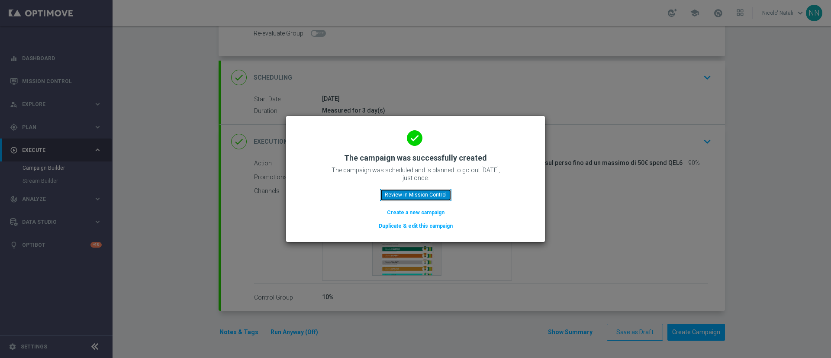
click at [437, 189] on button "Review in Mission Control" at bounding box center [415, 195] width 71 height 12
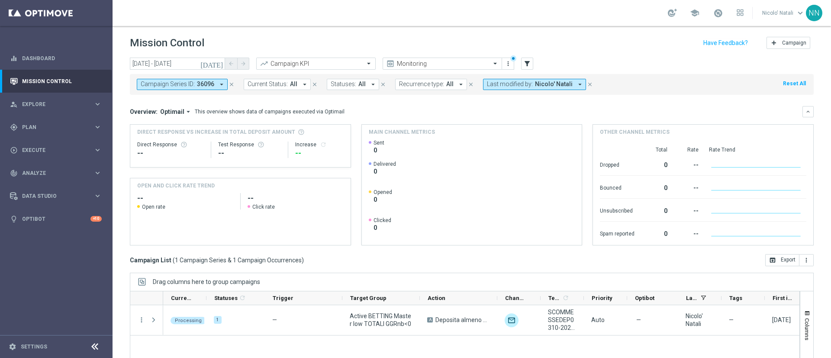
click at [228, 81] on icon "close" at bounding box center [231, 84] width 6 height 6
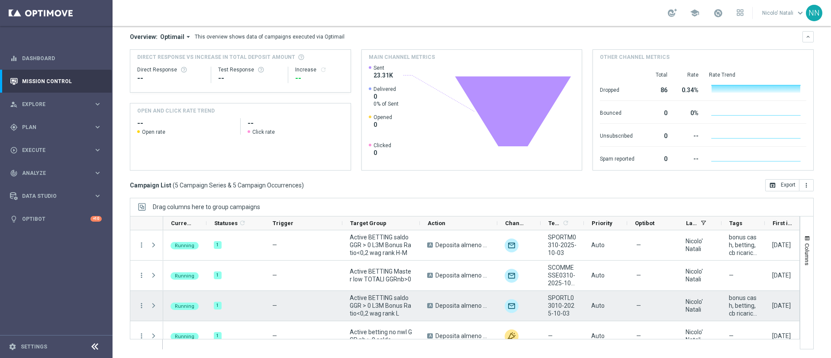
scroll to position [43, 0]
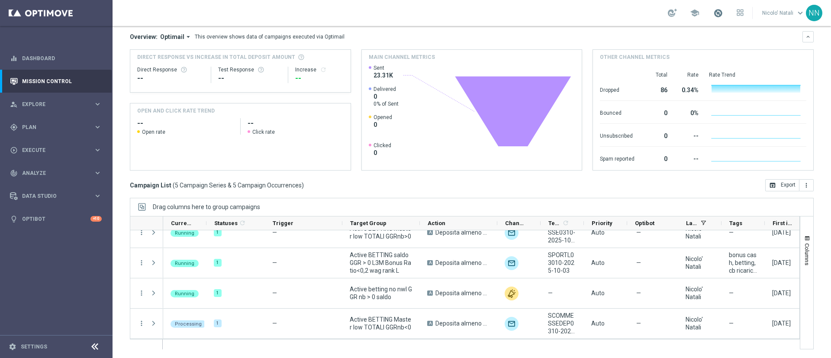
click at [718, 8] on span at bounding box center [718, 13] width 10 height 10
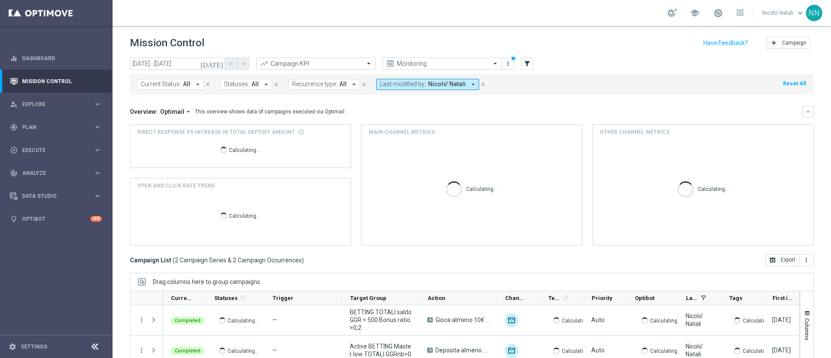
click at [221, 65] on icon "[DATE]" at bounding box center [211, 64] width 23 height 8
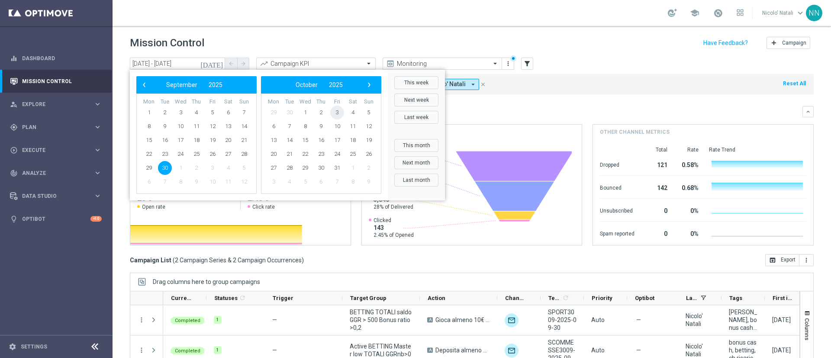
click at [334, 109] on span "3" at bounding box center [337, 113] width 14 height 14
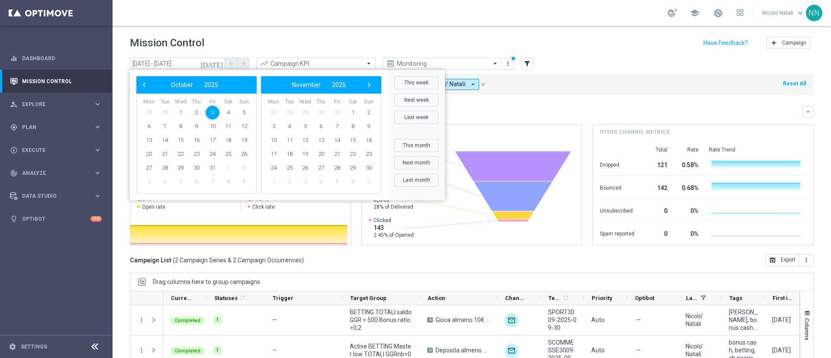
click at [334, 109] on span "31" at bounding box center [337, 113] width 14 height 14
click at [213, 112] on span "3" at bounding box center [212, 113] width 14 height 14
type input "03 Oct 2025 - 03 Oct 2025"
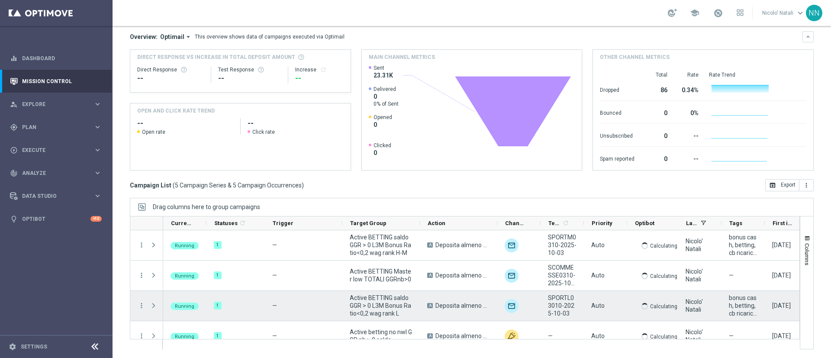
scroll to position [43, 0]
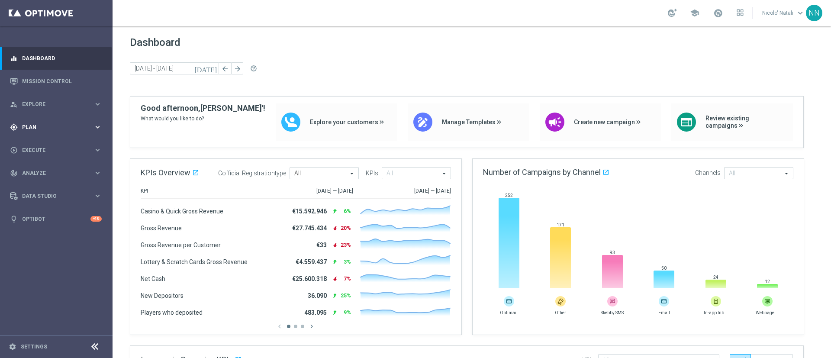
click at [48, 130] on div "gps_fixed Plan" at bounding box center [51, 127] width 83 height 8
click at [46, 144] on link "Target Groups" at bounding box center [55, 144] width 67 height 7
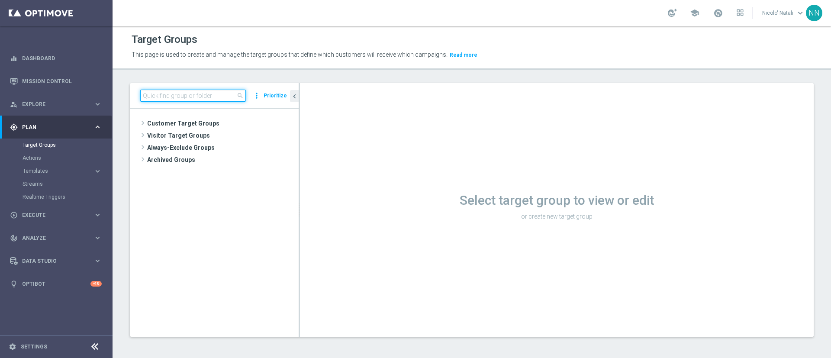
click at [164, 98] on input at bounding box center [193, 96] width 106 height 12
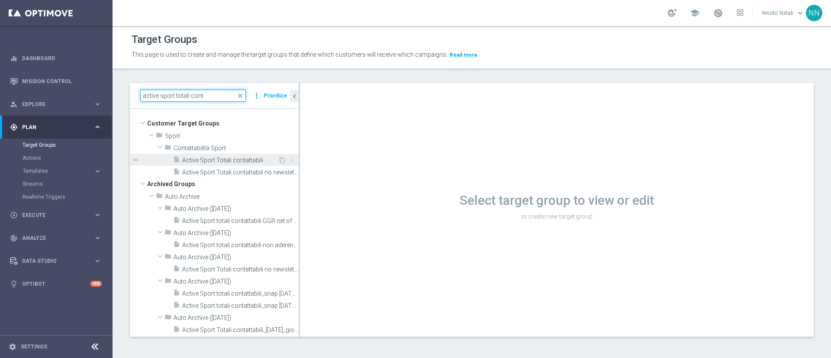
type input "active sport totali cont"
click at [227, 158] on span "Active Sport Totali contattabili" at bounding box center [230, 160] width 96 height 7
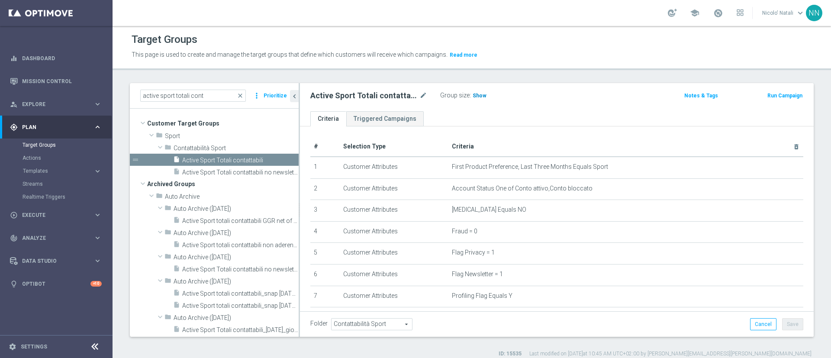
click at [479, 93] on span "Show" at bounding box center [479, 96] width 14 height 6
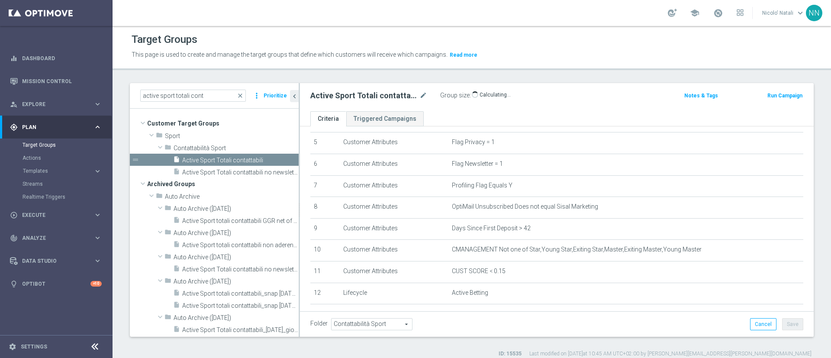
scroll to position [179, 0]
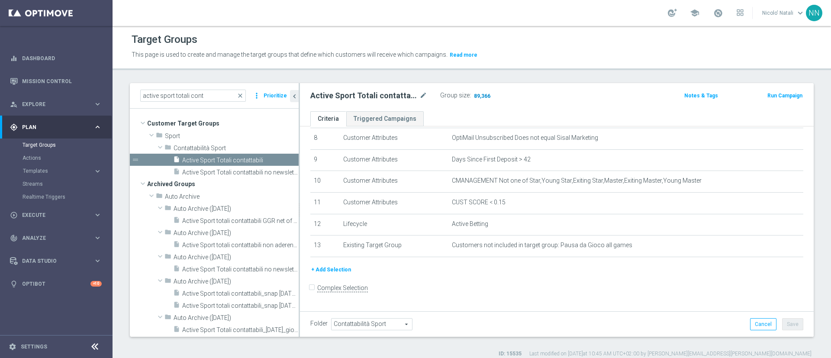
click at [481, 96] on span "89,366" at bounding box center [482, 97] width 18 height 8
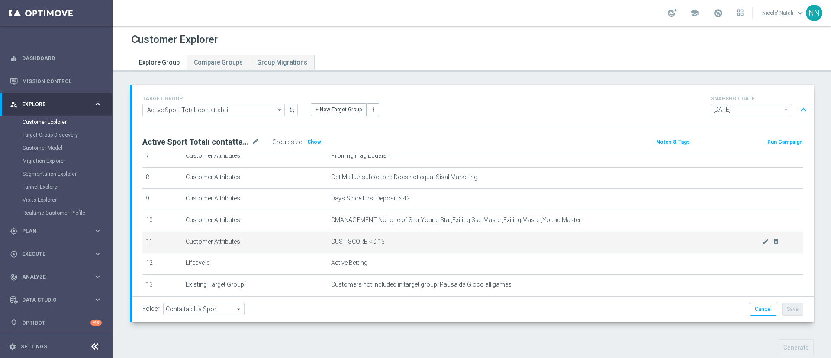
scroll to position [221, 0]
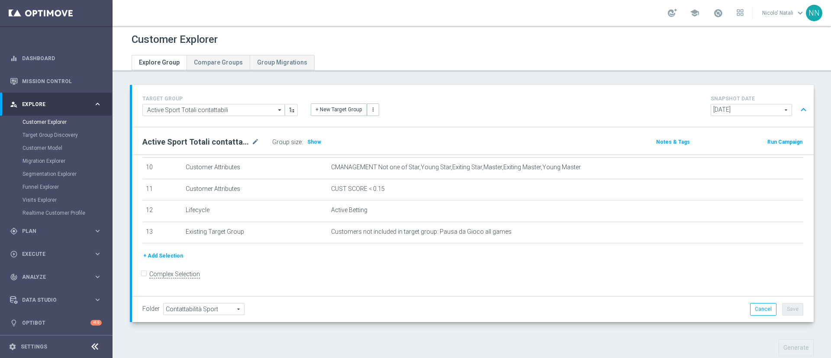
click at [728, 113] on span "[DATE]" at bounding box center [751, 109] width 80 height 11
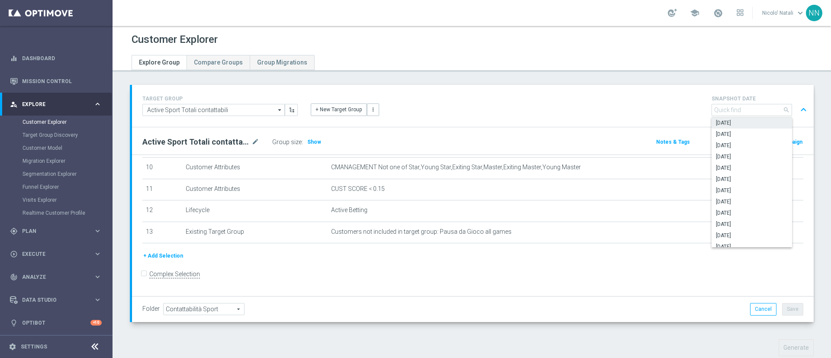
click at [720, 121] on span "[DATE]" at bounding box center [752, 122] width 72 height 7
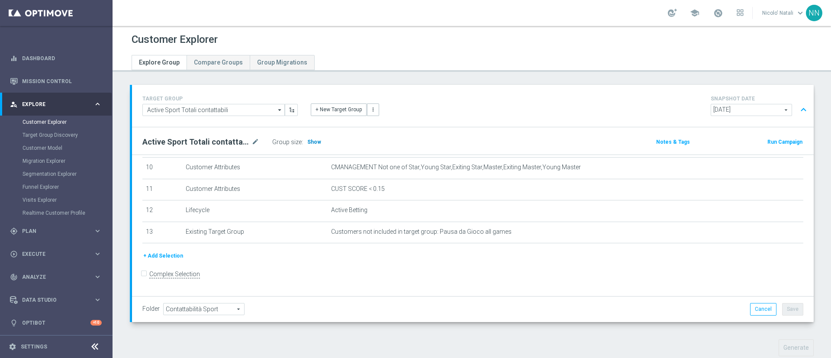
click at [308, 140] on span "Show" at bounding box center [314, 142] width 14 height 6
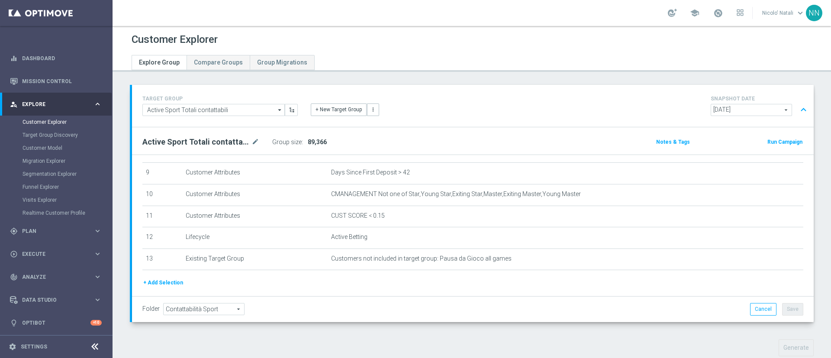
scroll to position [221, 0]
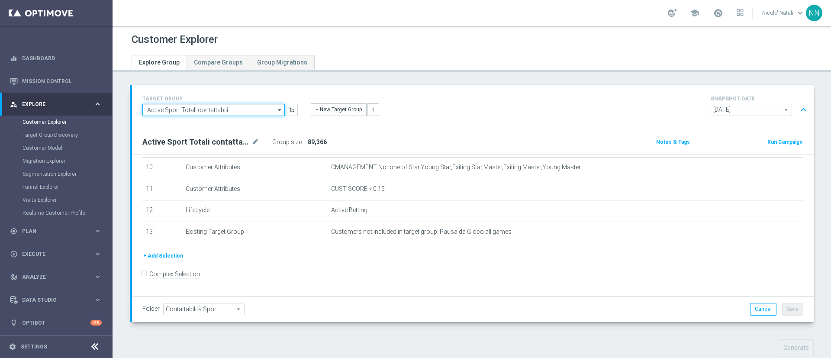
click at [244, 110] on input "Active Sport Totali contattabili" at bounding box center [213, 110] width 142 height 12
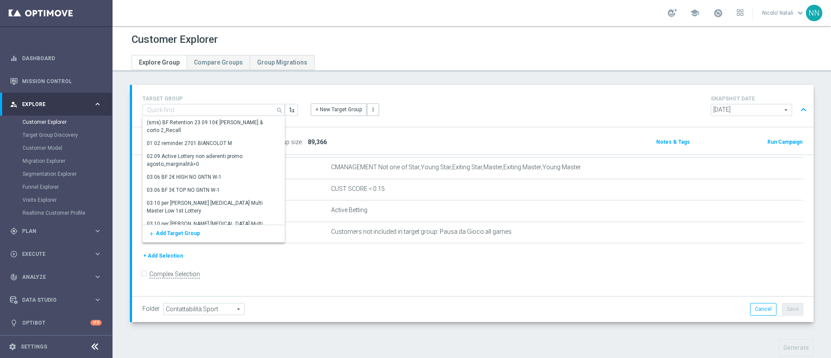
click at [449, 92] on div "TARGET GROUP Active Sport Totali contattabili search Show Selected 0 of NaN (sm…" at bounding box center [472, 106] width 681 height 42
type input "Active Sport Totali contattabili"
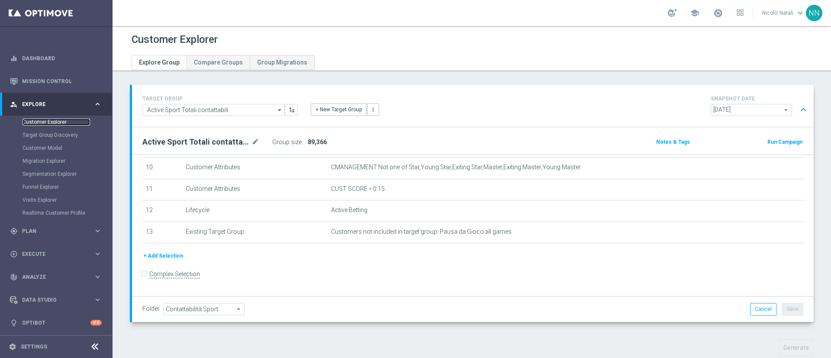
click at [54, 120] on link "Customer Explorer" at bounding box center [55, 122] width 67 height 7
click at [54, 132] on link "Target Group Discovery" at bounding box center [55, 135] width 67 height 7
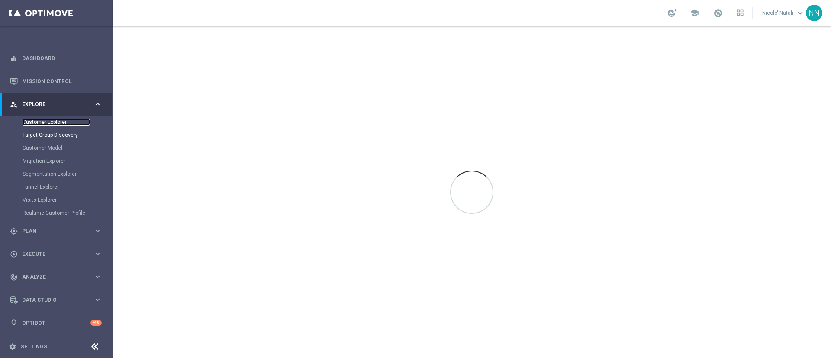
click at [51, 121] on link "Customer Explorer" at bounding box center [55, 122] width 67 height 7
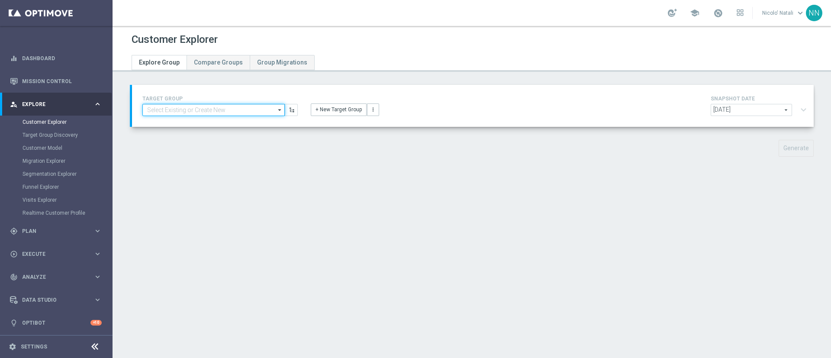
click at [220, 110] on input at bounding box center [213, 110] width 142 height 12
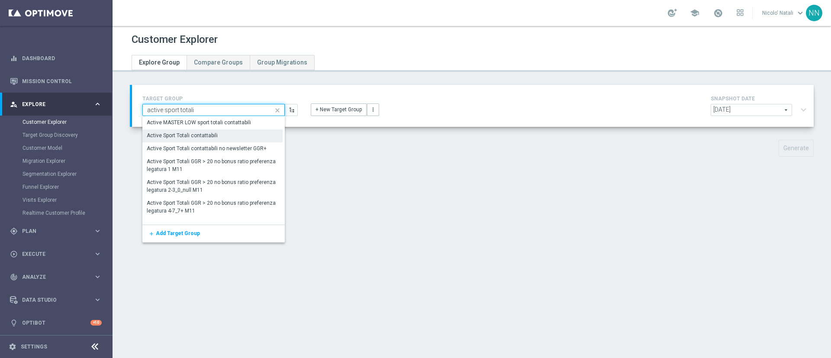
type input "active sport totali"
click at [208, 134] on div "Active Sport Totali contattabili" at bounding box center [182, 136] width 71 height 8
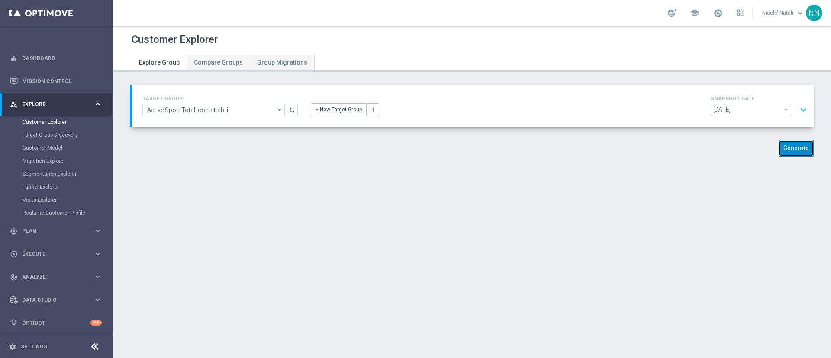
click at [784, 141] on button "Generate" at bounding box center [795, 148] width 35 height 17
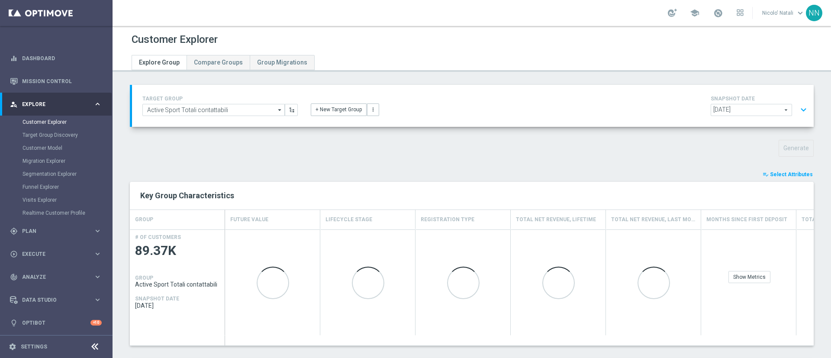
click at [770, 177] on span "Select Attributes" at bounding box center [791, 174] width 43 height 6
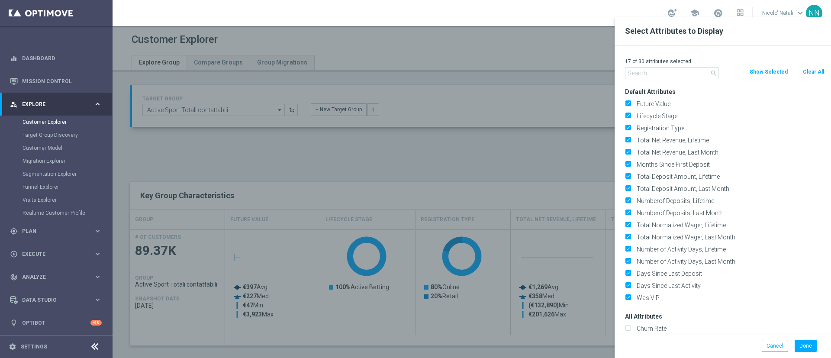
click at [811, 70] on button "Clear All" at bounding box center [813, 72] width 23 height 10
checkbox input "false"
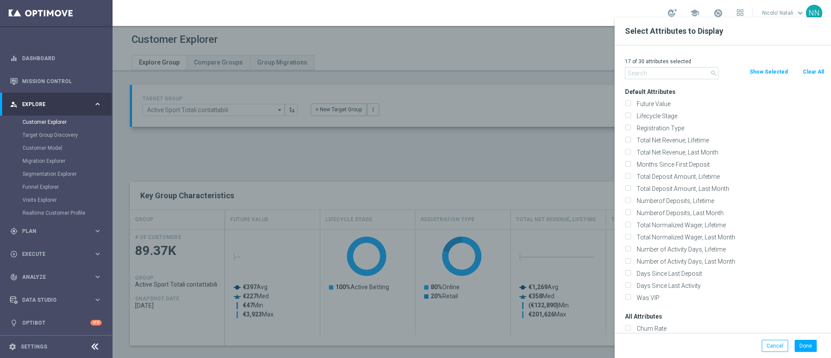
checkbox input "false"
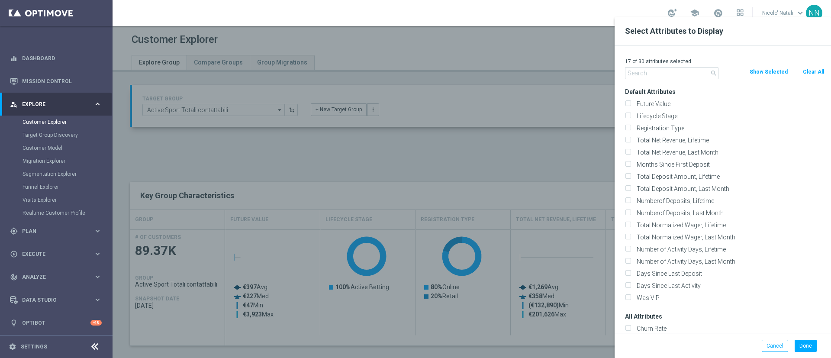
checkbox input "false"
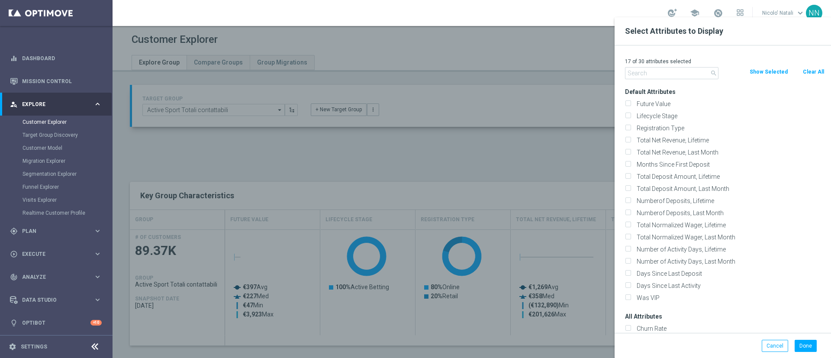
checkbox input "false"
click at [661, 73] on input "text" at bounding box center [671, 73] width 93 height 12
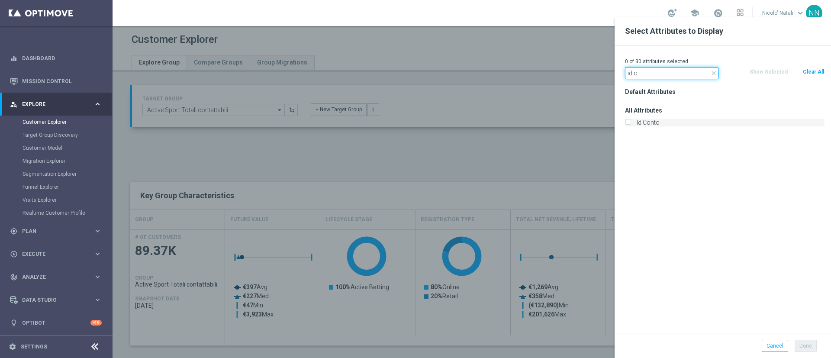
type input "id c"
click at [652, 122] on label "Id Conto" at bounding box center [728, 123] width 191 height 8
click at [630, 122] on input "Id Conto" at bounding box center [628, 124] width 6 height 6
checkbox input "true"
click at [805, 345] on button "Done" at bounding box center [805, 346] width 22 height 12
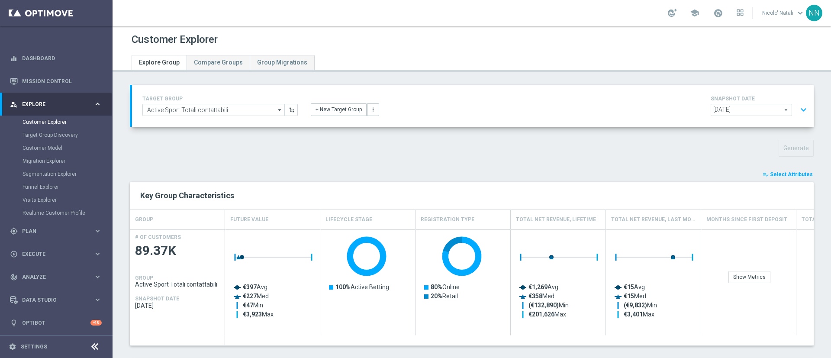
type input "Search"
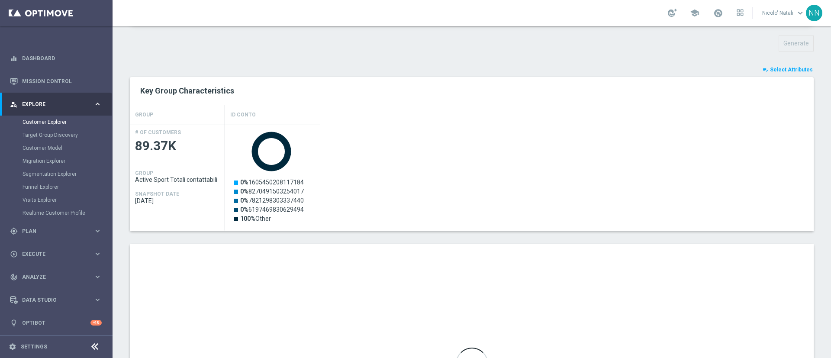
scroll to position [104, 0]
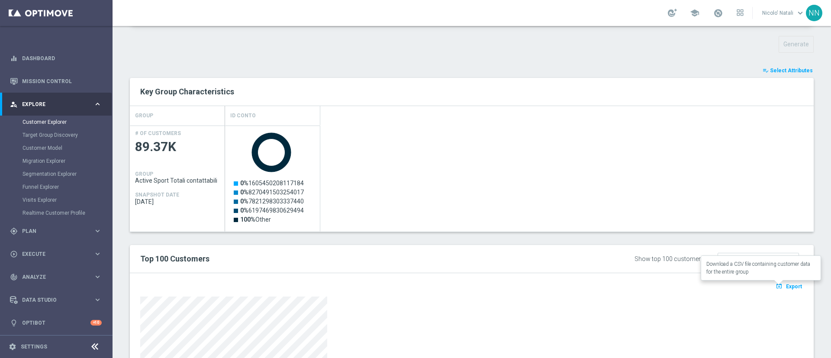
click at [786, 285] on span "Export" at bounding box center [794, 286] width 16 height 6
